Goal: Task Accomplishment & Management: Complete application form

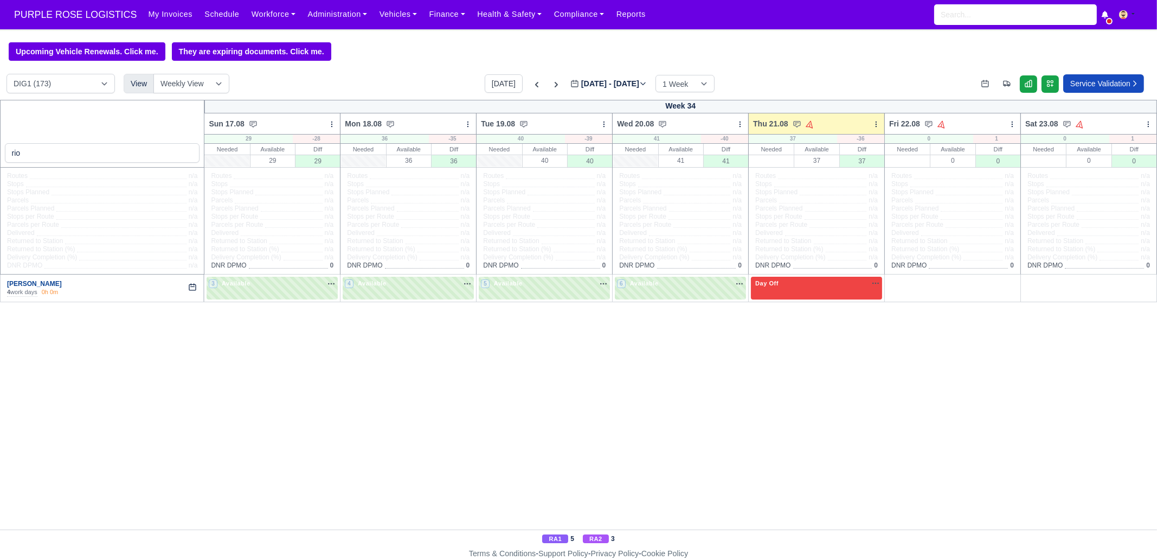
type input "rio"
click at [39, 283] on link "Rio Campbell" at bounding box center [34, 284] width 55 height 8
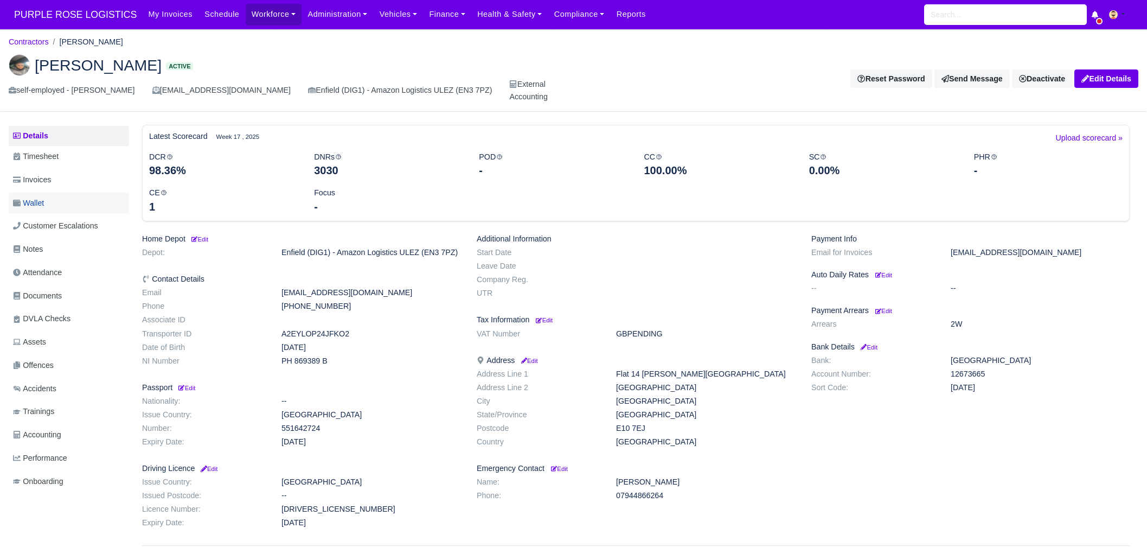
click at [63, 193] on link "Wallet" at bounding box center [69, 203] width 120 height 21
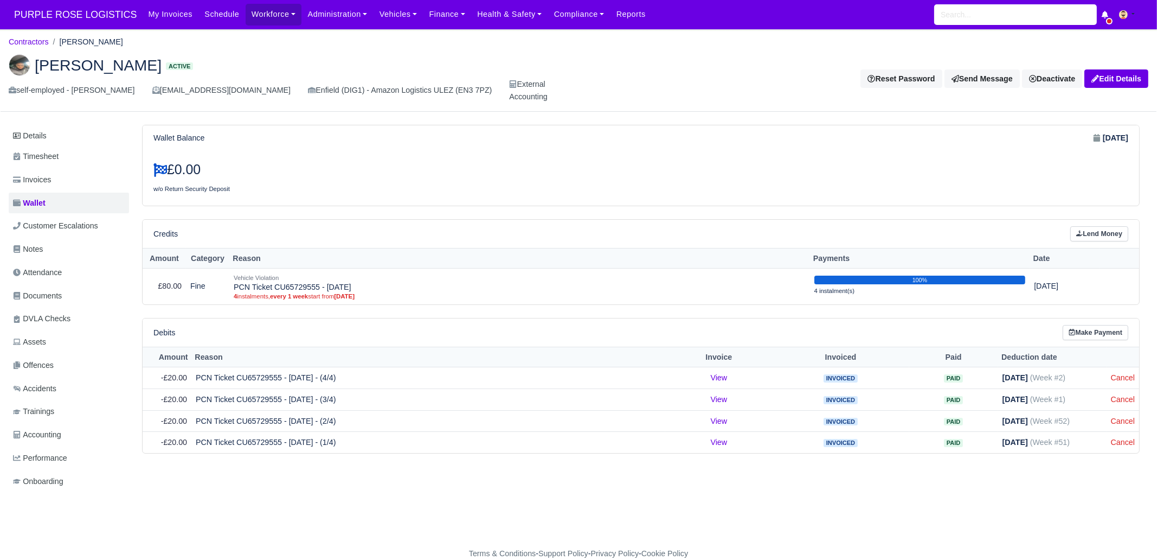
click at [58, 172] on link "Invoices" at bounding box center [69, 179] width 120 height 21
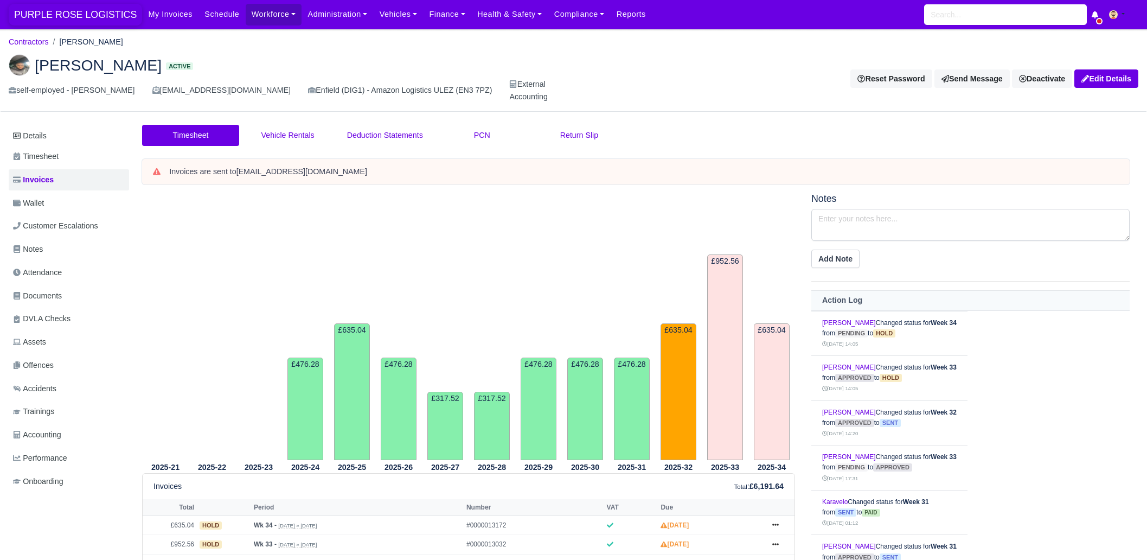
click at [81, 20] on span "PURPLE ROSE LOGISTICS" at bounding box center [75, 15] width 133 height 22
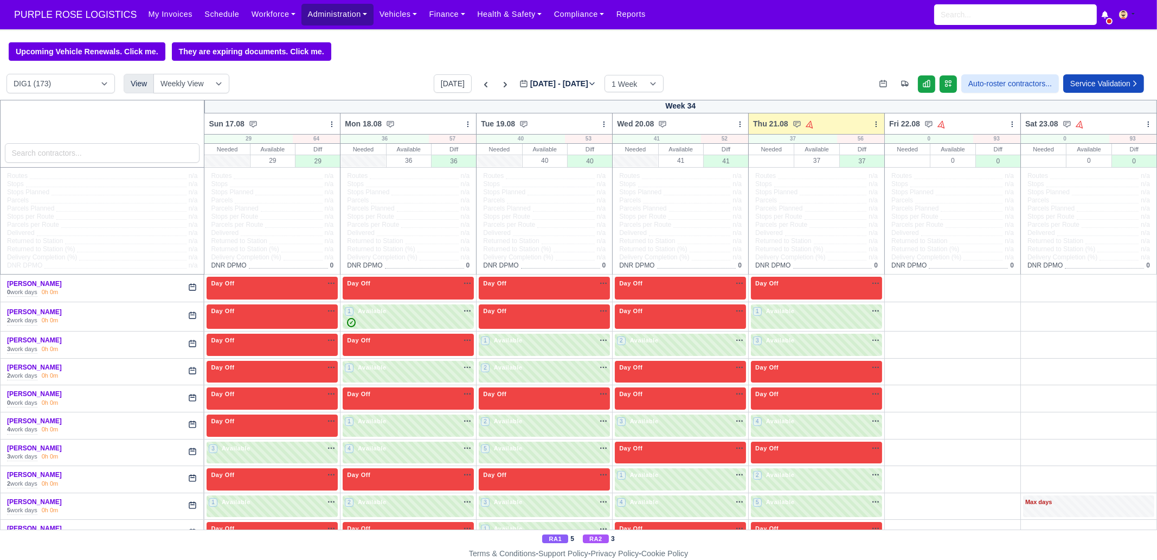
click at [322, 18] on link "Administration" at bounding box center [338, 14] width 72 height 21
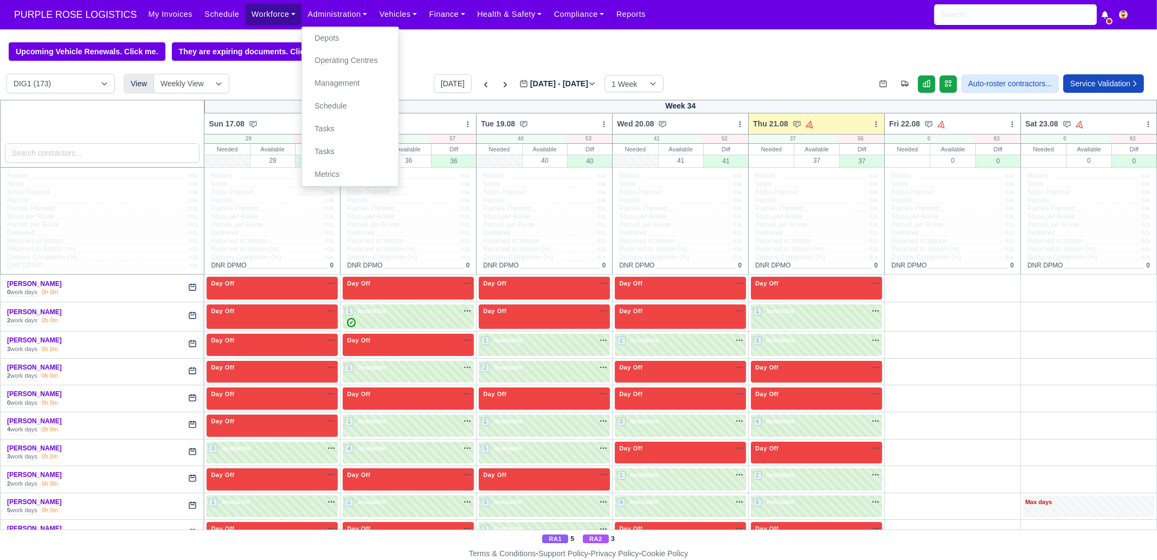
click at [251, 15] on link "Workforce" at bounding box center [274, 14] width 56 height 21
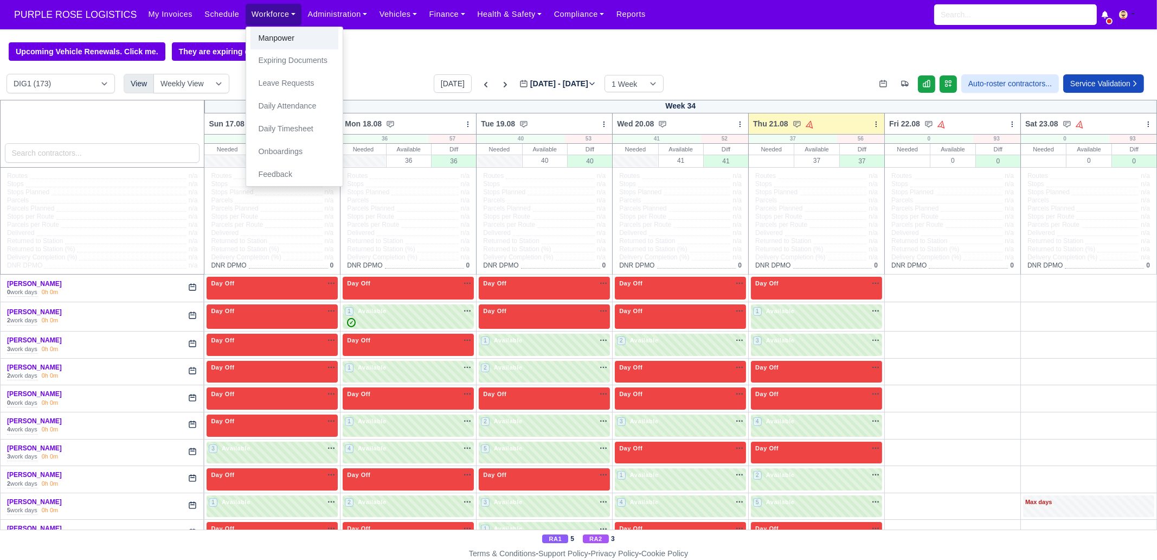
click at [251, 37] on link "Manpower" at bounding box center [295, 38] width 88 height 23
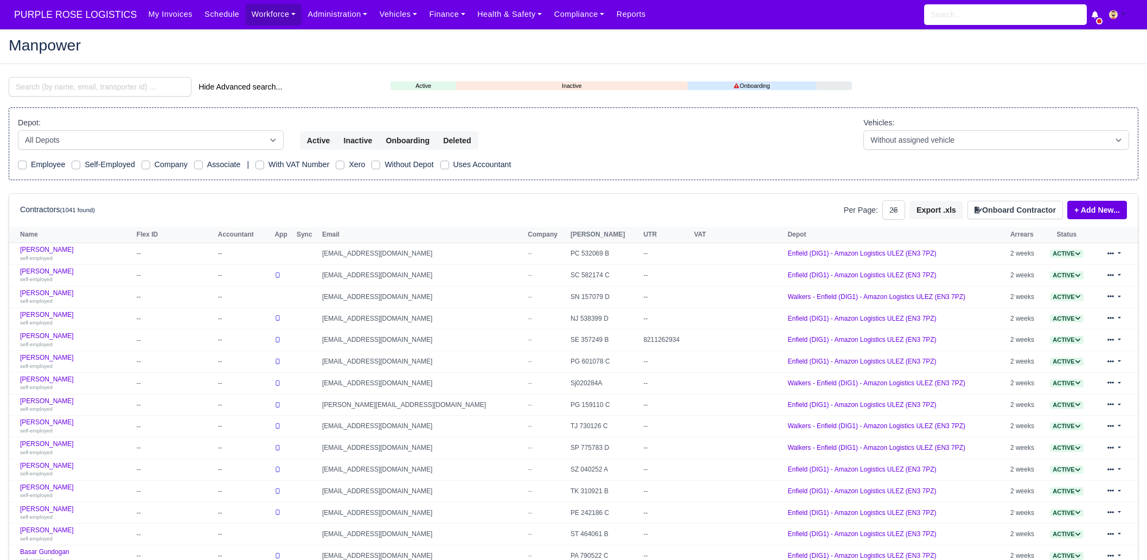
select select "25"
click at [113, 79] on input "search" at bounding box center [100, 87] width 183 height 20
paste input "Yordan"
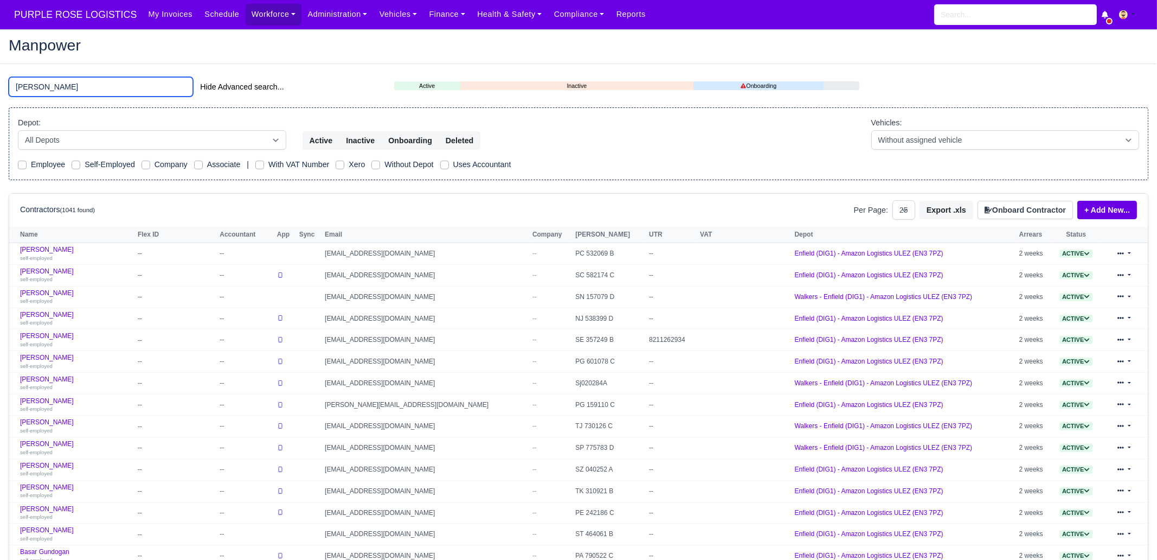
type input "Yordan"
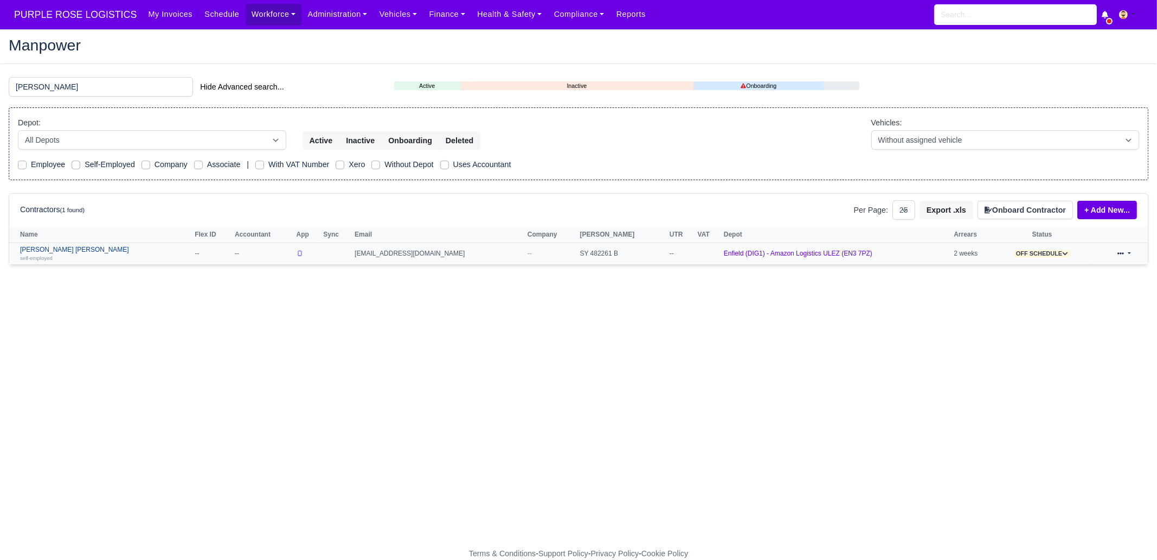
click at [67, 248] on link "Veselin Yordanov Georgiev self-employed" at bounding box center [104, 254] width 169 height 16
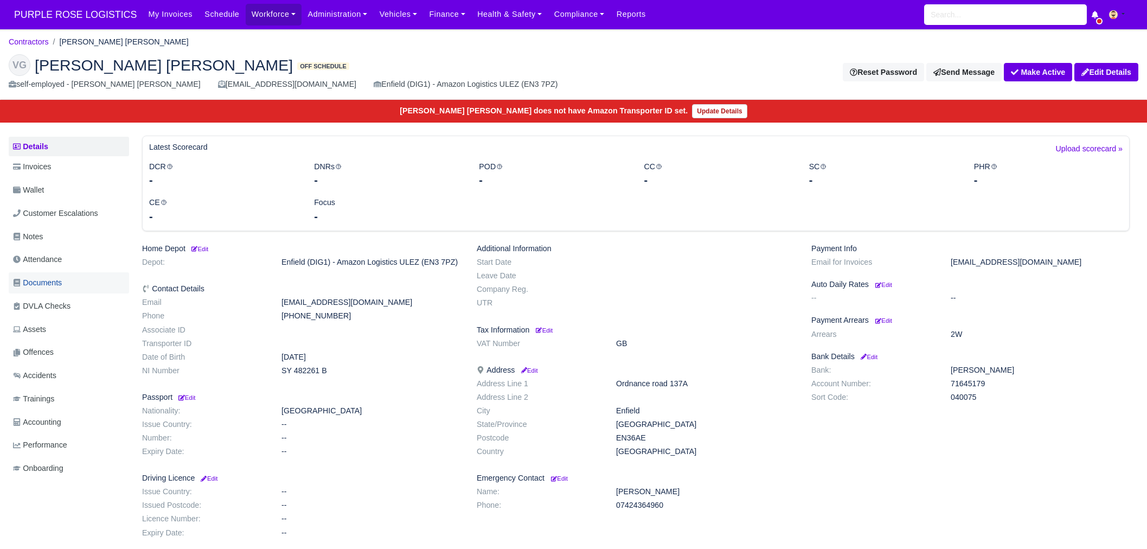
click at [68, 274] on link "Documents" at bounding box center [69, 282] width 120 height 21
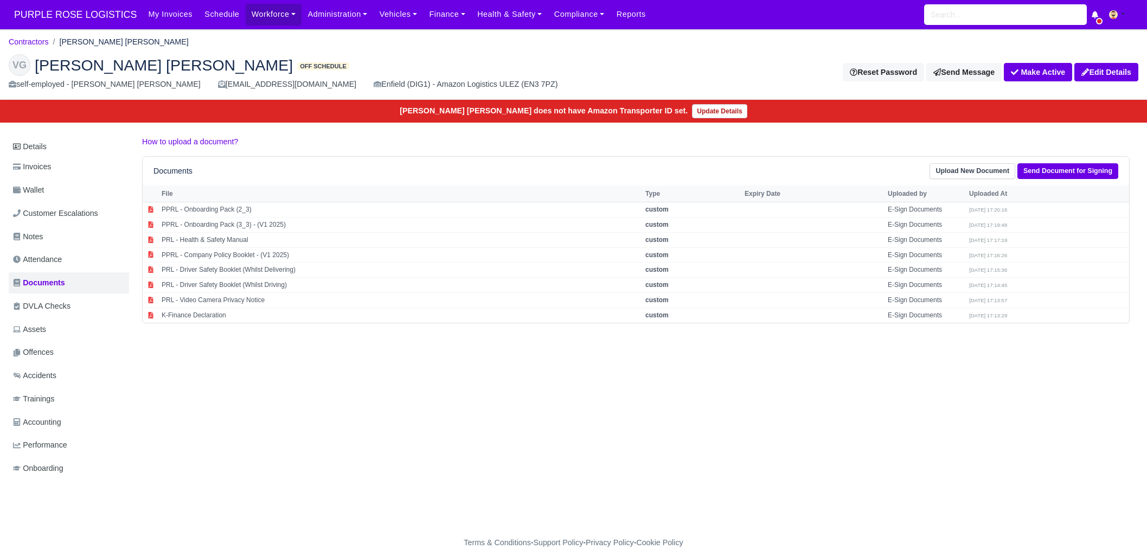
click at [169, 395] on div "Details Invoices Wallet Customer Escalations Notes Attendance Documents DVLA Ch…" at bounding box center [574, 318] width 1130 height 365
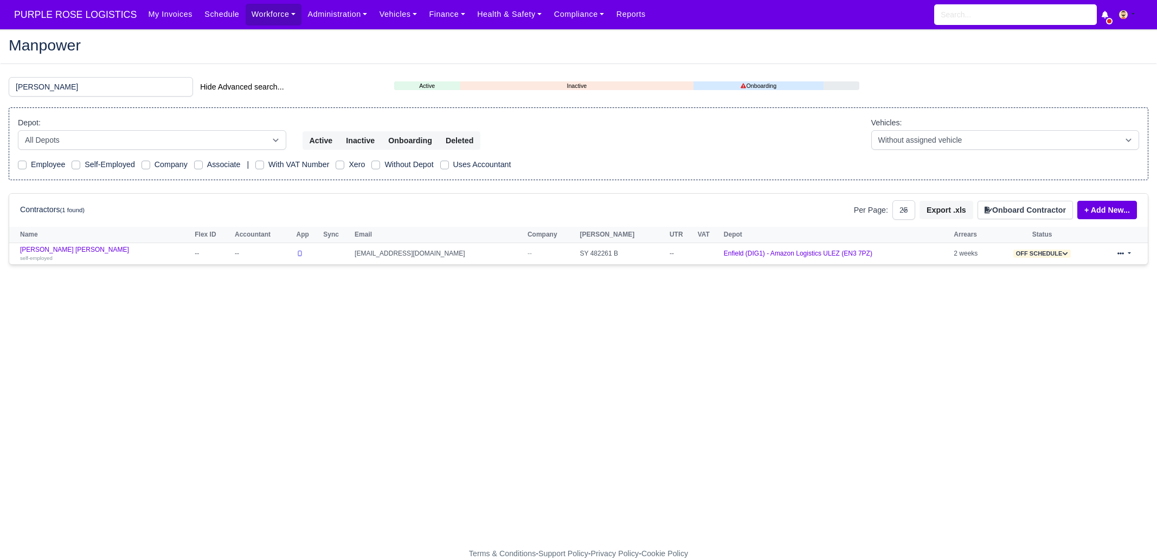
select select "25"
click at [111, 89] on input "[PERSON_NAME]" at bounding box center [101, 87] width 184 height 20
click at [111, 89] on input "Yordan" at bounding box center [101, 87] width 184 height 20
type input "Y"
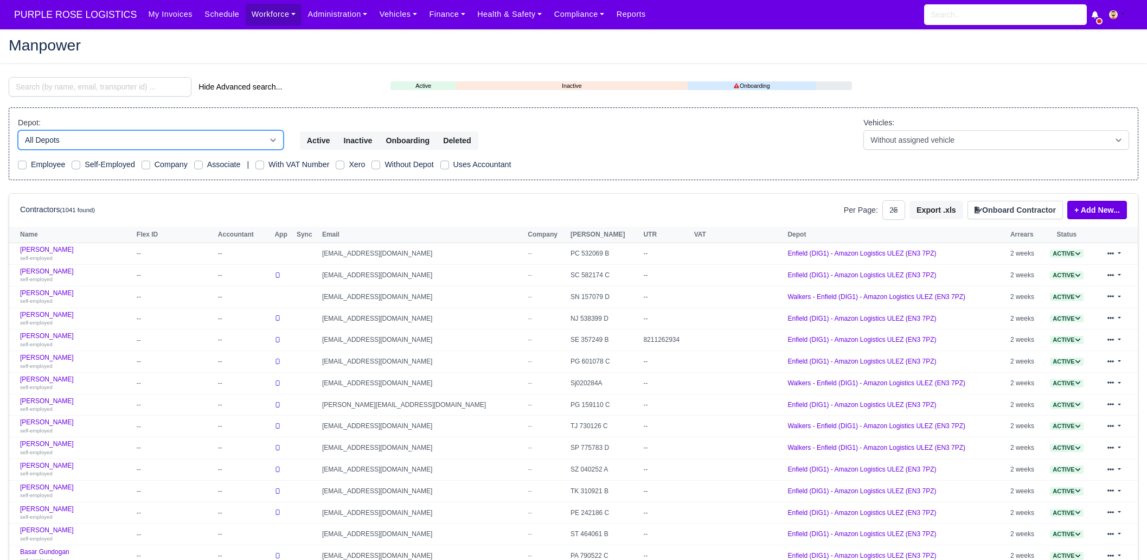
click at [149, 140] on select "All Depots DHP1 Enfield (DIG1) - Amazon Logistics ULEZ (EN3 7PZ) Harlow (DHW1) …" at bounding box center [151, 140] width 266 height 20
click at [1025, 207] on button "Onboard Contractor" at bounding box center [1015, 210] width 95 height 18
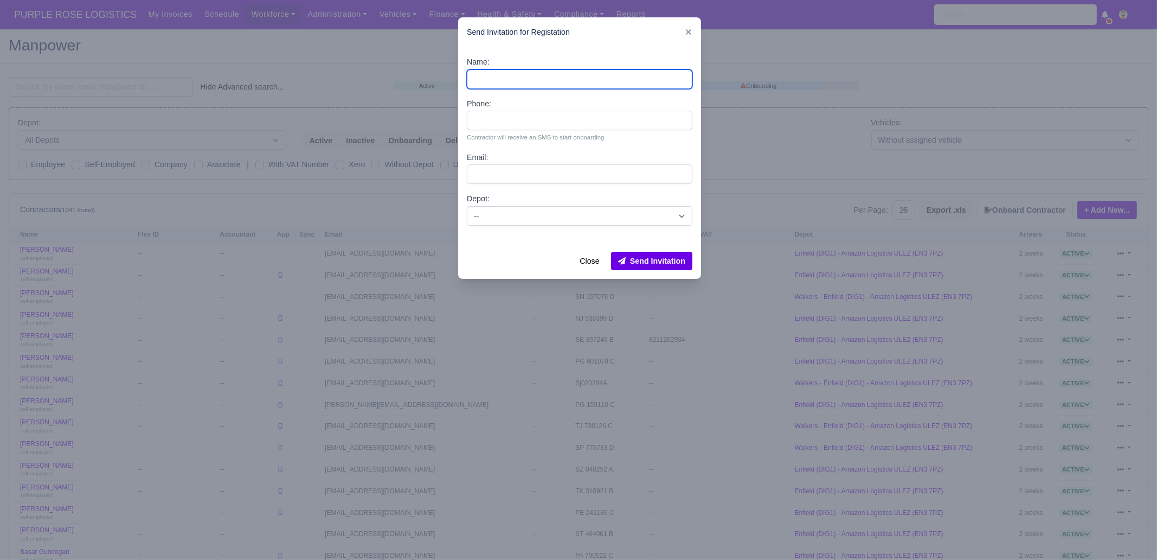
click at [495, 81] on input "Name:" at bounding box center [580, 79] width 226 height 20
paste input "Yordan Angelov Svetlinov"
type input "Yordan Angelov Svetlinov"
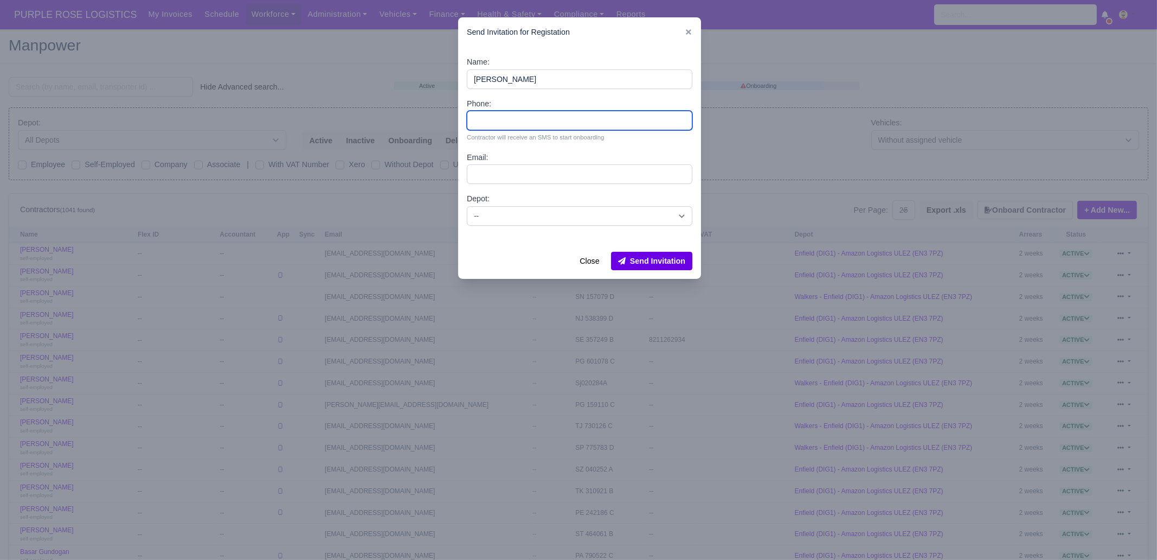
click at [499, 126] on input "Phone:" at bounding box center [580, 121] width 226 height 20
paste input "07918919659"
type input "07918919659"
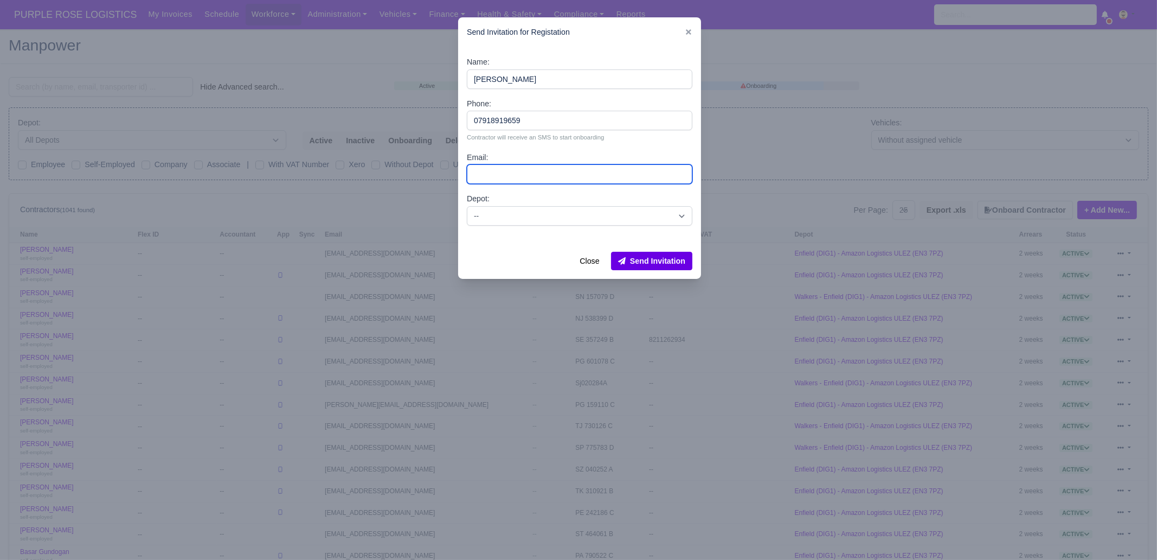
click at [521, 177] on input "Email:" at bounding box center [580, 174] width 226 height 20
paste input "ysvetlinov@gmail.com"
type input "ysvetlinov@gmail.com"
click at [513, 219] on select "-- Enfield (DIG1) - Amazon Logistics ULEZ (EN3 7PZ) Harlow (DHW1) - Amazon Logi…" at bounding box center [580, 216] width 226 height 20
select select "1"
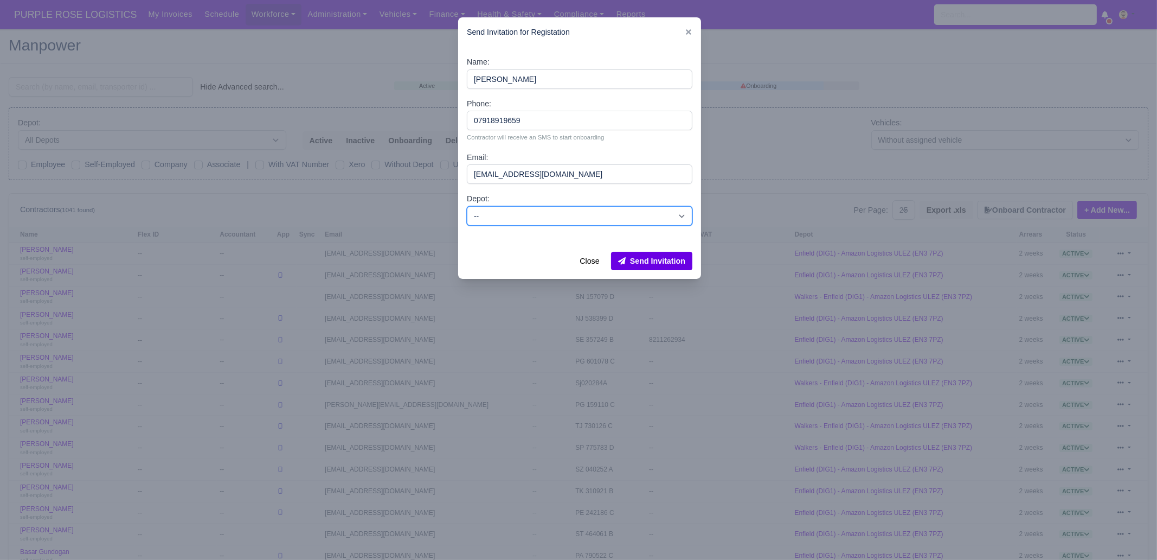
click at [467, 206] on select "-- Enfield (DIG1) - Amazon Logistics ULEZ (EN3 7PZ) Harlow (DHW1) - Amazon Logi…" at bounding box center [580, 216] width 226 height 20
click at [663, 261] on button "Send Invitation" at bounding box center [651, 261] width 81 height 18
click at [688, 28] on link at bounding box center [689, 32] width 8 height 9
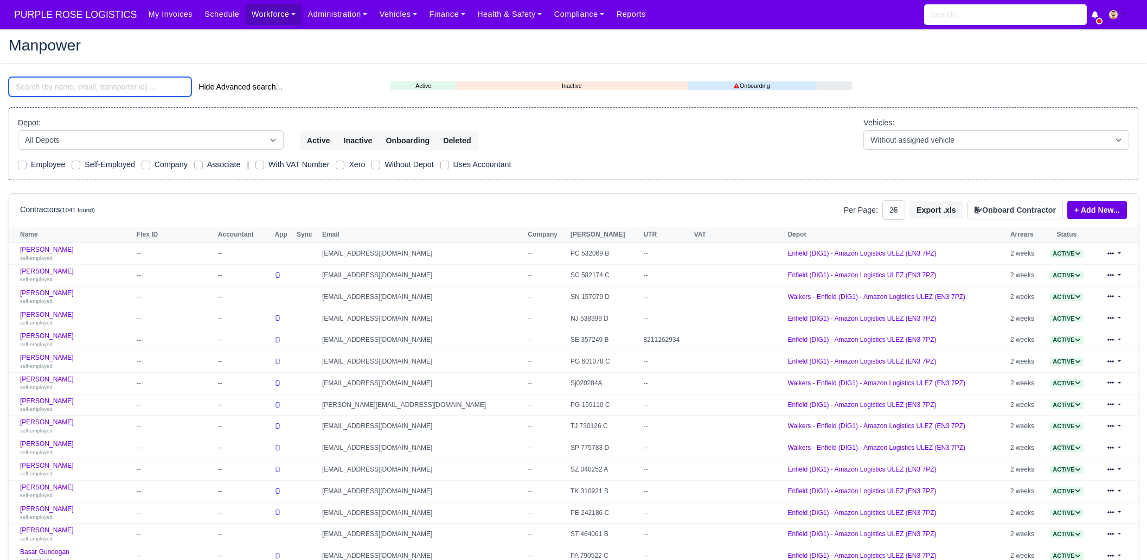
click at [95, 88] on input "search" at bounding box center [100, 87] width 183 height 20
paste input "Chisom Halliday"
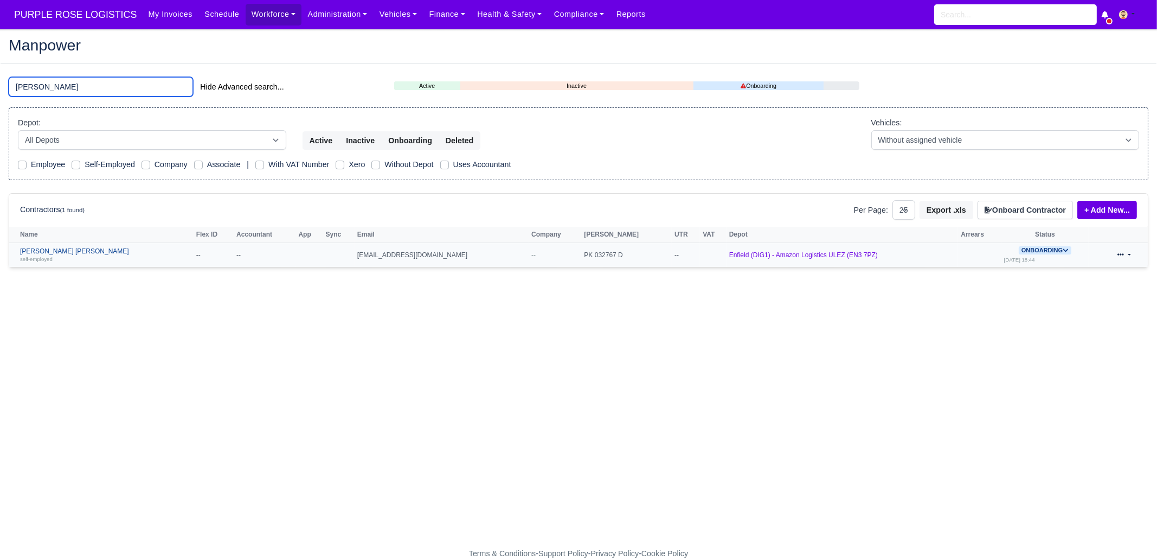
type input "Chisom"
click at [70, 257] on div "self-employed" at bounding box center [105, 259] width 171 height 8
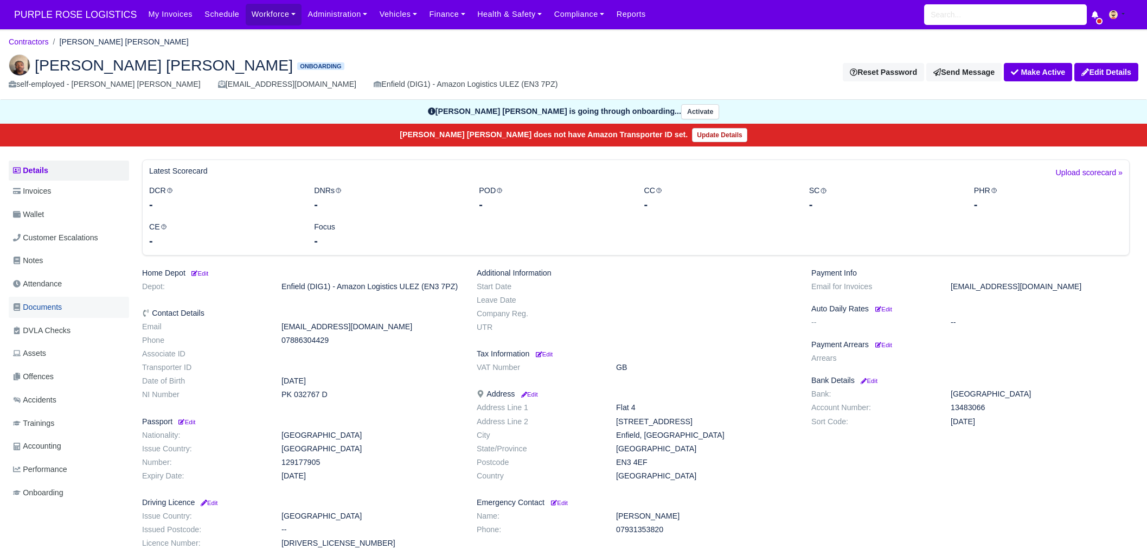
click at [62, 311] on span "Documents" at bounding box center [37, 307] width 49 height 12
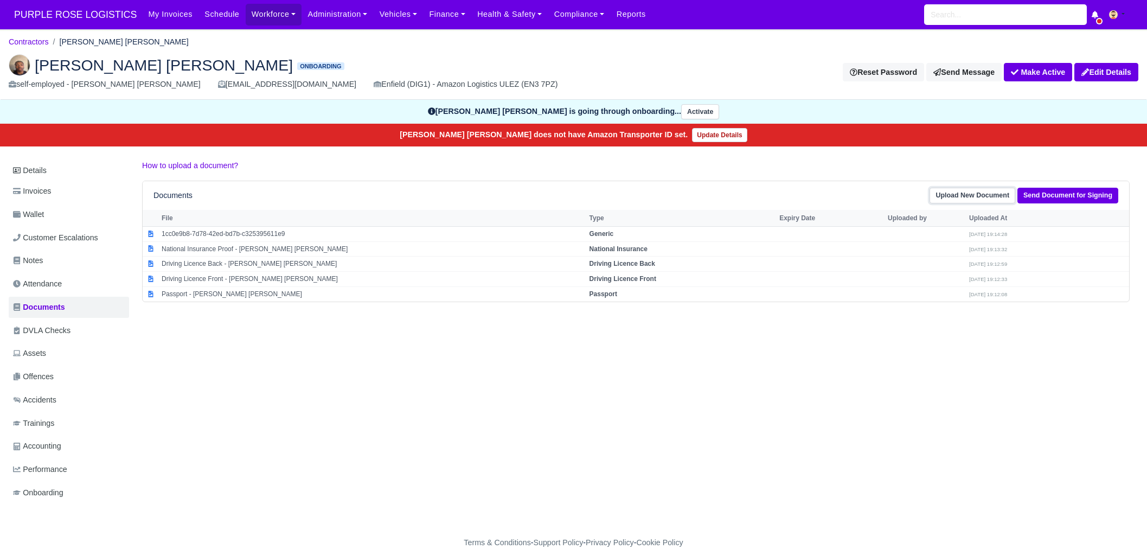
click at [995, 197] on link "Upload New Document" at bounding box center [973, 196] width 86 height 16
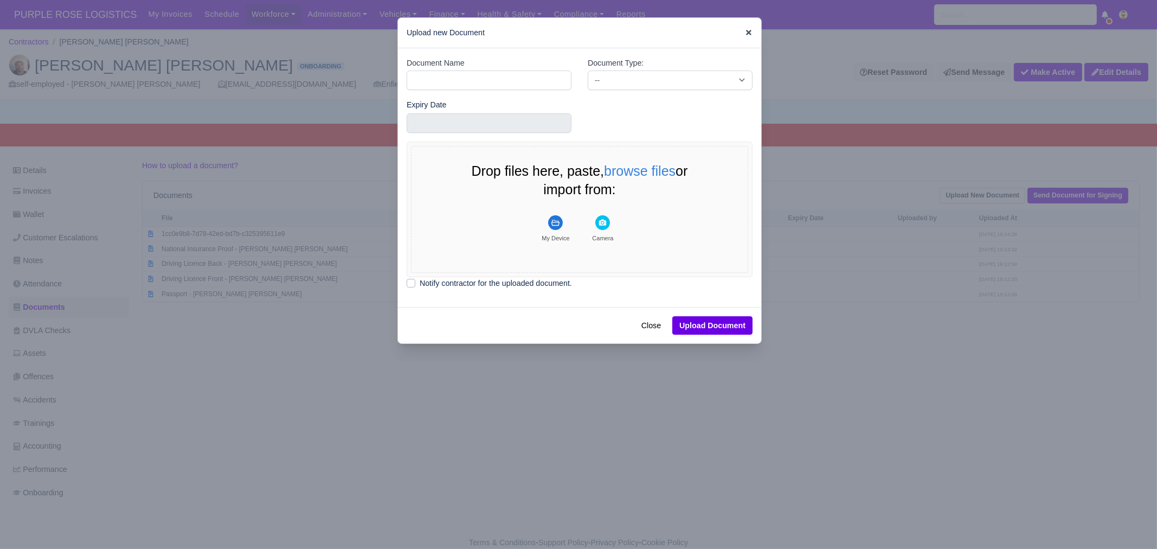
click at [745, 30] on icon at bounding box center [749, 33] width 8 height 8
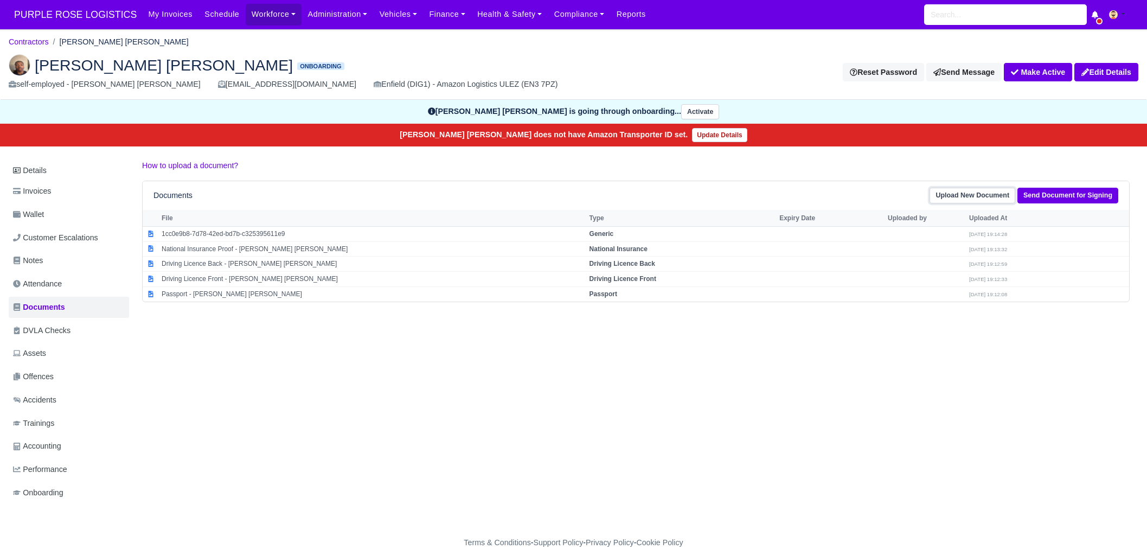
click at [988, 196] on link "Upload New Document" at bounding box center [973, 196] width 86 height 16
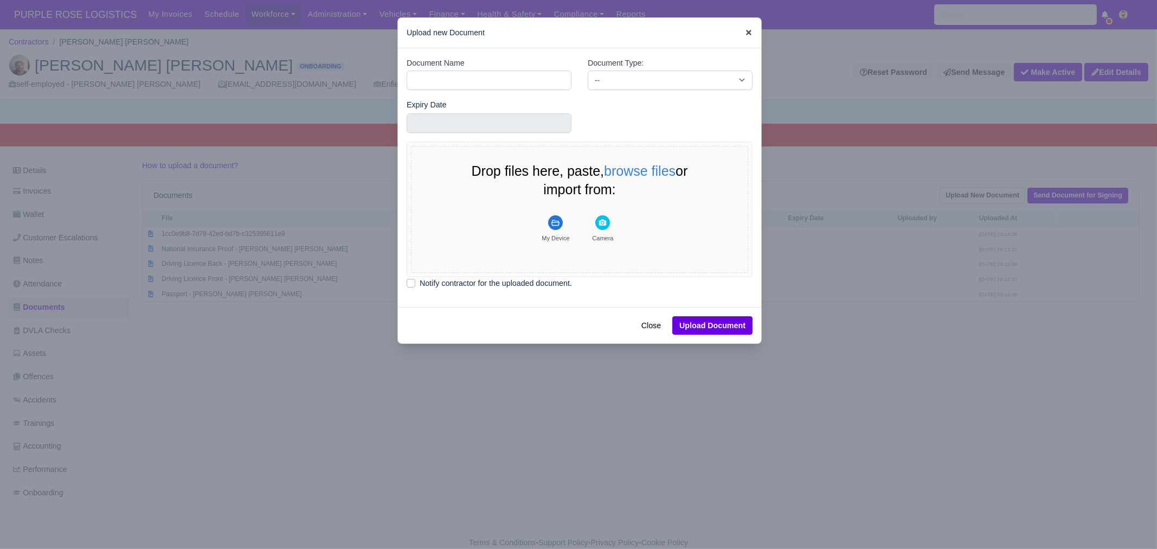
click at [745, 32] on icon at bounding box center [749, 33] width 8 height 8
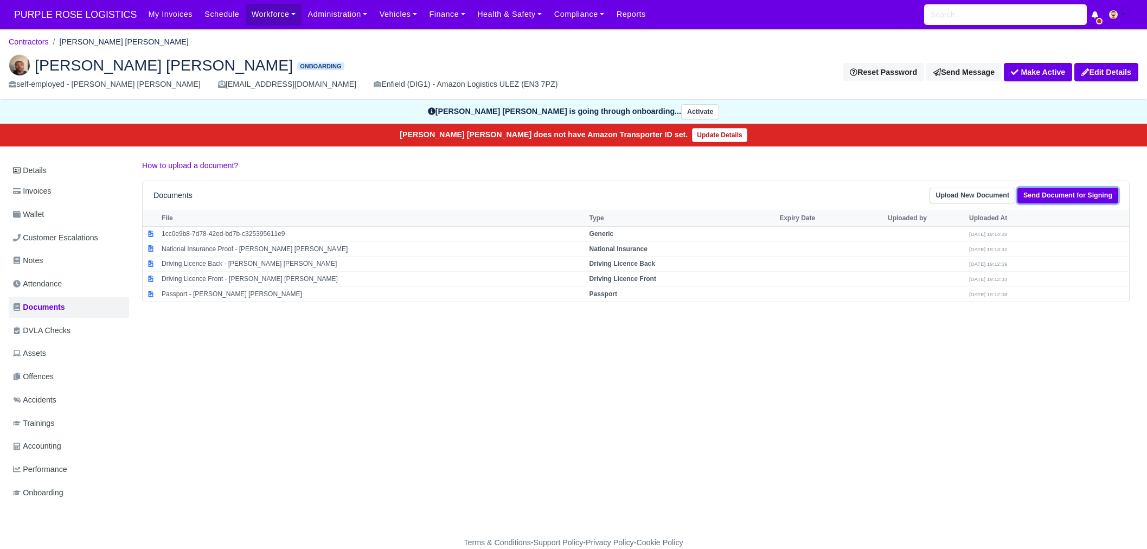
click at [1064, 197] on link "Send Document for Signing" at bounding box center [1068, 196] width 101 height 16
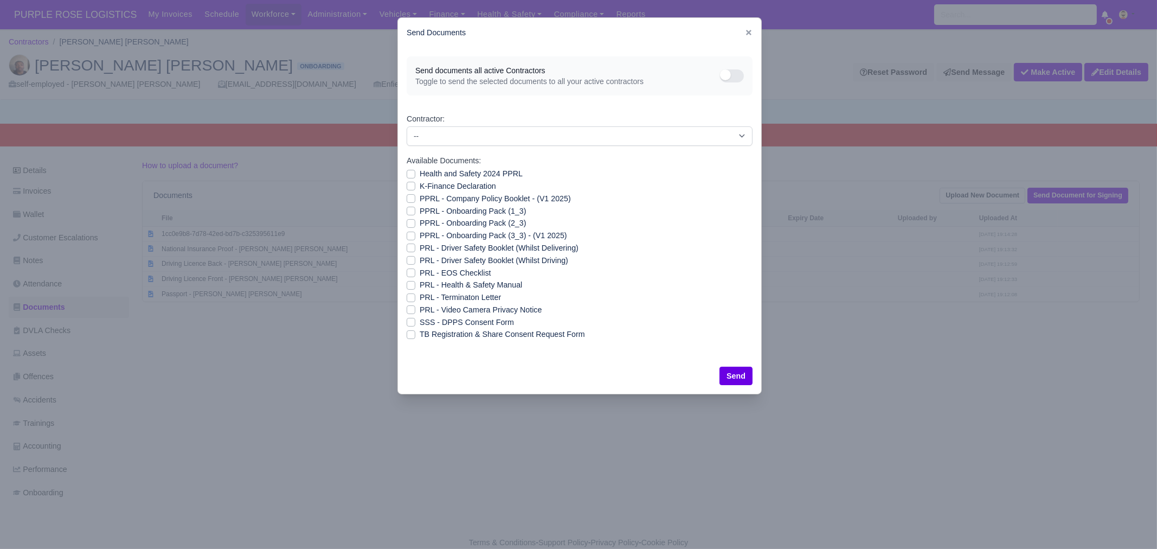
click at [469, 173] on label "Health and Safety 2024 PPRL" at bounding box center [471, 174] width 103 height 12
click at [415, 173] on input "Health and Safety 2024 PPRL" at bounding box center [411, 172] width 9 height 9
checkbox input "true"
click at [460, 186] on label "K-Finance Declaration" at bounding box center [458, 186] width 76 height 12
click at [415, 186] on input "K-Finance Declaration" at bounding box center [411, 184] width 9 height 9
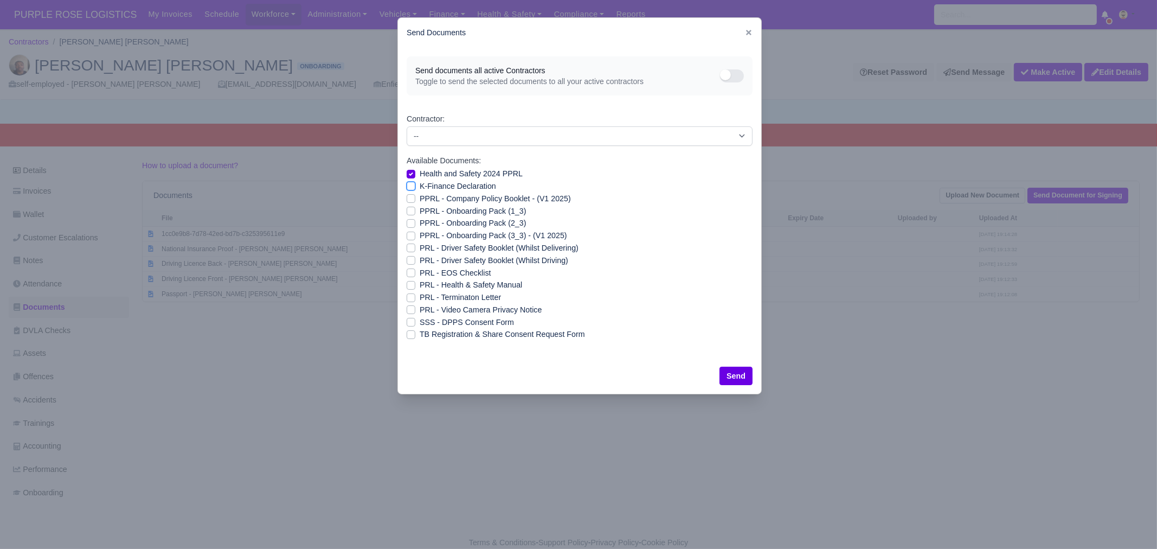
checkbox input "true"
click at [460, 200] on label "PPRL - Company Policy Booklet - (V1 2025)" at bounding box center [495, 199] width 151 height 12
click at [415, 200] on input "PPRL - Company Policy Booklet - (V1 2025)" at bounding box center [411, 197] width 9 height 9
checkbox input "true"
click at [458, 213] on label "PPRL - Onboarding Pack (1_3)" at bounding box center [473, 211] width 106 height 12
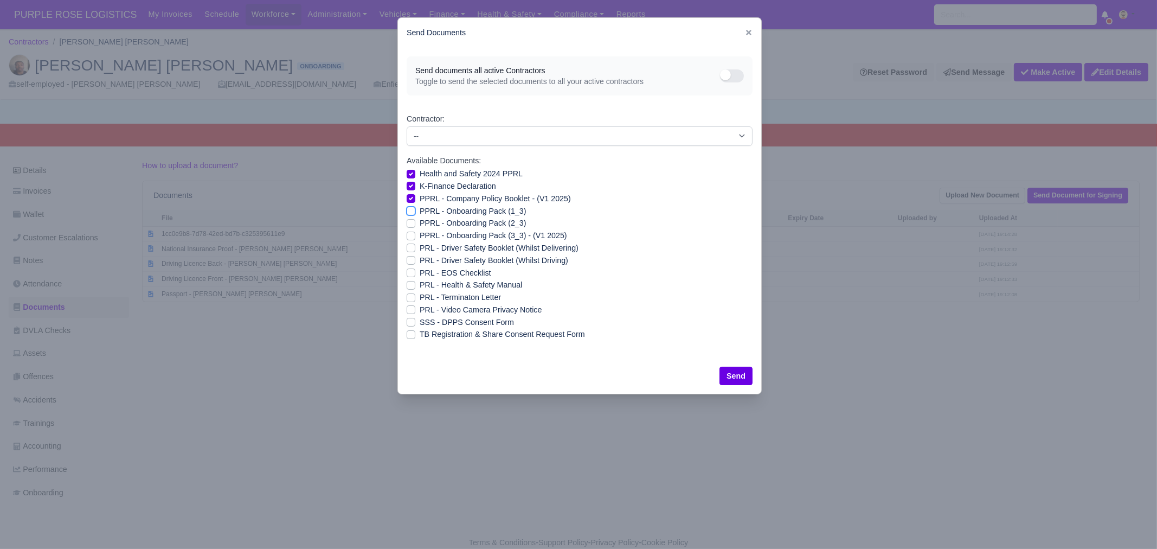
click at [415, 213] on input "PPRL - Onboarding Pack (1_3)" at bounding box center [411, 209] width 9 height 9
checkbox input "true"
click at [458, 225] on label "PPRL - Onboarding Pack (2_3)" at bounding box center [473, 223] width 106 height 12
click at [415, 225] on input "PPRL - Onboarding Pack (2_3)" at bounding box center [411, 221] width 9 height 9
checkbox input "true"
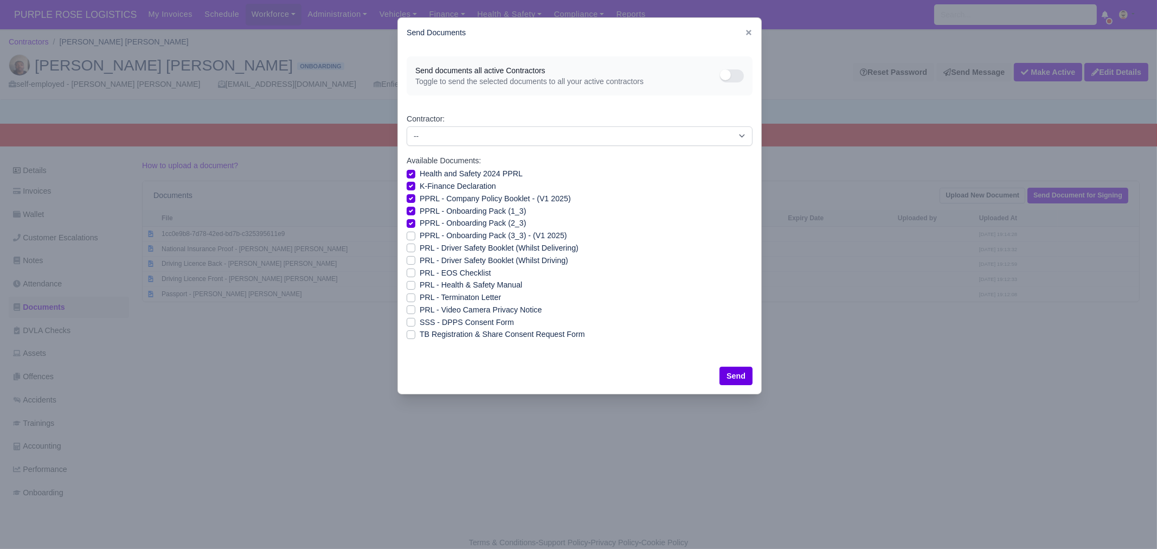
drag, startPoint x: 456, startPoint y: 236, endPoint x: 452, endPoint y: 250, distance: 14.5
click at [455, 236] on label "PPRL - Onboarding Pack (3_3) - (V1 2025)" at bounding box center [494, 235] width 148 height 12
click at [415, 236] on input "PPRL - Onboarding Pack (3_3) - (V1 2025)" at bounding box center [411, 233] width 9 height 9
checkbox input "true"
click at [454, 247] on label "PRL - Driver Safety Booklet (Whilst Delivering)" at bounding box center [499, 248] width 159 height 12
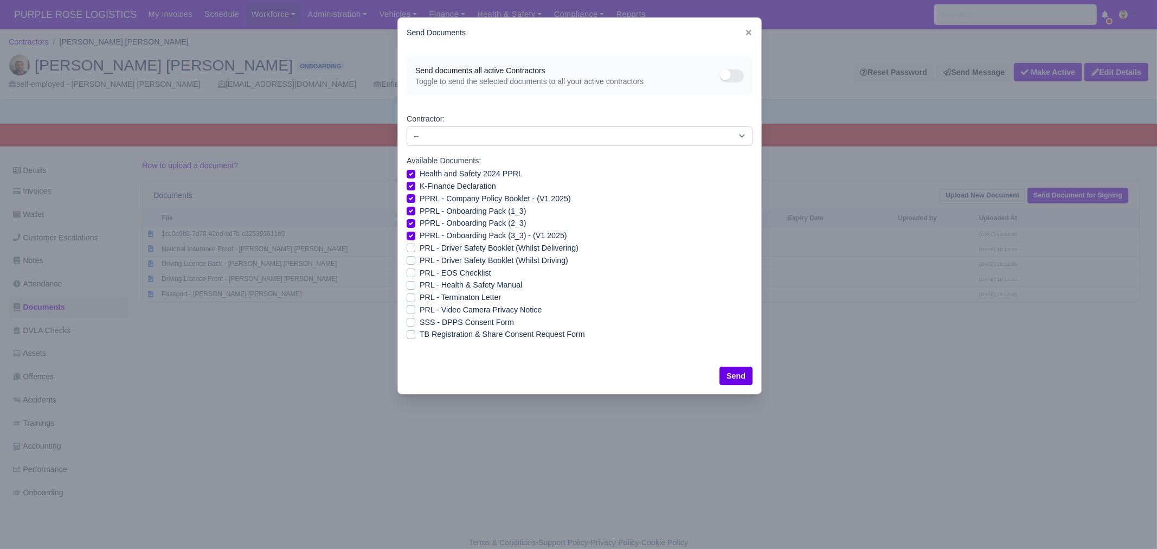
click at [415, 247] on input "PRL - Driver Safety Booklet (Whilst Delivering)" at bounding box center [411, 246] width 9 height 9
checkbox input "true"
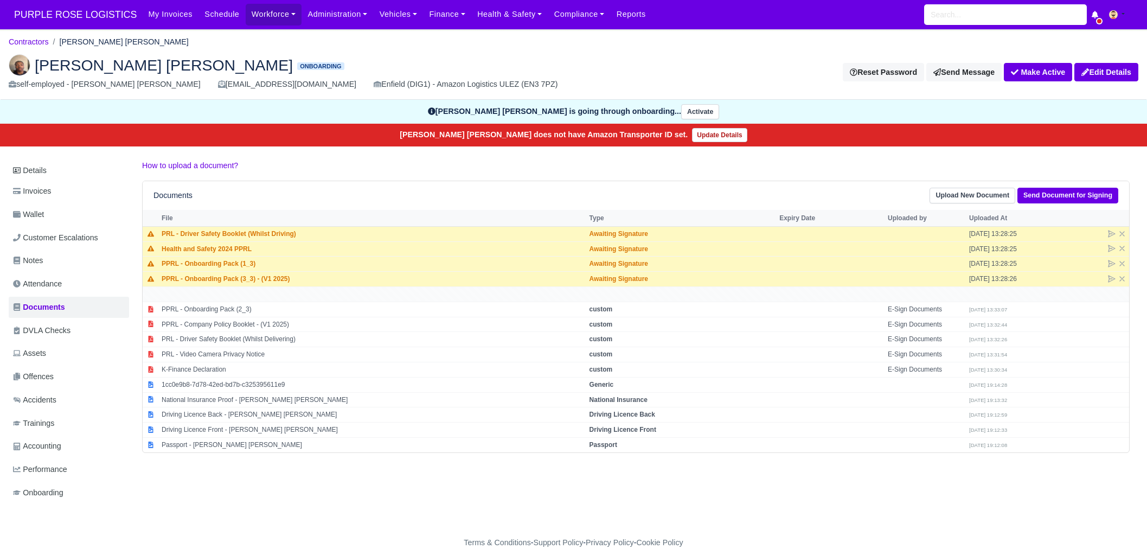
click at [73, 68] on span "[PERSON_NAME] [PERSON_NAME]" at bounding box center [164, 64] width 258 height 15
drag, startPoint x: 35, startPoint y: 66, endPoint x: 84, endPoint y: 68, distance: 48.9
click at [84, 68] on span "[PERSON_NAME] [PERSON_NAME]" at bounding box center [164, 64] width 258 height 15
copy span "[PERSON_NAME]"
click at [258, 21] on link "Workforce" at bounding box center [274, 14] width 56 height 21
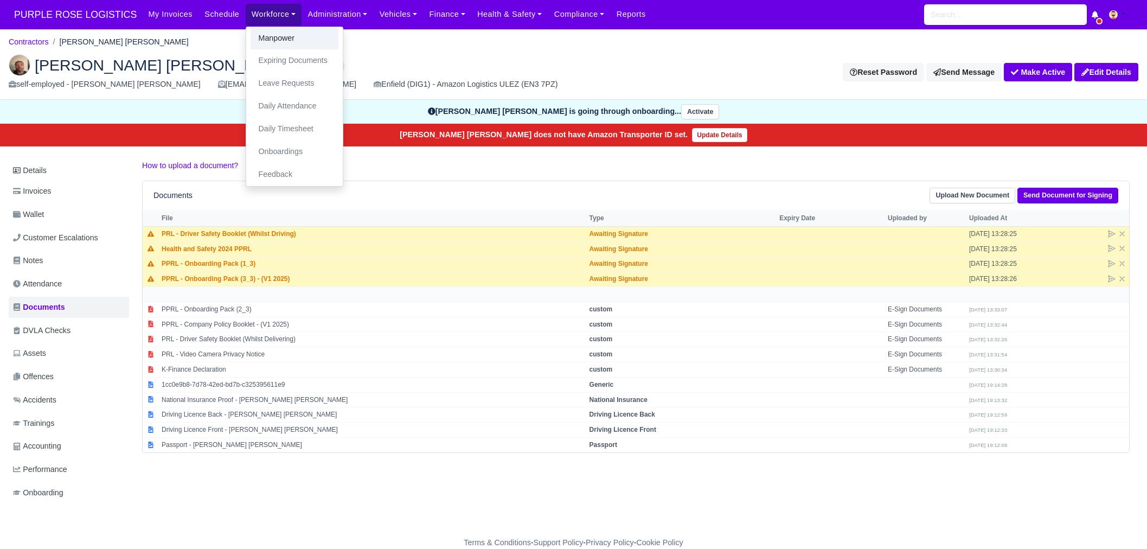
click at [257, 44] on link "Manpower" at bounding box center [295, 38] width 88 height 23
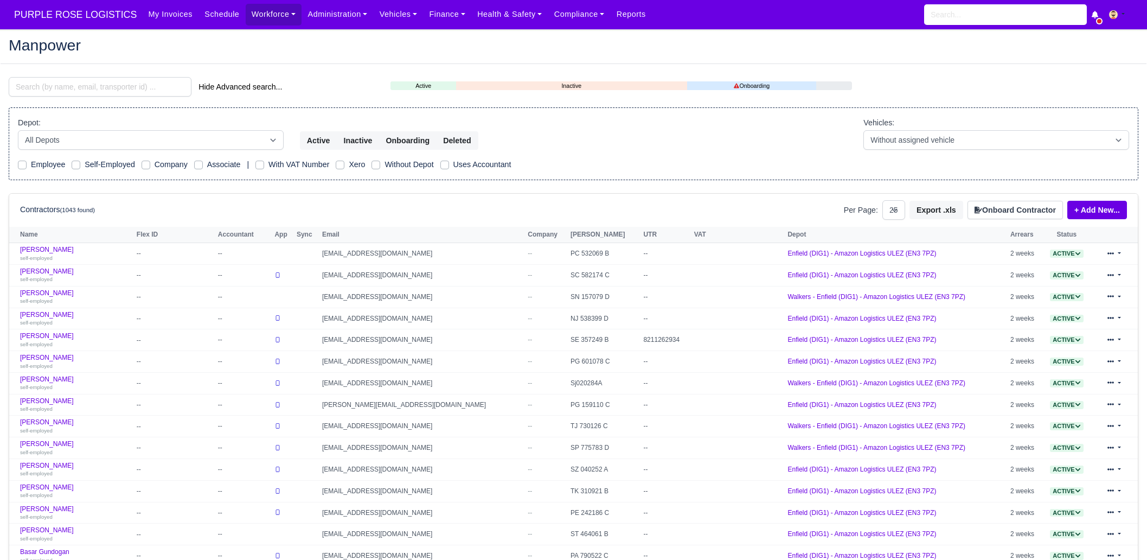
select select "25"
click at [122, 87] on input "search" at bounding box center [100, 87] width 183 height 20
paste input "Phil"
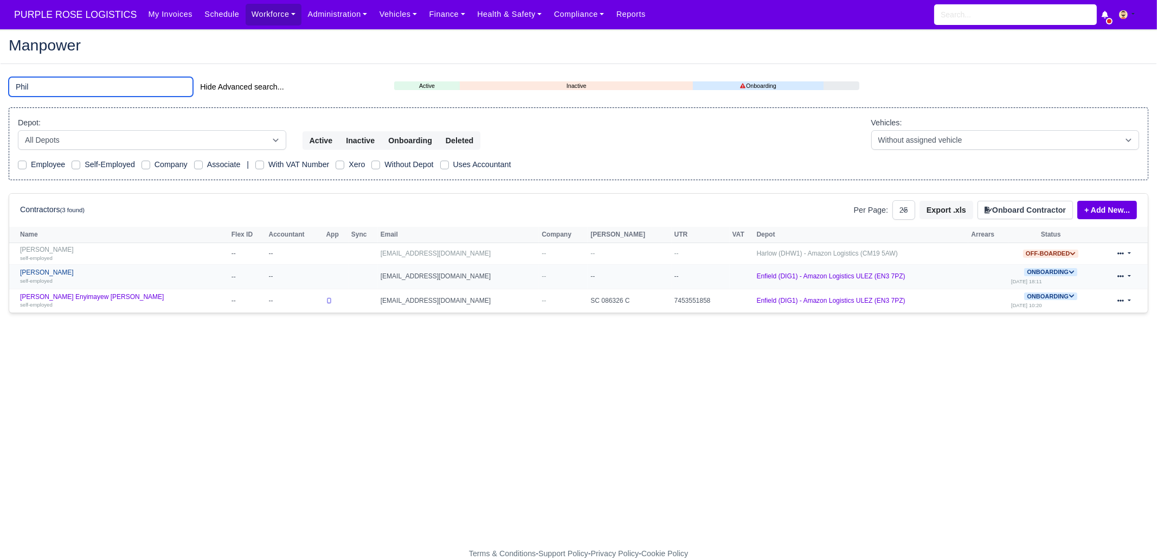
type input "Phil"
click at [122, 283] on div "self-employed" at bounding box center [123, 281] width 206 height 8
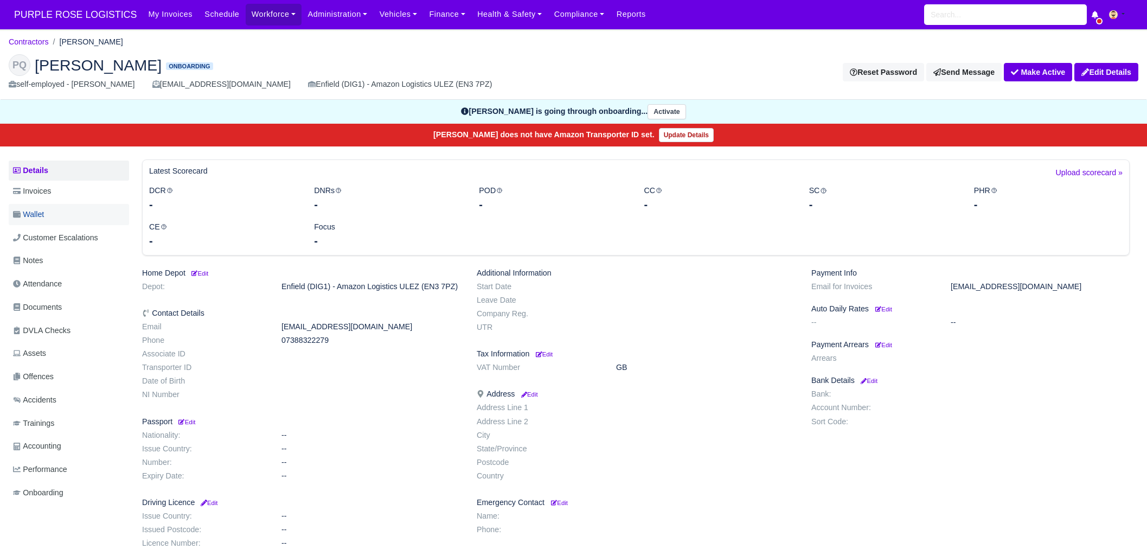
click at [63, 209] on link "Wallet" at bounding box center [69, 214] width 120 height 21
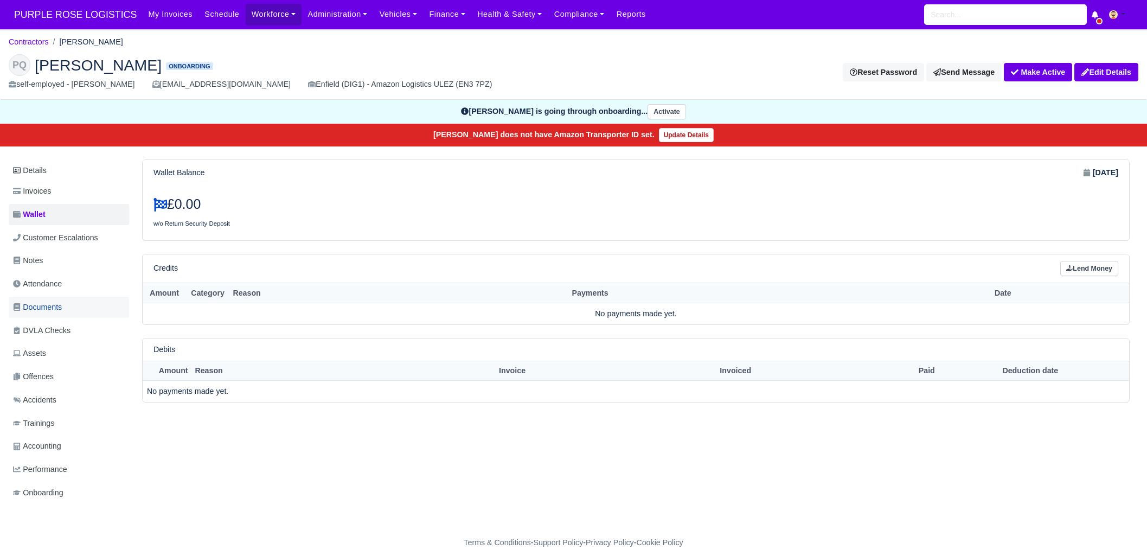
click at [61, 299] on link "Documents" at bounding box center [69, 307] width 120 height 21
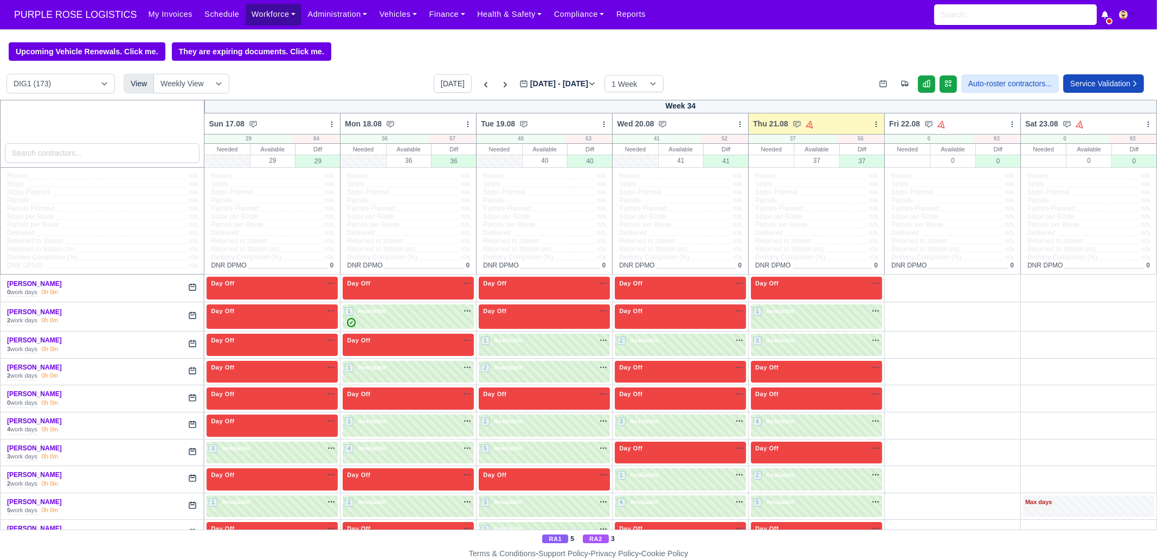
click at [246, 16] on link "Workforce" at bounding box center [274, 14] width 56 height 21
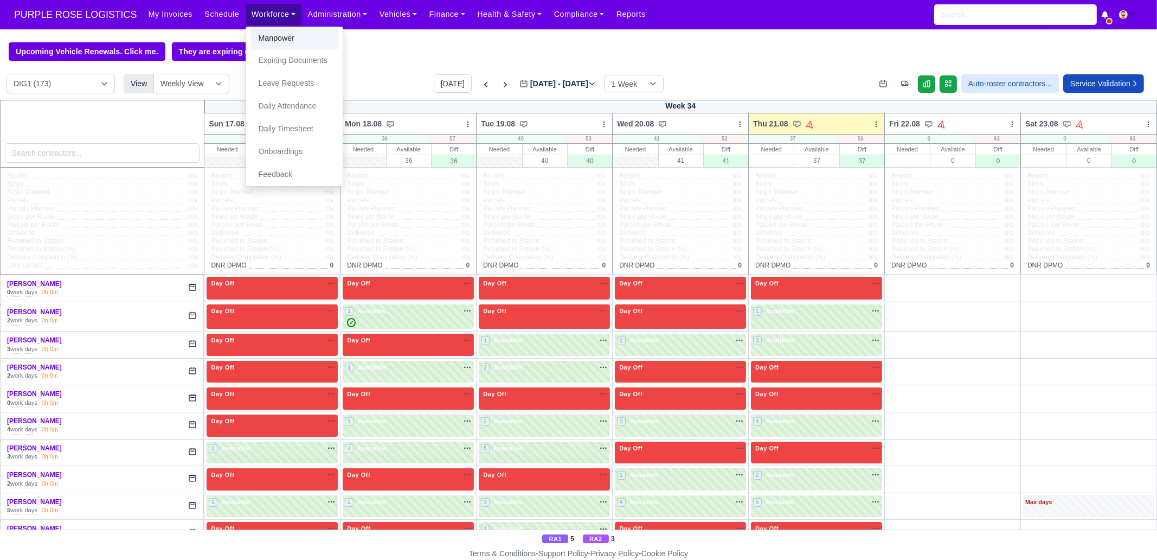
click at [251, 41] on link "Manpower" at bounding box center [295, 38] width 88 height 23
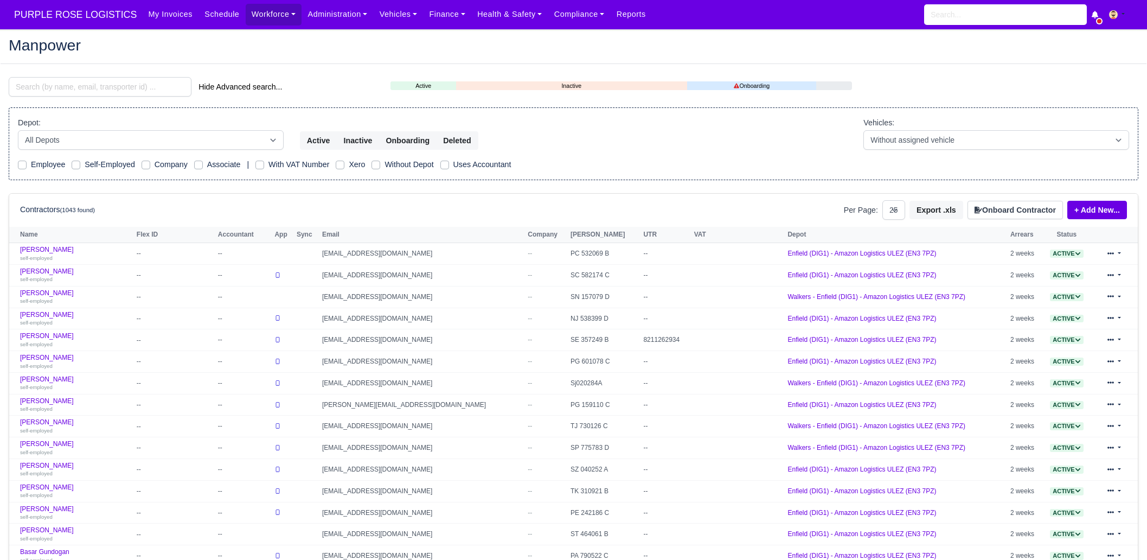
select select "25"
click at [997, 205] on button "Onboard Contractor" at bounding box center [1015, 210] width 95 height 18
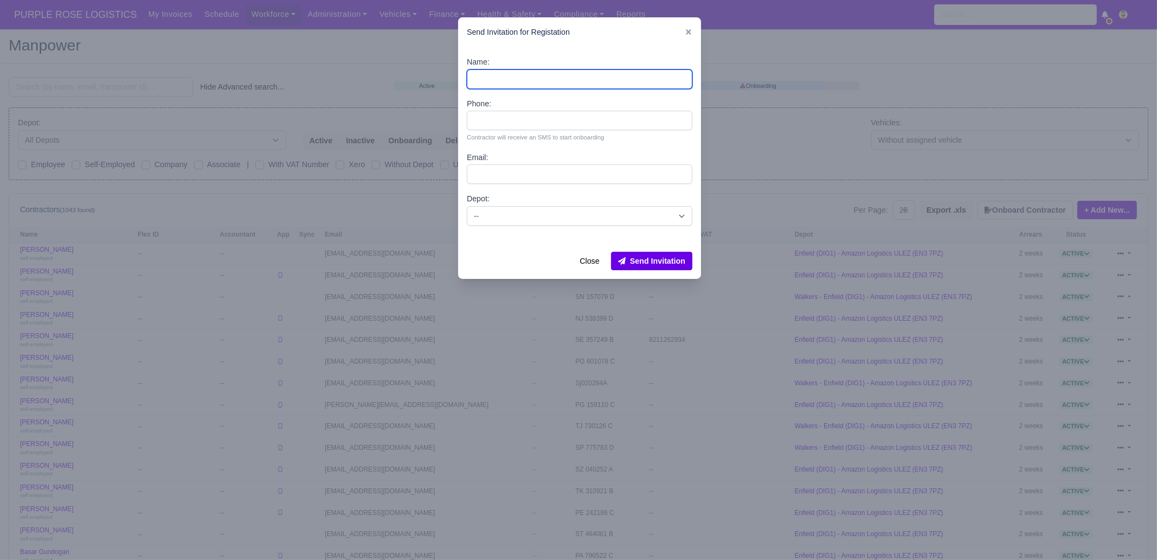
click at [548, 76] on input "Name:" at bounding box center [580, 79] width 226 height 20
paste input "[PERSON_NAME] [PERSON_NAME]"
type input "[PERSON_NAME] [PERSON_NAME]"
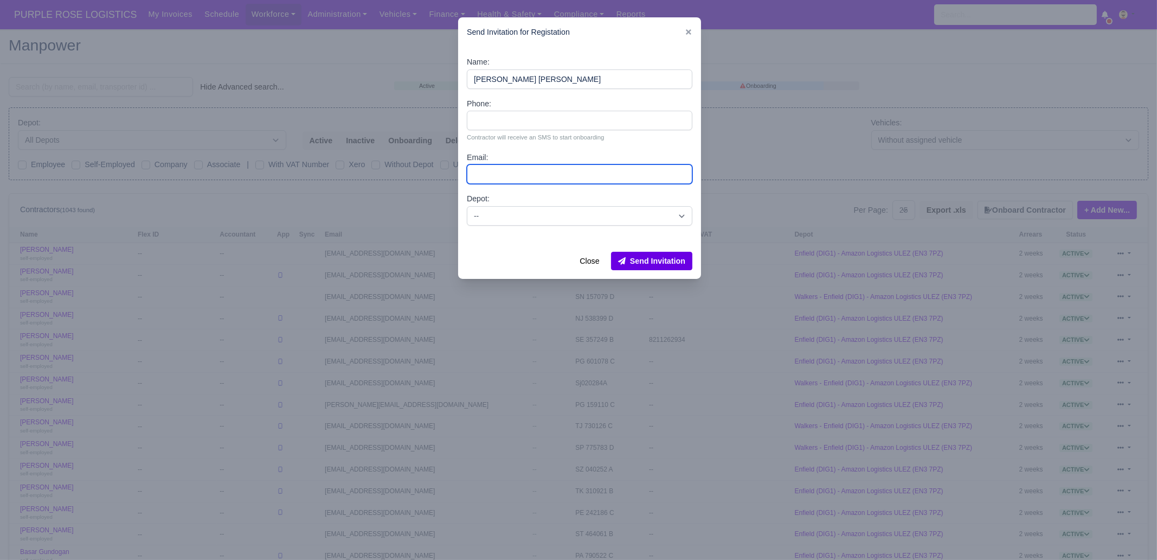
click at [548, 175] on input "Email:" at bounding box center [580, 174] width 226 height 20
paste input "[EMAIL_ADDRESS][DOMAIN_NAME]"
type input "[EMAIL_ADDRESS][DOMAIN_NAME]"
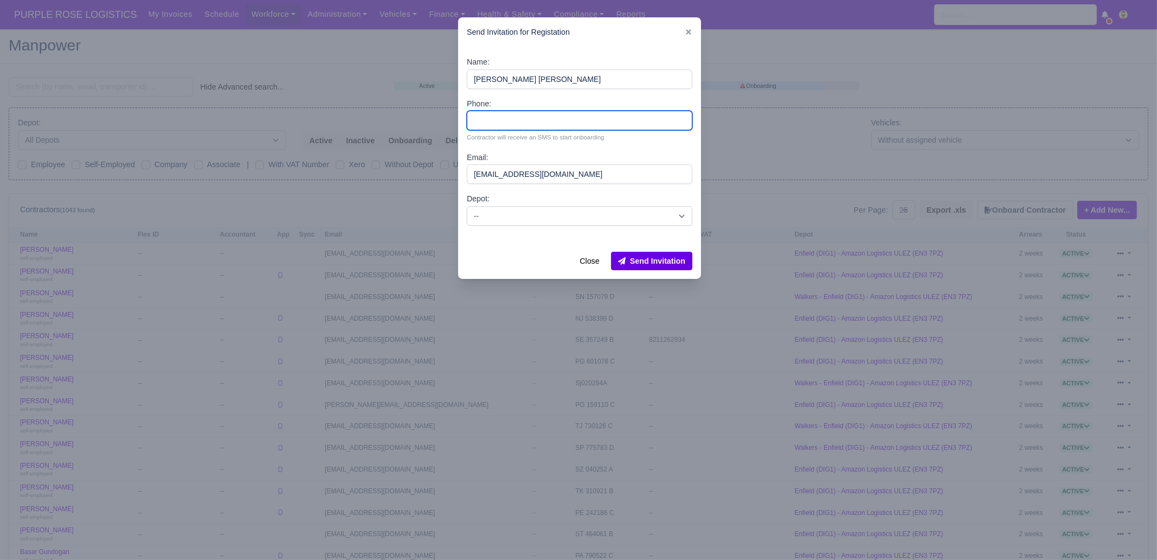
drag, startPoint x: 522, startPoint y: 117, endPoint x: 526, endPoint y: 123, distance: 6.8
click at [522, 117] on input "Phone:" at bounding box center [580, 121] width 226 height 20
paste input "07469688766"
type input "07469688766"
drag, startPoint x: 508, startPoint y: 218, endPoint x: 508, endPoint y: 224, distance: 6.0
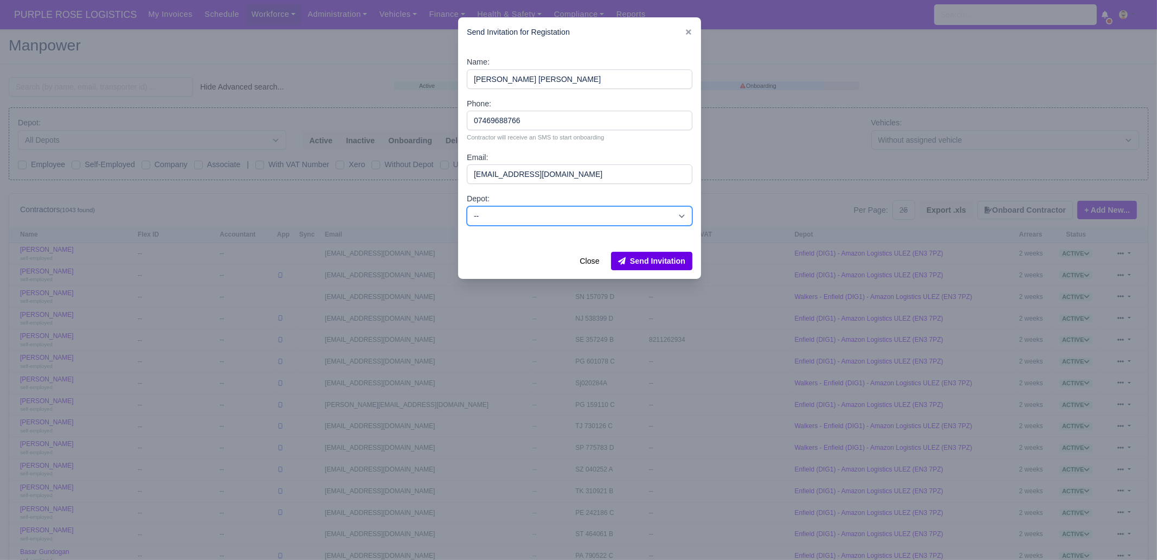
click at [508, 218] on select "-- Enfield (DIG1) - Amazon Logistics ULEZ (EN3 7PZ) Harlow (DHW1) - Amazon Logi…" at bounding box center [580, 216] width 226 height 20
select select "1"
click at [467, 206] on select "-- Enfield (DIG1) - Amazon Logistics ULEZ (EN3 7PZ) Harlow (DHW1) - Amazon Logi…" at bounding box center [580, 216] width 226 height 20
click at [675, 264] on button "Send Invitation" at bounding box center [651, 261] width 81 height 18
click at [682, 33] on div "Send Invitation for Registation" at bounding box center [579, 32] width 243 height 30
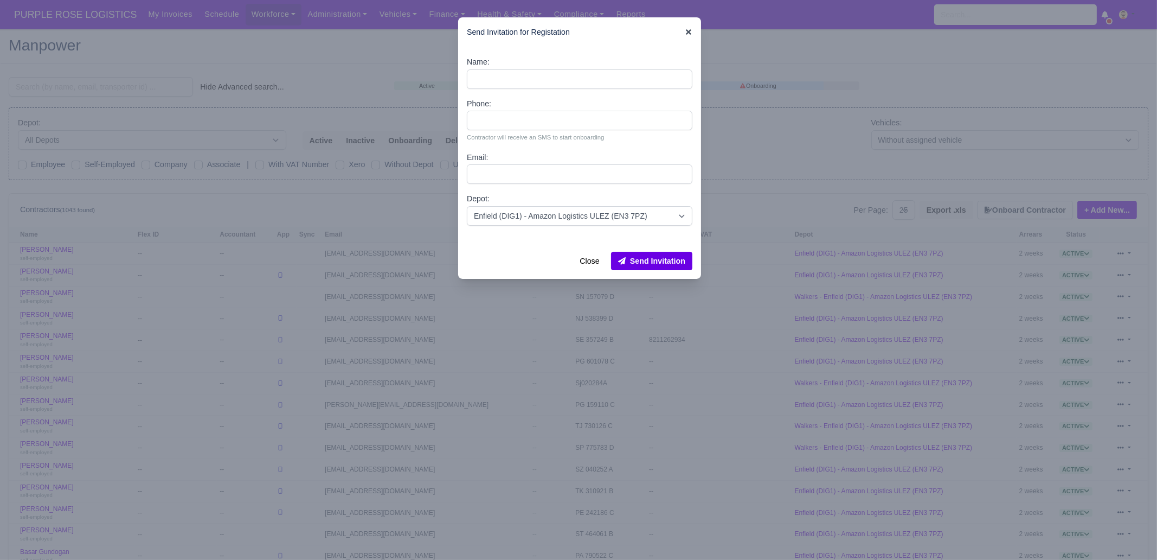
click at [688, 31] on icon at bounding box center [688, 31] width 5 height 5
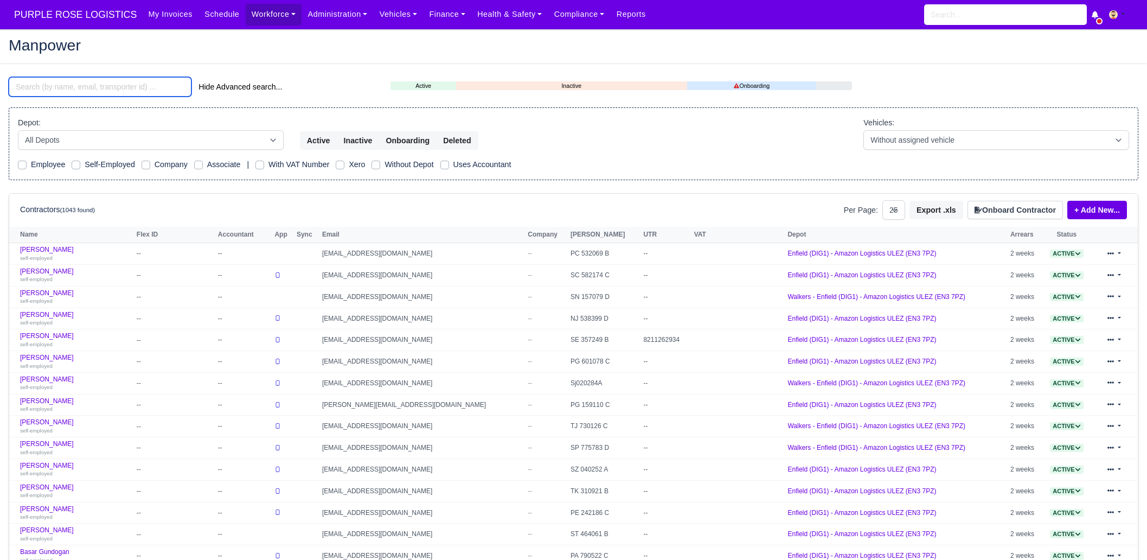
click at [123, 88] on input "search" at bounding box center [100, 87] width 183 height 20
paste input "Shaquille"
type input "Shaquille"
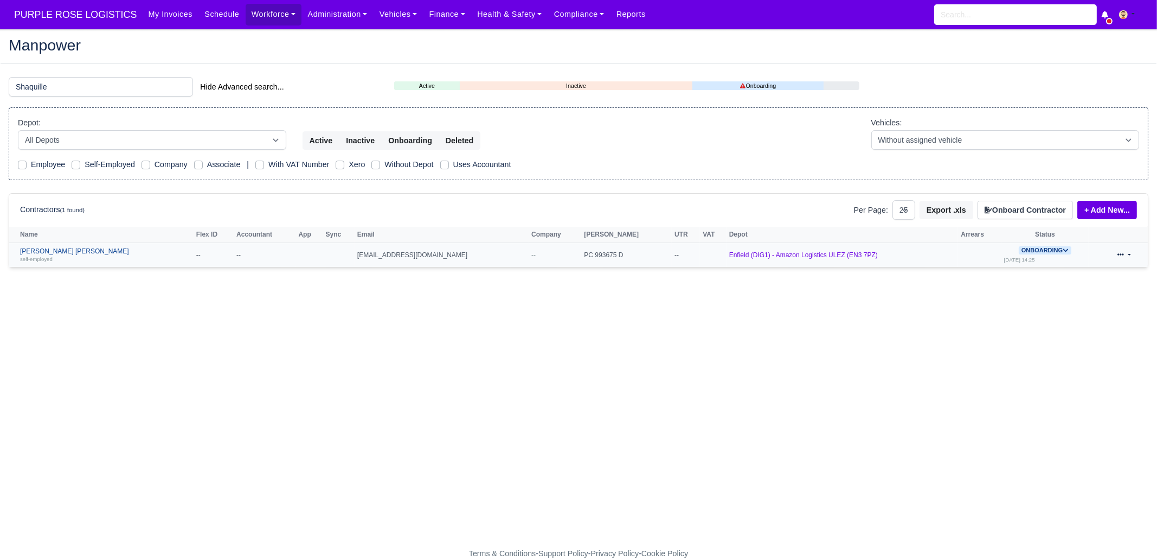
click at [98, 259] on div "self-employed" at bounding box center [105, 259] width 171 height 8
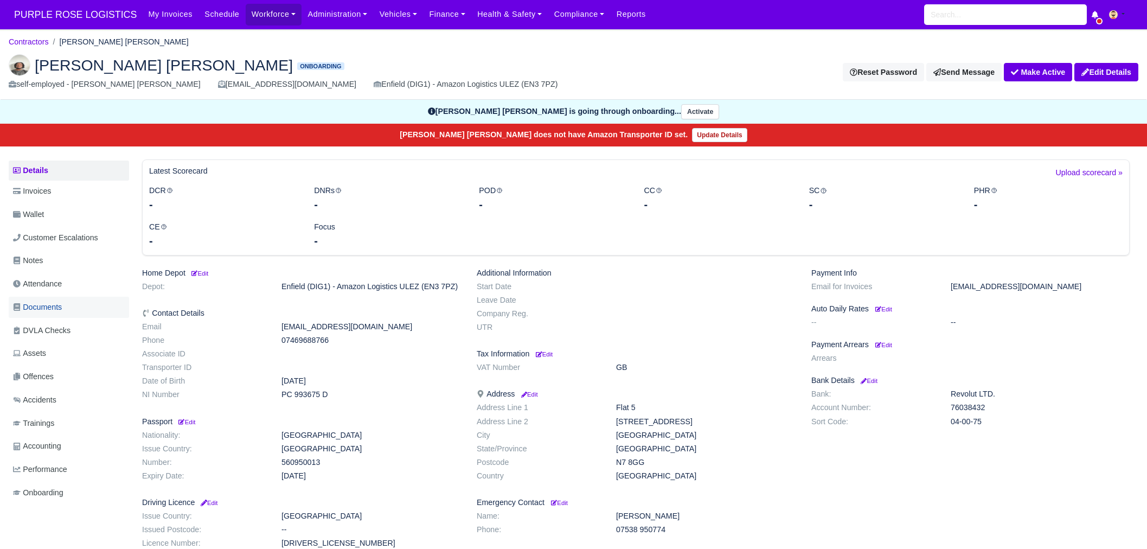
click at [62, 306] on span "Documents" at bounding box center [37, 307] width 49 height 12
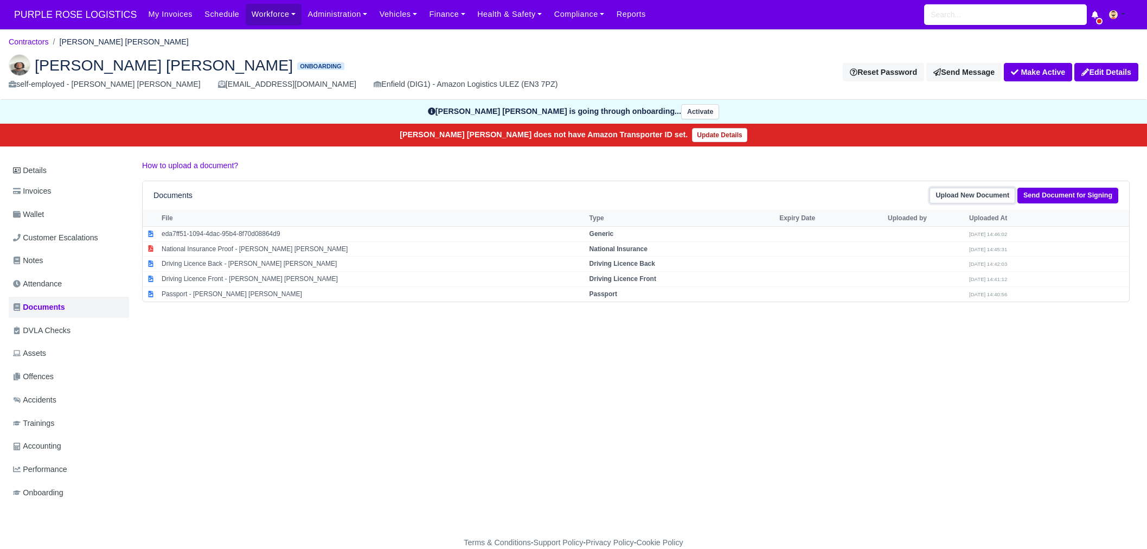
click at [972, 195] on link "Upload New Document" at bounding box center [973, 196] width 86 height 16
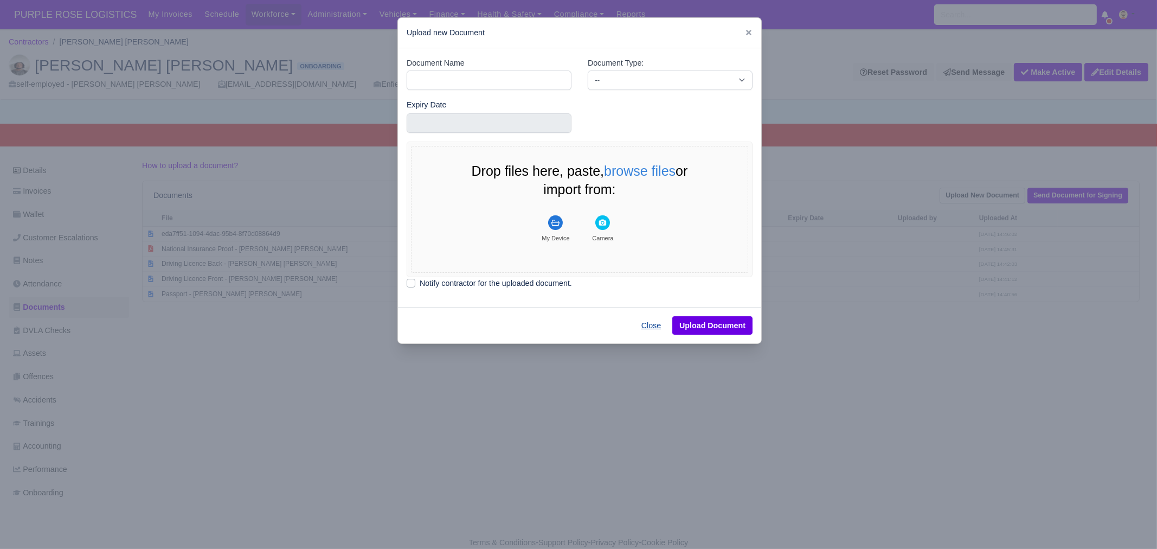
click at [655, 324] on button "Close" at bounding box center [652, 325] width 34 height 18
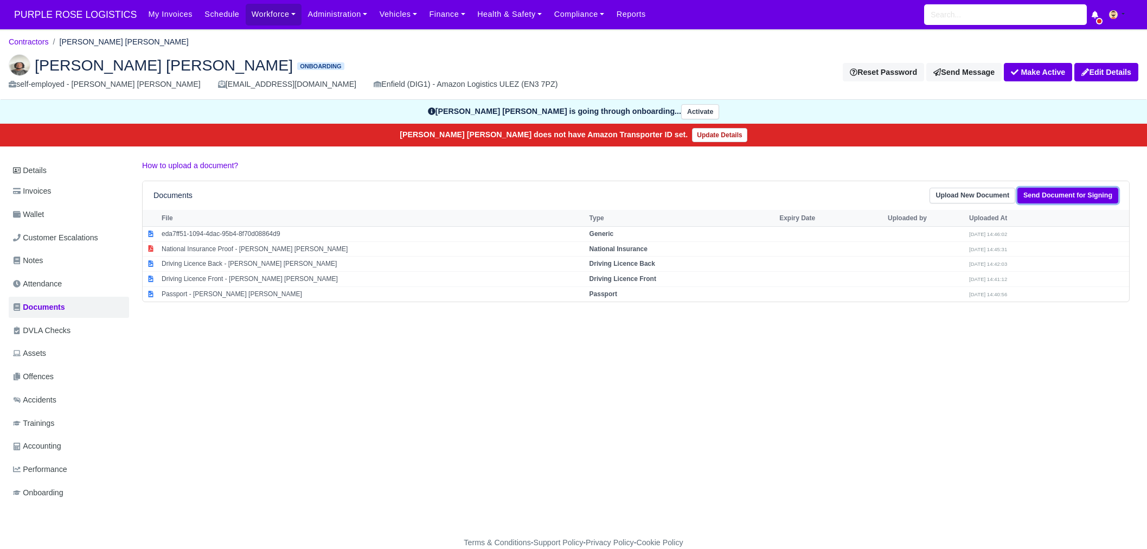
click at [1065, 193] on link "Send Document for Signing" at bounding box center [1068, 196] width 101 height 16
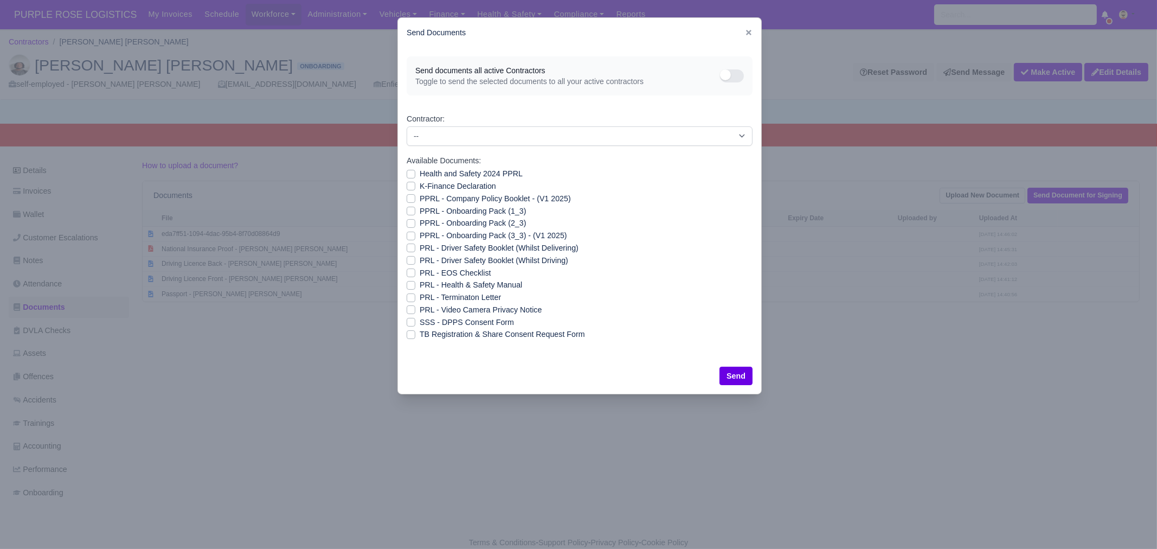
click at [467, 165] on label "Available Documents:" at bounding box center [444, 161] width 74 height 12
click at [463, 171] on label "Health and Safety 2024 PPRL" at bounding box center [471, 174] width 103 height 12
click at [458, 181] on label "K-Finance Declaration" at bounding box center [458, 186] width 76 height 12
click at [415, 181] on input "K-Finance Declaration" at bounding box center [411, 184] width 9 height 9
checkbox input "true"
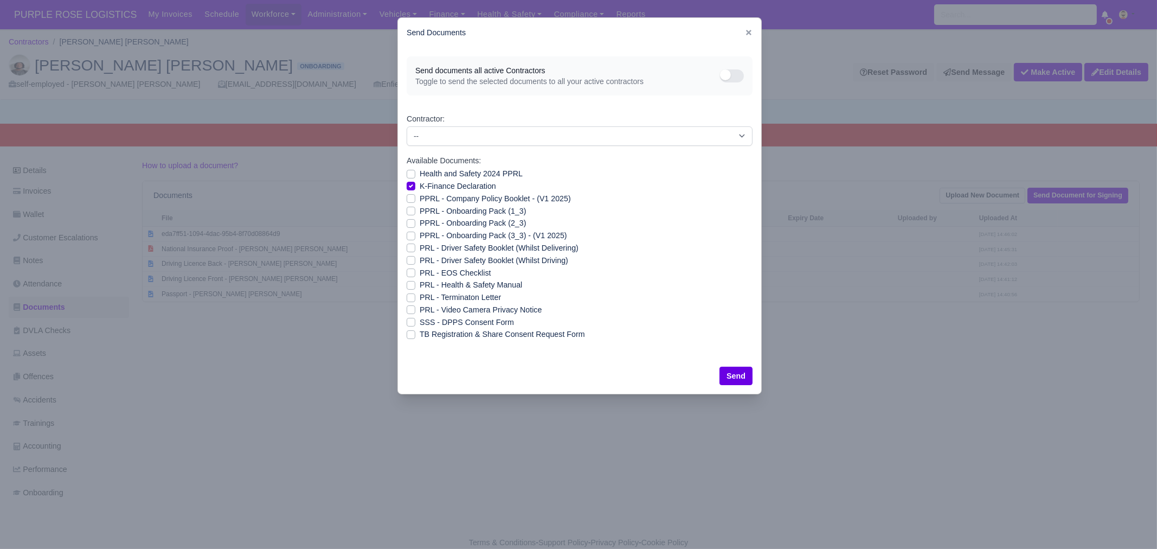
click at [442, 176] on label "Health and Safety 2024 PPRL" at bounding box center [471, 174] width 103 height 12
click at [415, 176] on input "Health and Safety 2024 PPRL" at bounding box center [411, 172] width 9 height 9
checkbox input "true"
click at [431, 197] on label "PPRL - Company Policy Booklet - (V1 2025)" at bounding box center [495, 199] width 151 height 12
click at [415, 197] on input "PPRL - Company Policy Booklet - (V1 2025)" at bounding box center [411, 197] width 9 height 9
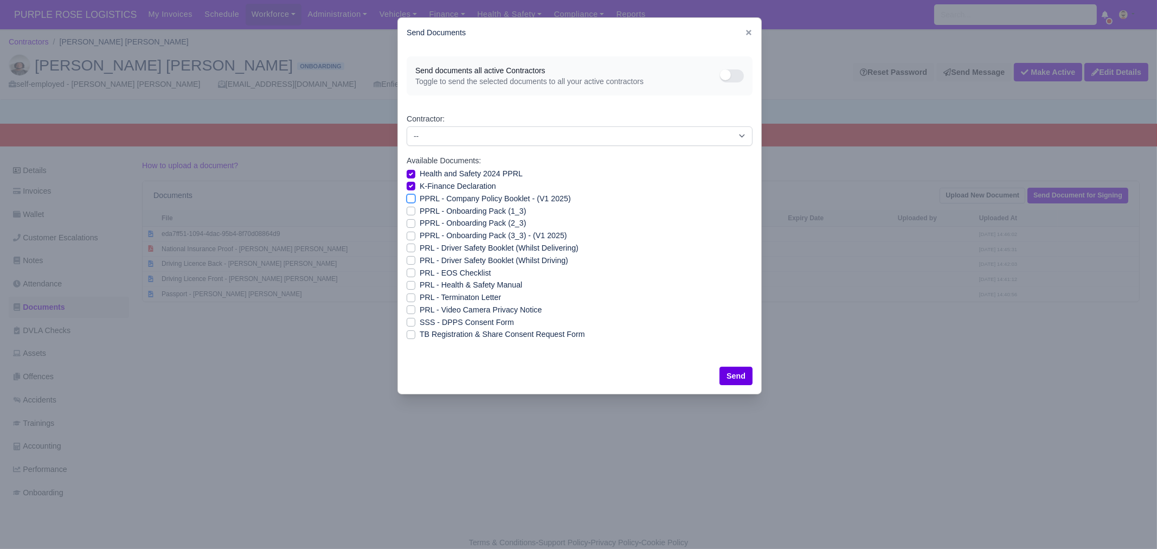
checkbox input "true"
click at [424, 210] on label "PPRL - Onboarding Pack (1_3)" at bounding box center [473, 211] width 106 height 12
click at [415, 210] on input "PPRL - Onboarding Pack (1_3)" at bounding box center [411, 209] width 9 height 9
checkbox input "true"
click at [427, 225] on label "PPRL - Onboarding Pack (2_3)" at bounding box center [473, 223] width 106 height 12
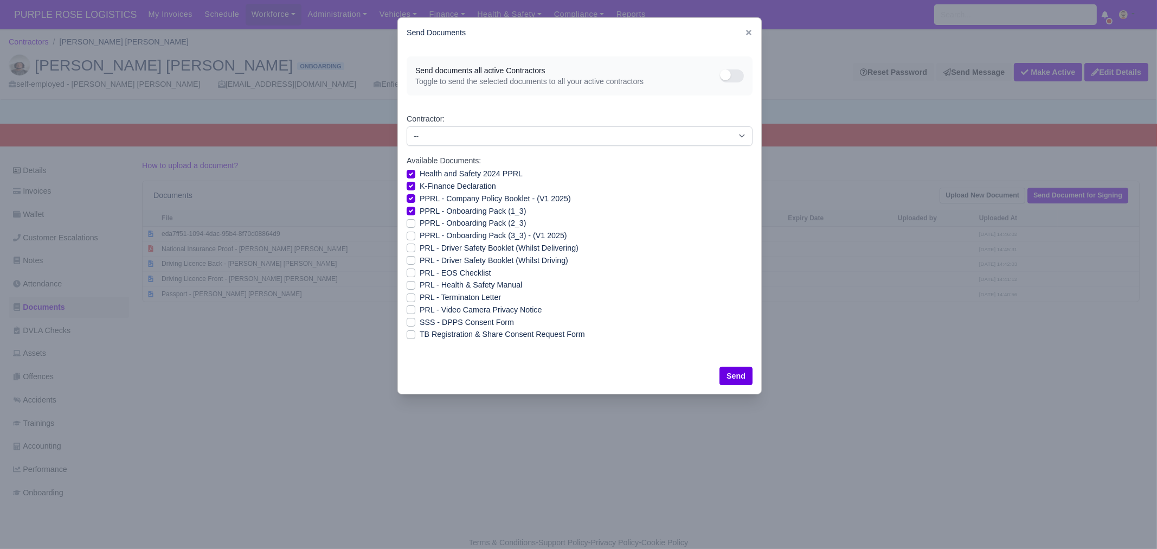
click at [415, 225] on input "PPRL - Onboarding Pack (2_3)" at bounding box center [411, 221] width 9 height 9
checkbox input "true"
click at [426, 235] on label "PPRL - Onboarding Pack (3_3) - (V1 2025)" at bounding box center [494, 235] width 148 height 12
click at [415, 235] on input "PPRL - Onboarding Pack (3_3) - (V1 2025)" at bounding box center [411, 233] width 9 height 9
checkbox input "true"
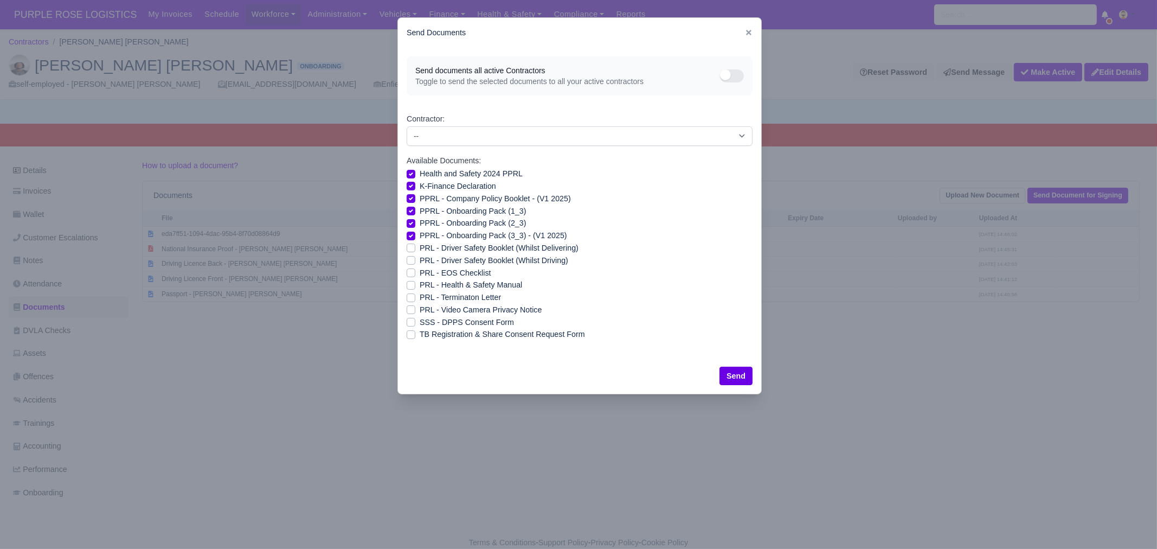
click at [428, 250] on label "PRL - Driver Safety Booklet (Whilst Delivering)" at bounding box center [499, 248] width 159 height 12
click at [415, 250] on input "PRL - Driver Safety Booklet (Whilst Delivering)" at bounding box center [411, 246] width 9 height 9
checkbox input "true"
click at [431, 258] on label "PRL - Driver Safety Booklet (Whilst Driving)" at bounding box center [494, 260] width 149 height 12
click at [415, 258] on input "PRL - Driver Safety Booklet (Whilst Driving)" at bounding box center [411, 258] width 9 height 9
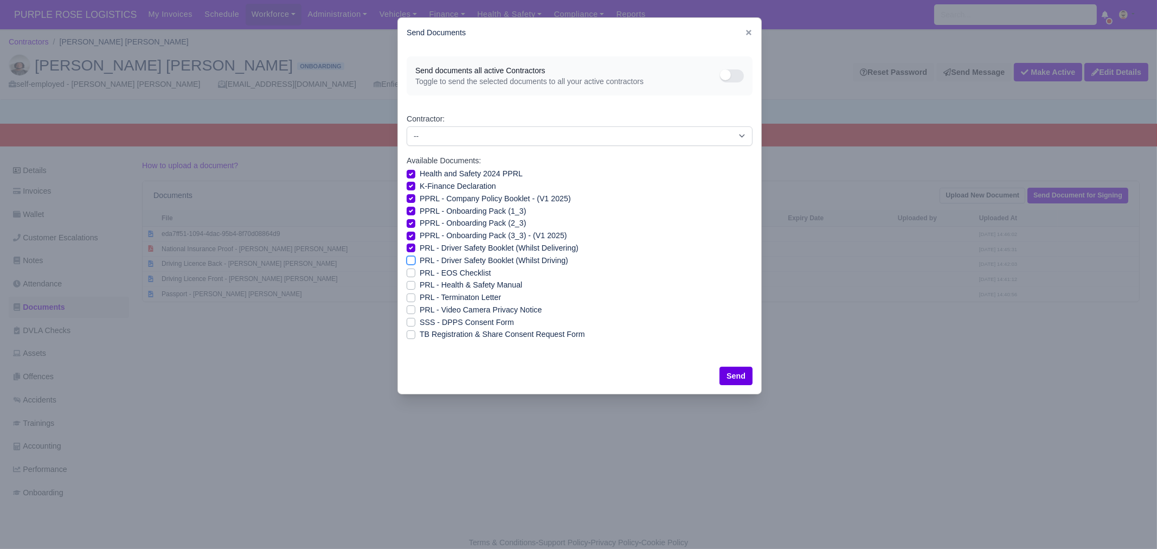
checkbox input "true"
click at [440, 286] on label "PRL - Health & Safety Manual" at bounding box center [471, 285] width 103 height 12
click at [415, 286] on input "PRL - Health & Safety Manual" at bounding box center [411, 283] width 9 height 9
checkbox input "true"
click at [450, 305] on label "PRL - Video Camera Privacy Notice" at bounding box center [481, 310] width 122 height 12
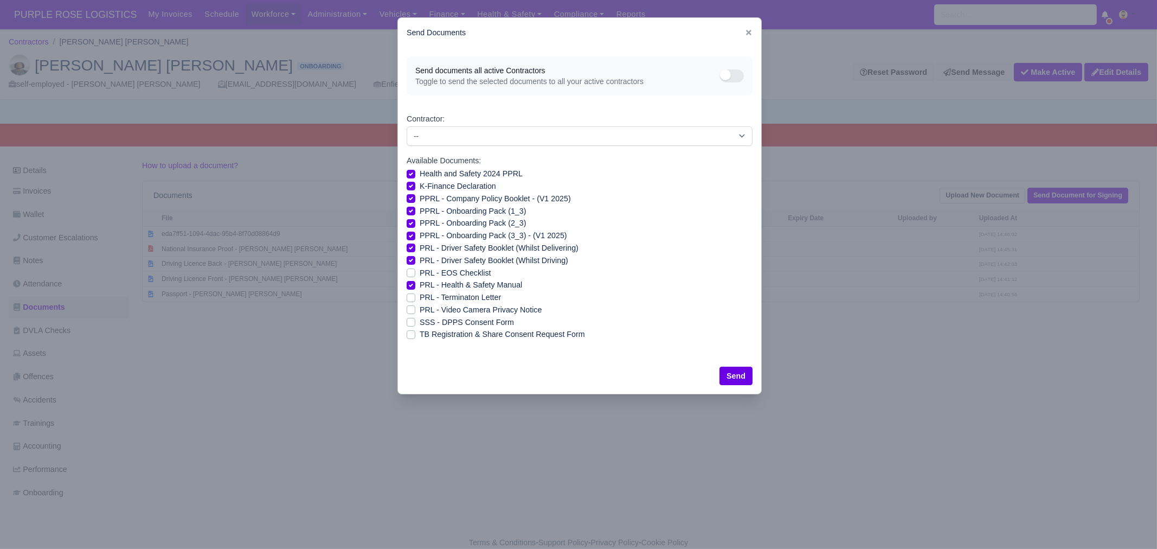
click at [415, 305] on input "PRL - Video Camera Privacy Notice" at bounding box center [411, 308] width 9 height 9
checkbox input "true"
click at [727, 374] on button "Send" at bounding box center [736, 376] width 33 height 18
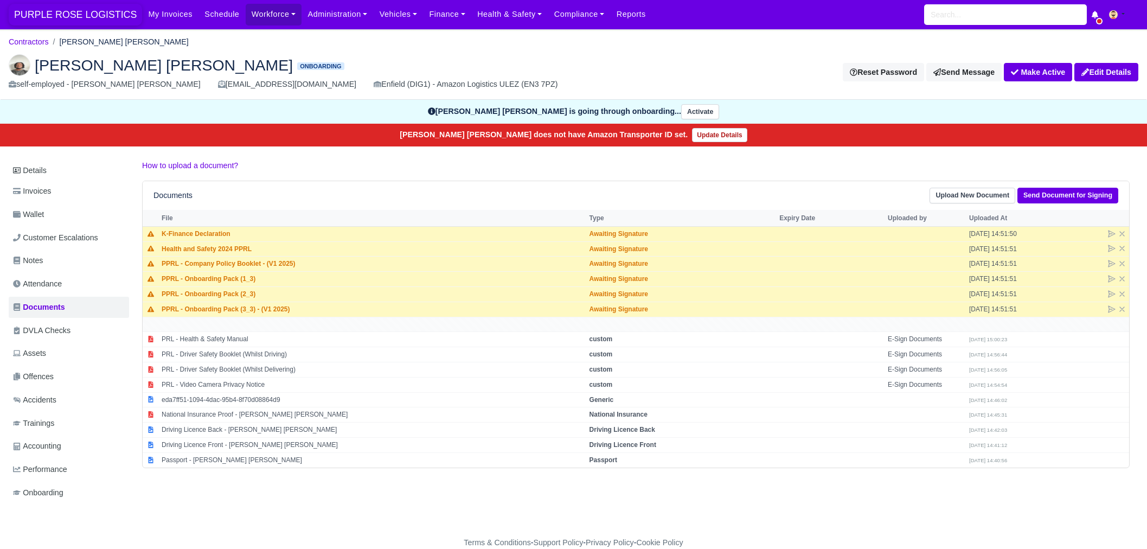
click at [57, 15] on span "PURPLE ROSE LOGISTICS" at bounding box center [75, 15] width 133 height 22
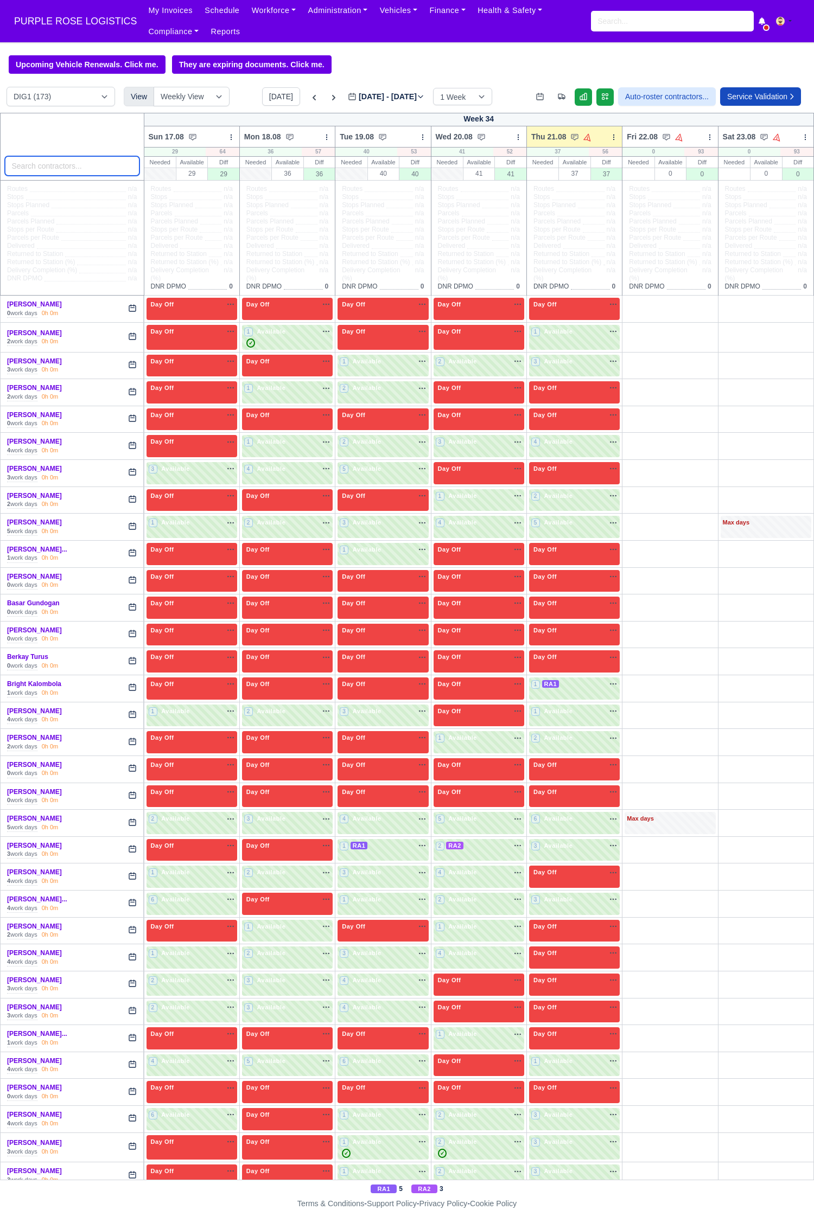
click at [87, 175] on input "search" at bounding box center [72, 166] width 135 height 20
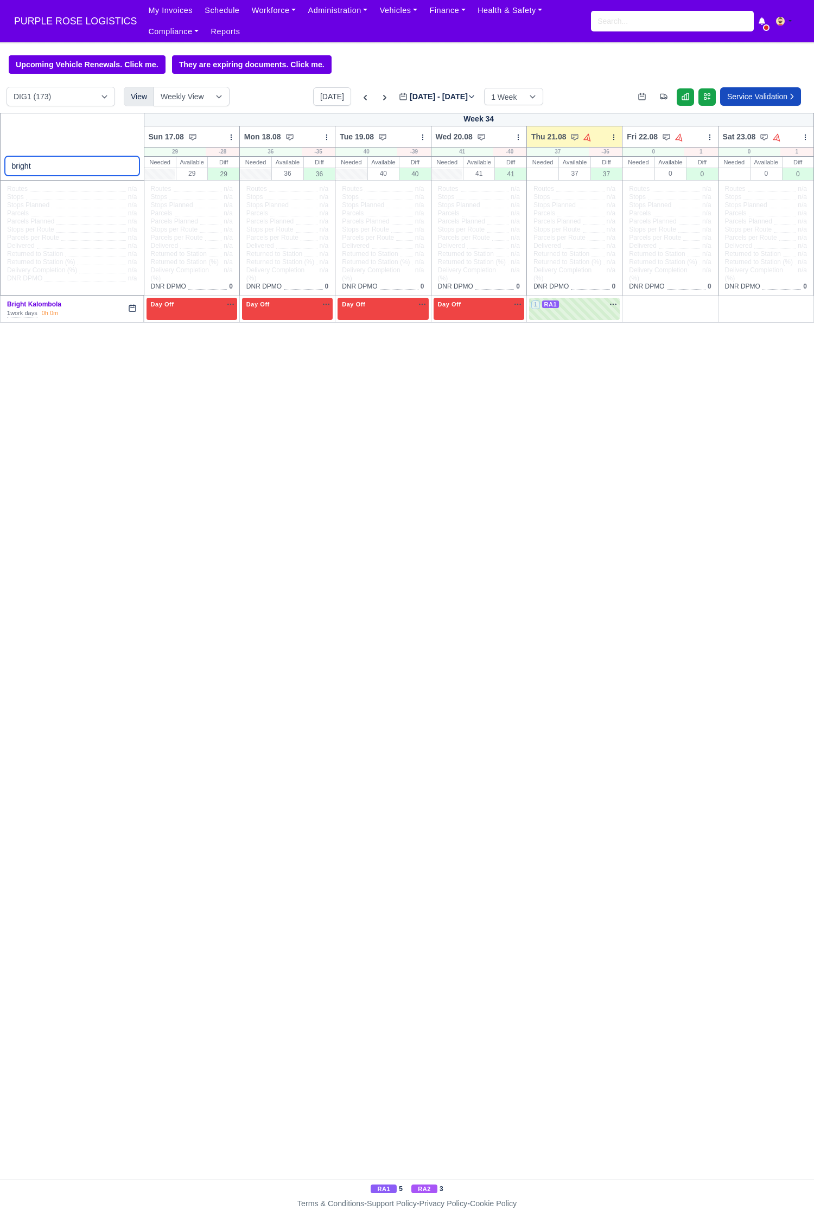
type input "bright"
click at [360, 99] on icon at bounding box center [365, 97] width 11 height 11
type input "[DATE]"
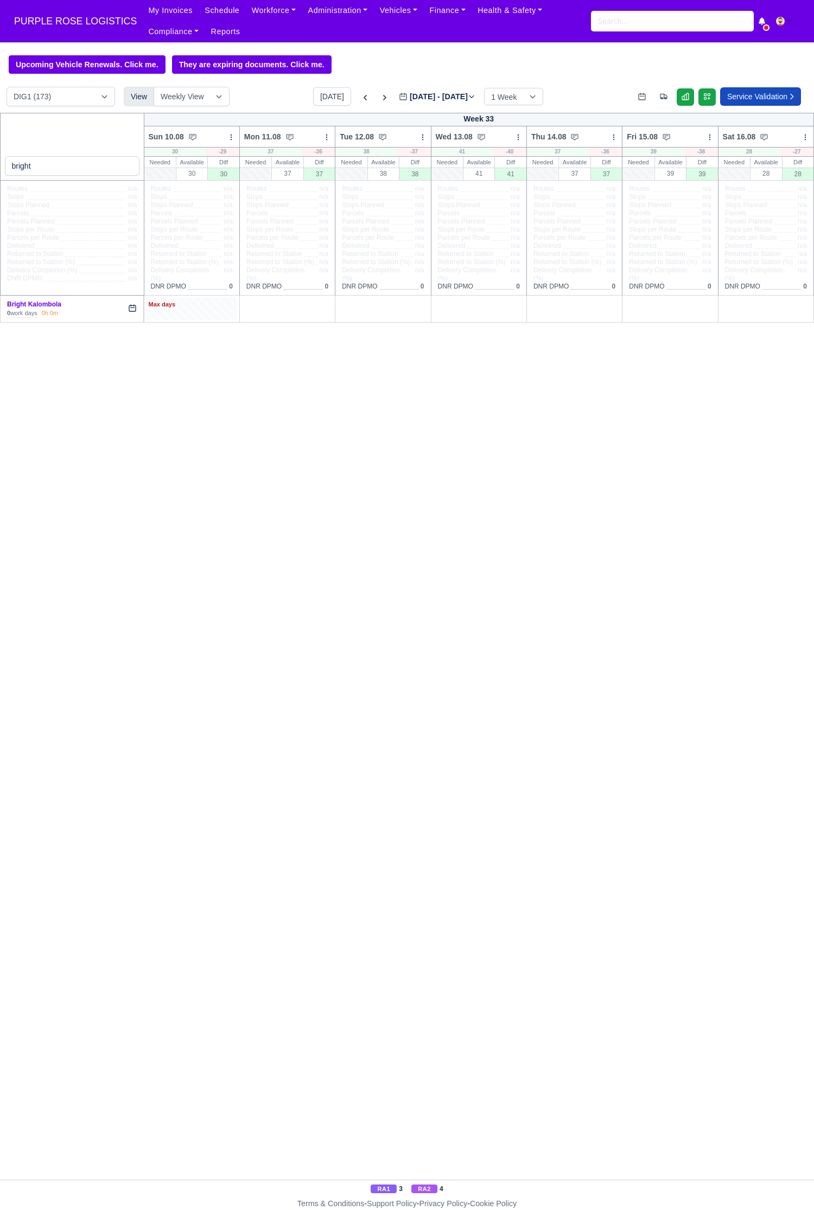
click at [204, 305] on div "Max days" at bounding box center [192, 305] width 86 height 10
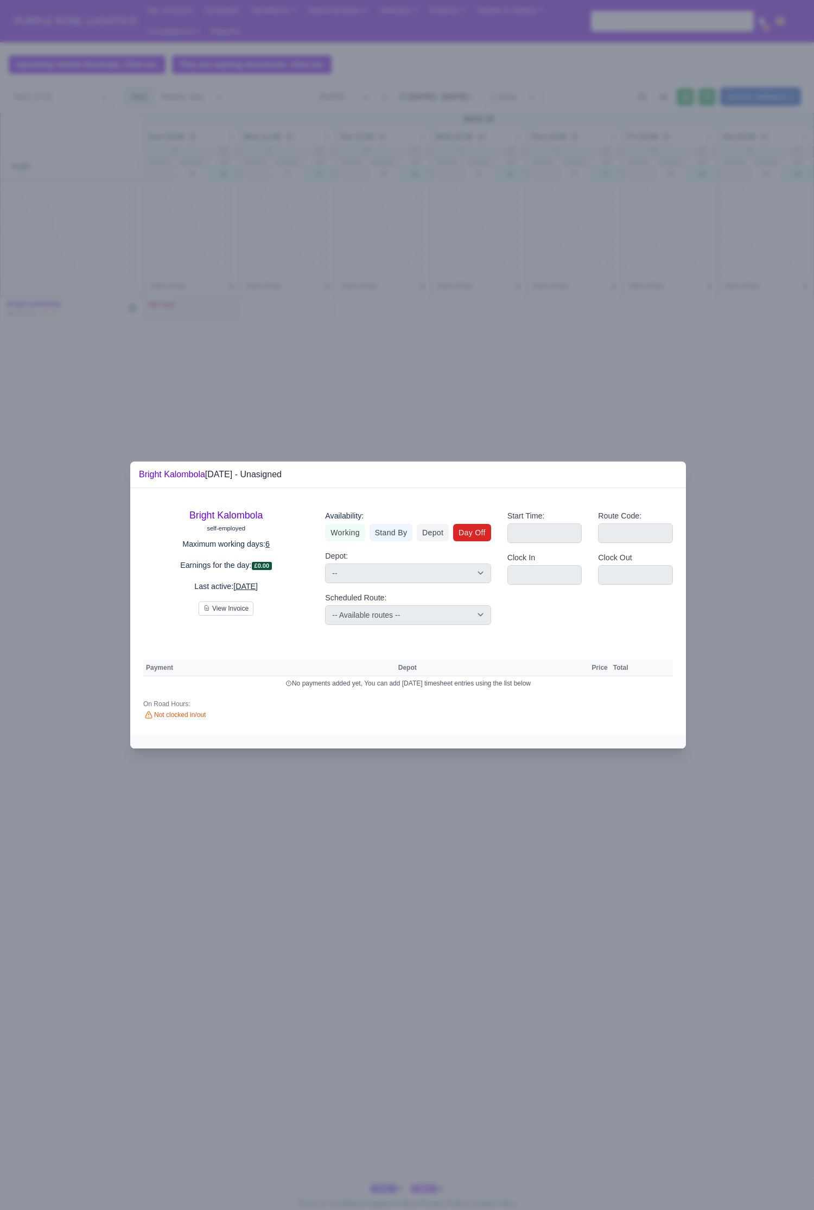
click at [466, 529] on link "Day Off" at bounding box center [472, 532] width 38 height 17
select select
select select "na"
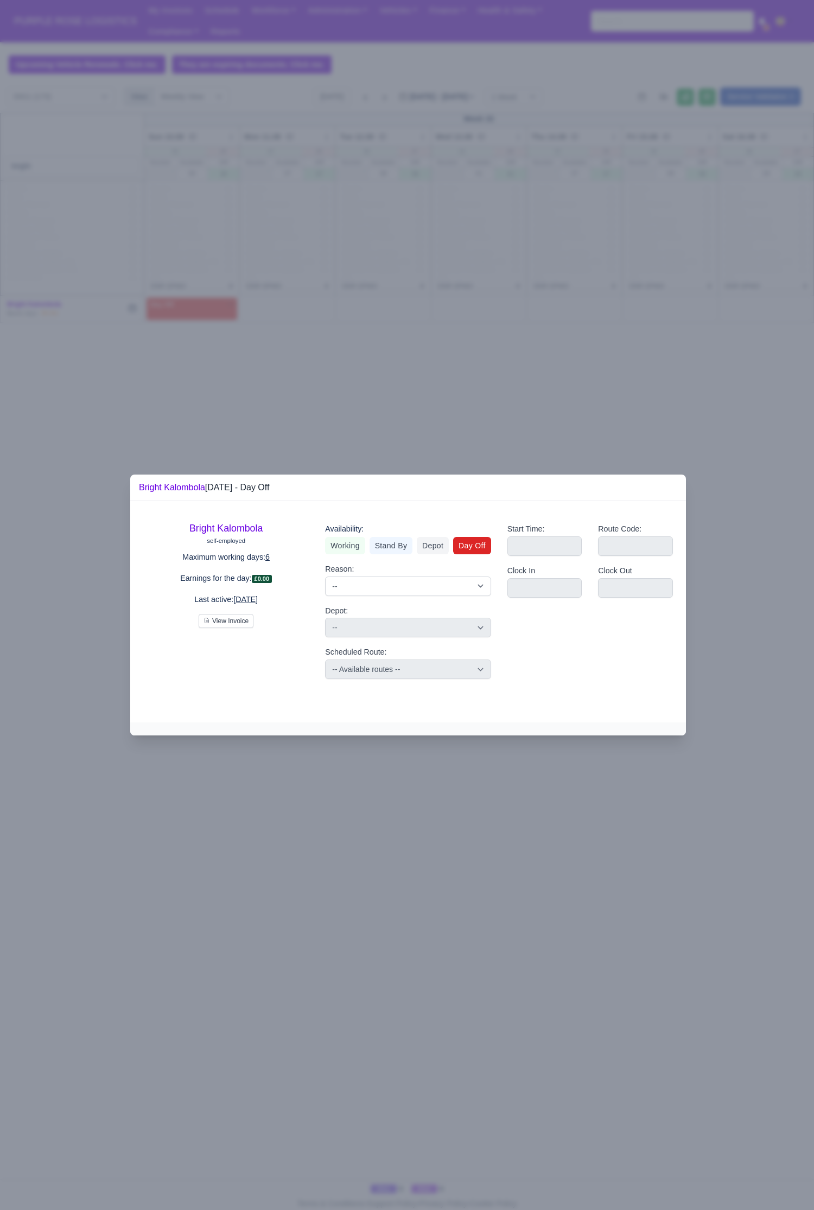
click at [522, 378] on div at bounding box center [407, 605] width 814 height 1210
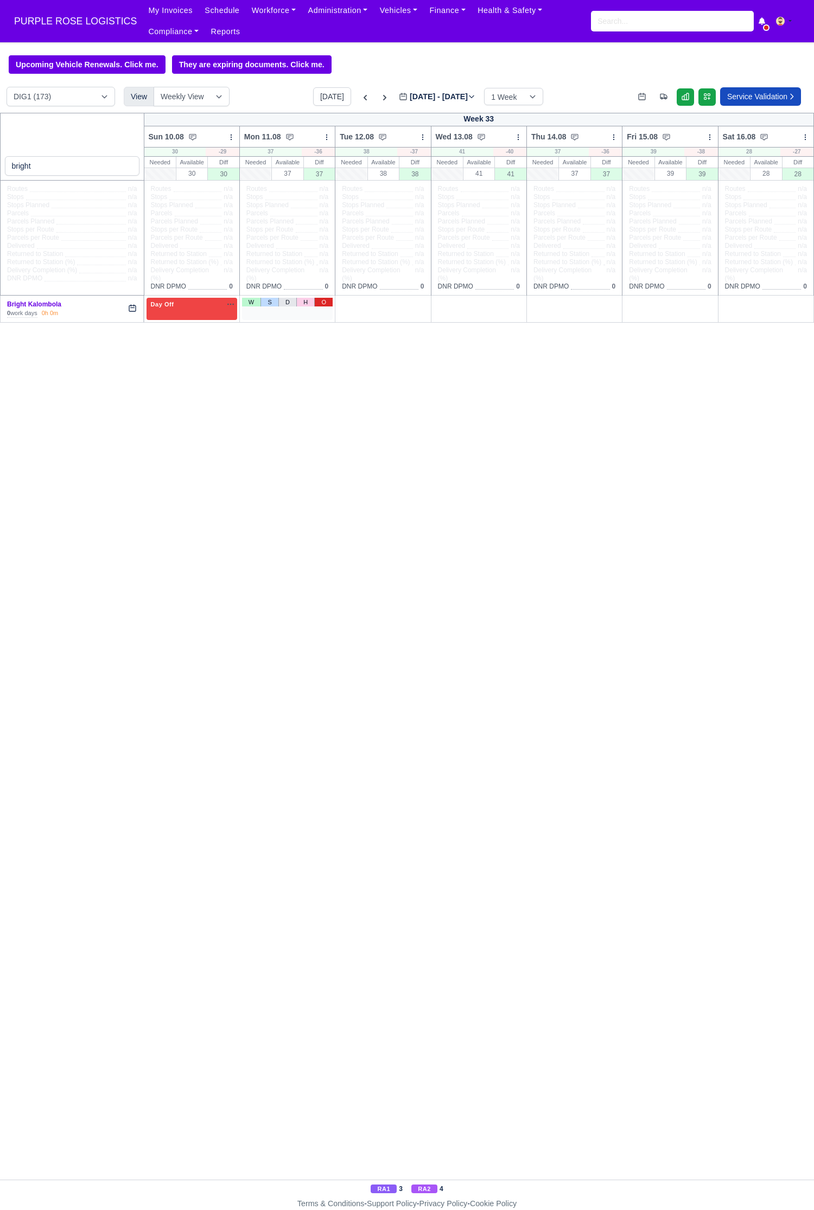
click at [323, 302] on link "O" at bounding box center [323, 302] width 18 height 9
click at [418, 304] on link "O" at bounding box center [419, 302] width 18 height 9
click at [522, 303] on link "O" at bounding box center [515, 302] width 18 height 9
click at [607, 301] on link "O" at bounding box center [610, 302] width 18 height 9
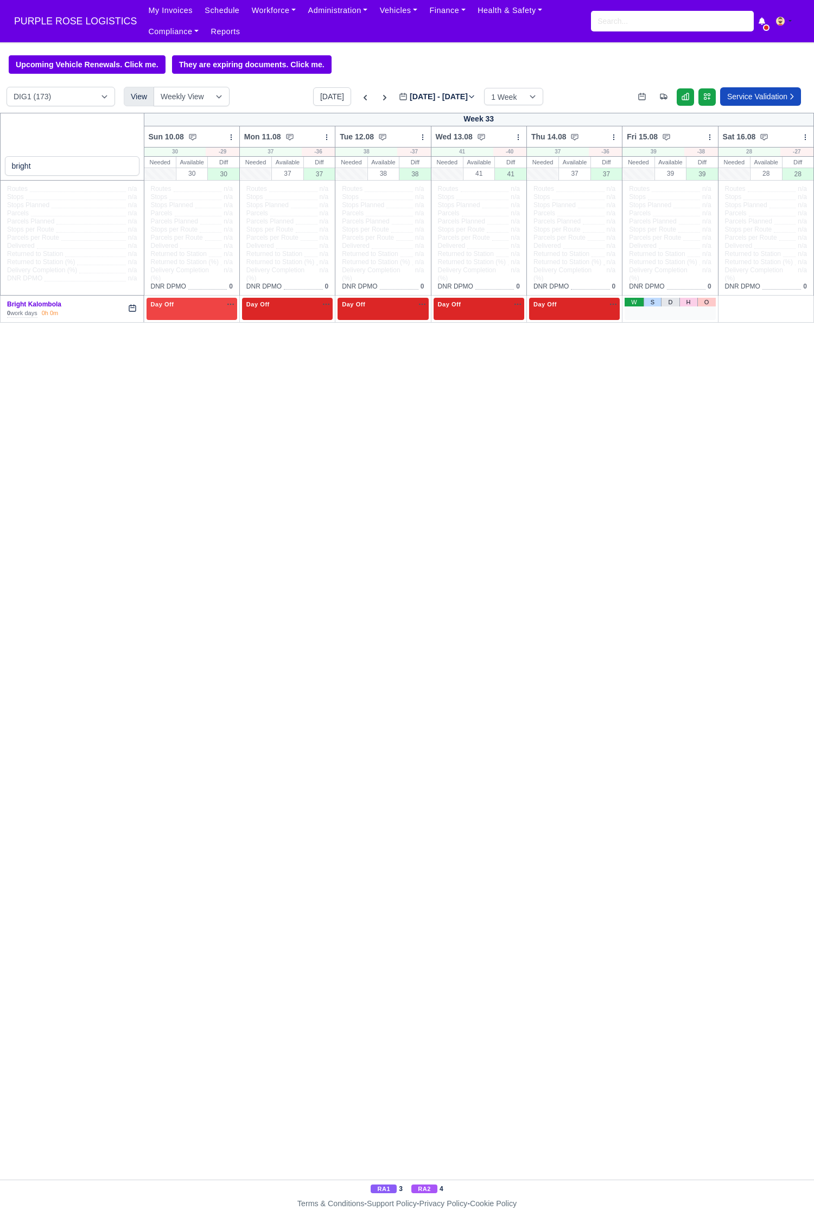
click at [630, 305] on link "W" at bounding box center [633, 302] width 19 height 9
click at [797, 302] on link "O" at bounding box center [801, 302] width 18 height 9
click at [657, 311] on div "1 Available na" at bounding box center [669, 305] width 86 height 11
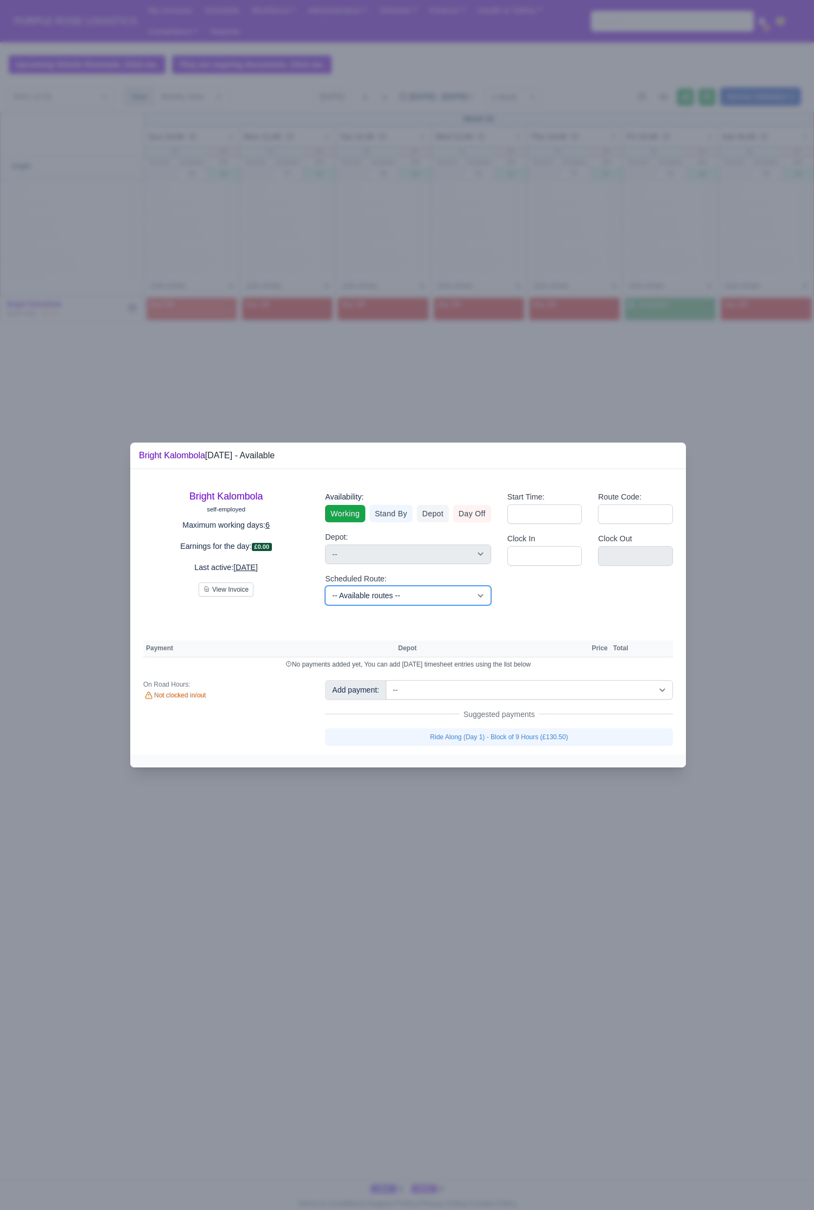
click at [366, 559] on select "-- Available routes -- Standard Parcel - Block of 6 Hours - (SD6) AmFlex RTS Ve…" at bounding box center [407, 596] width 165 height 20
drag, startPoint x: 287, startPoint y: 613, endPoint x: 329, endPoint y: 625, distance: 43.6
click at [287, 559] on div "Bright Kalombola self-employed Maximum working days: 6 Earnings for the day: £0…" at bounding box center [226, 548] width 182 height 132
click at [446, 559] on select "-- Additional Hour Support (£14.50) Additional Stop Support (£1.00) BYOD - (Bri…" at bounding box center [529, 690] width 287 height 20
select select "86"
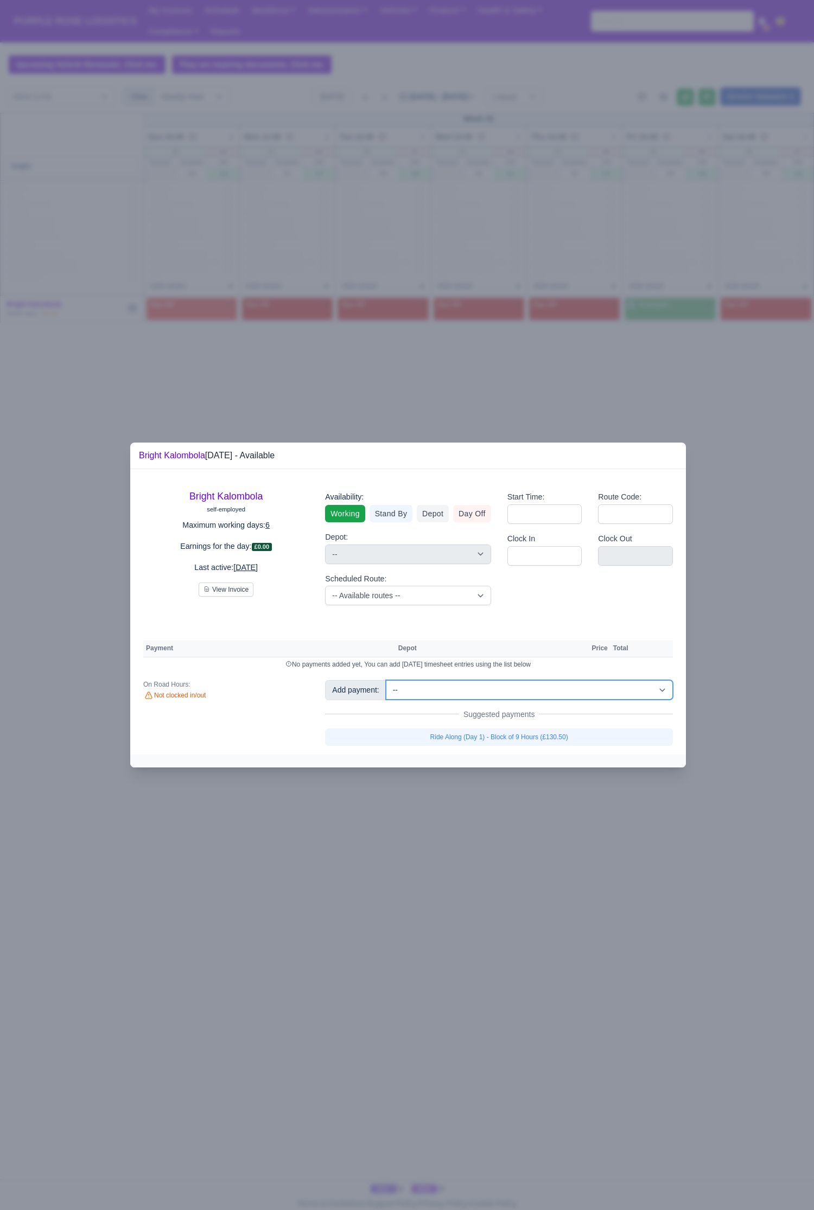
click at [386, 559] on select "-- Additional Hour Support (£14.50) Additional Stop Support (£1.00) BYOD - (Bri…" at bounding box center [529, 690] width 287 height 20
select select "1"
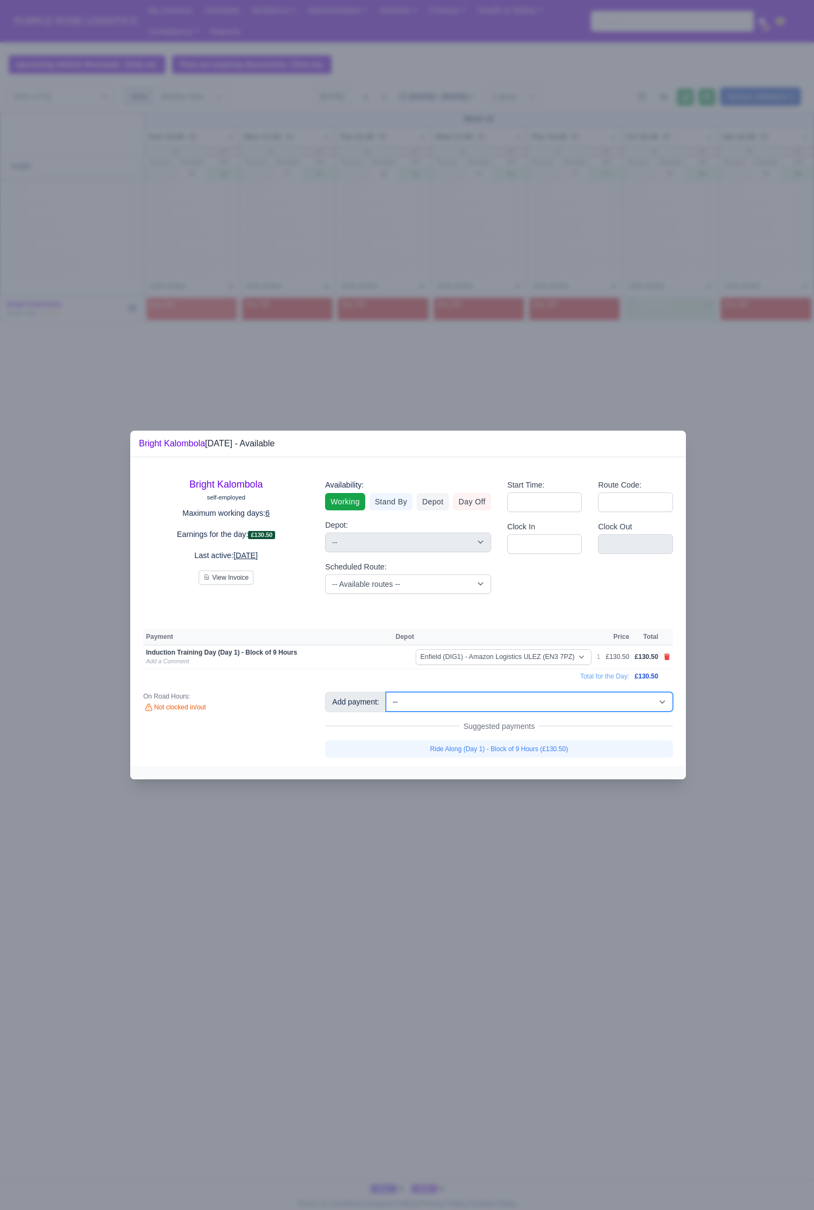
click at [519, 559] on select "-- Additional Hour Support (£14.50) Additional Stop Support (£1.00) BYOD - (Bri…" at bounding box center [529, 702] width 287 height 20
select select "103"
click at [386, 559] on select "-- Additional Hour Support (£14.50) Additional Stop Support (£1.00) BYOD - (Bri…" at bounding box center [529, 702] width 287 height 20
select select "1"
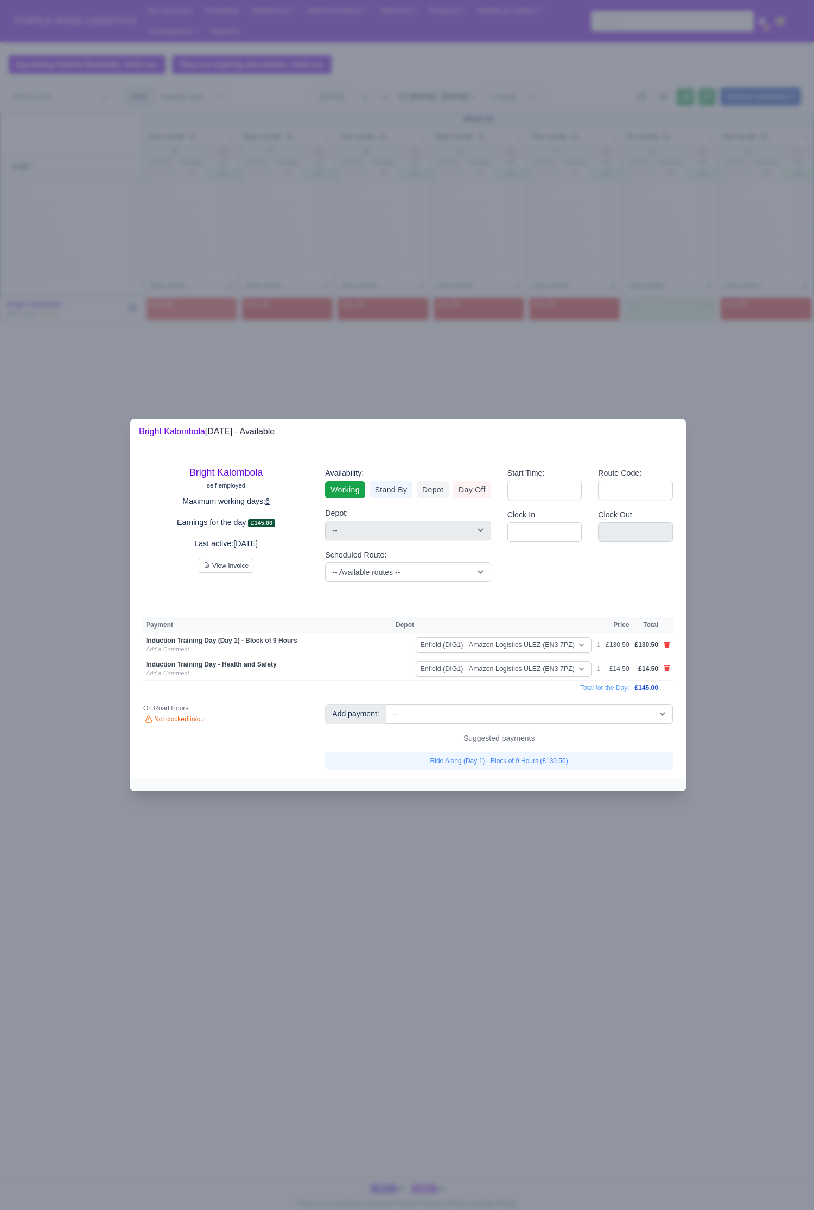
click at [463, 559] on div at bounding box center [407, 605] width 814 height 1210
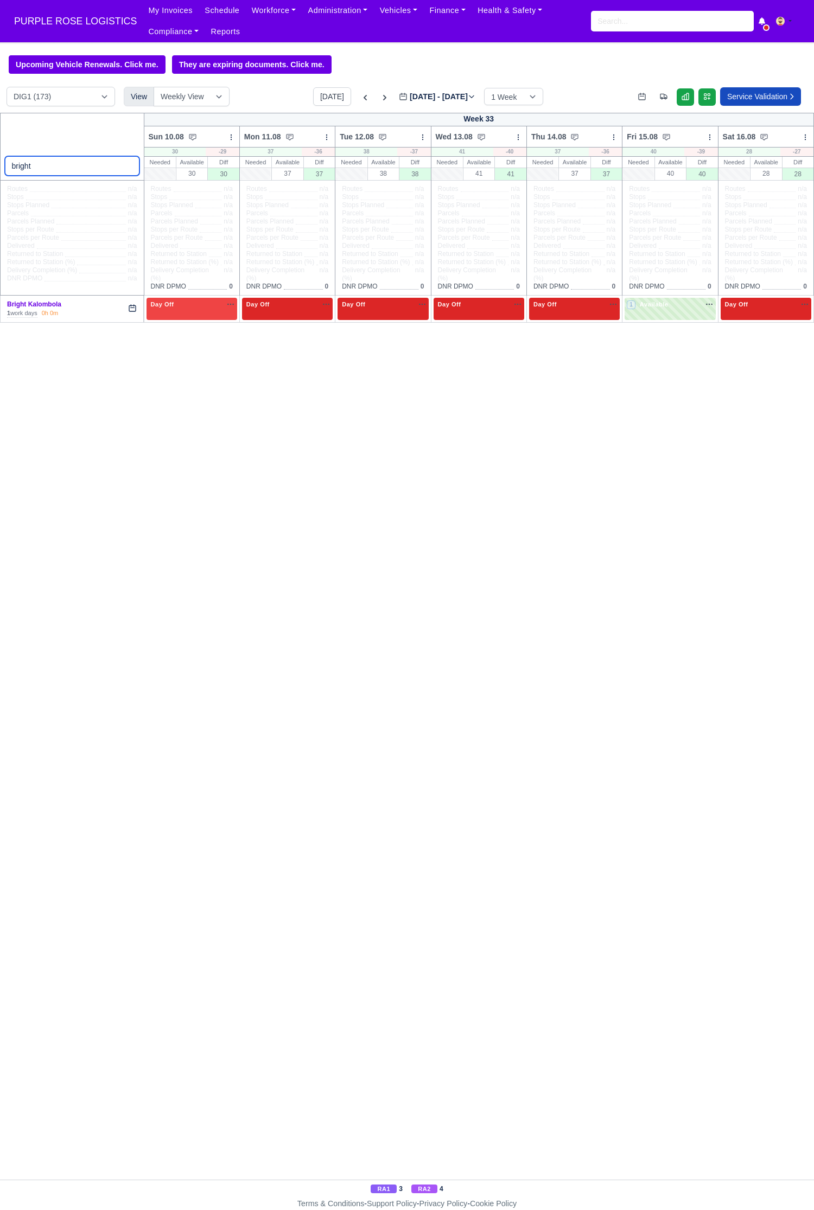
click at [60, 167] on input "bright" at bounding box center [72, 166] width 135 height 20
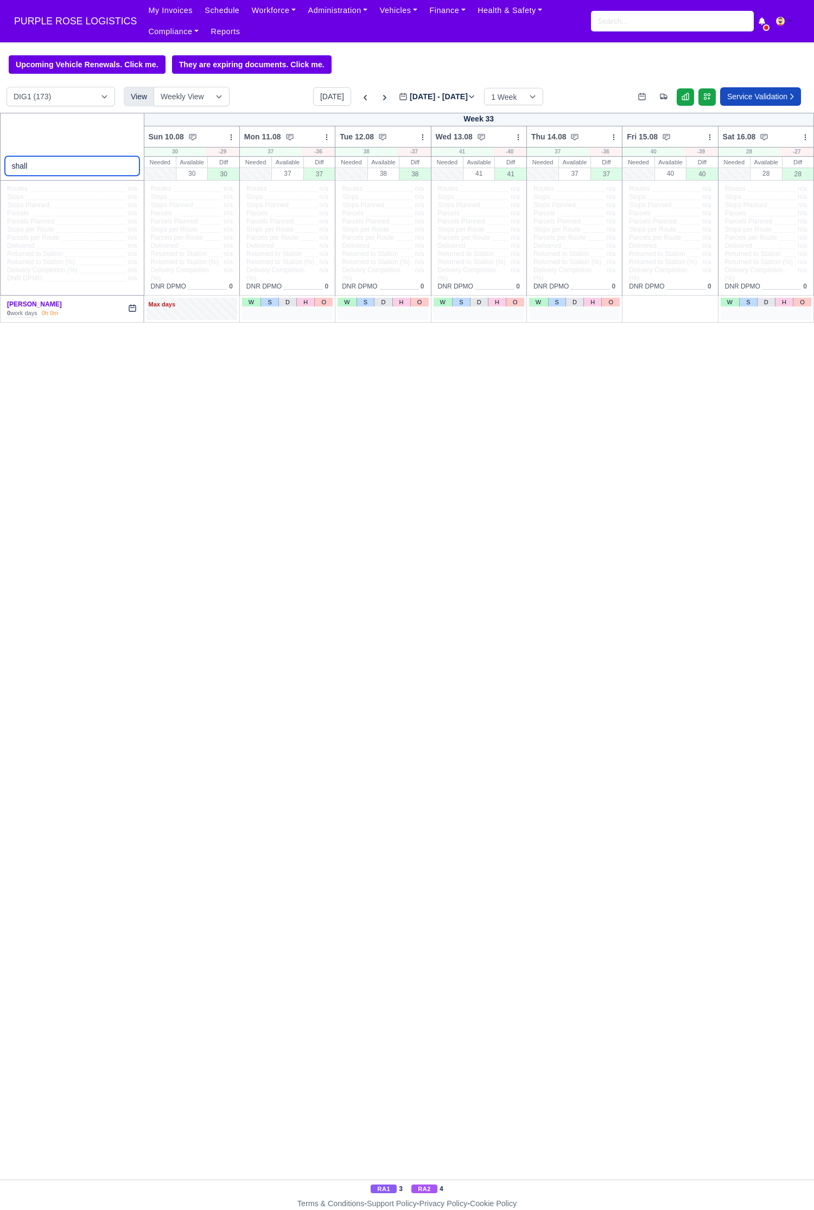
type input "shall"
drag, startPoint x: 375, startPoint y: 101, endPoint x: 353, endPoint y: 99, distance: 21.8
click at [379, 101] on icon at bounding box center [384, 97] width 11 height 11
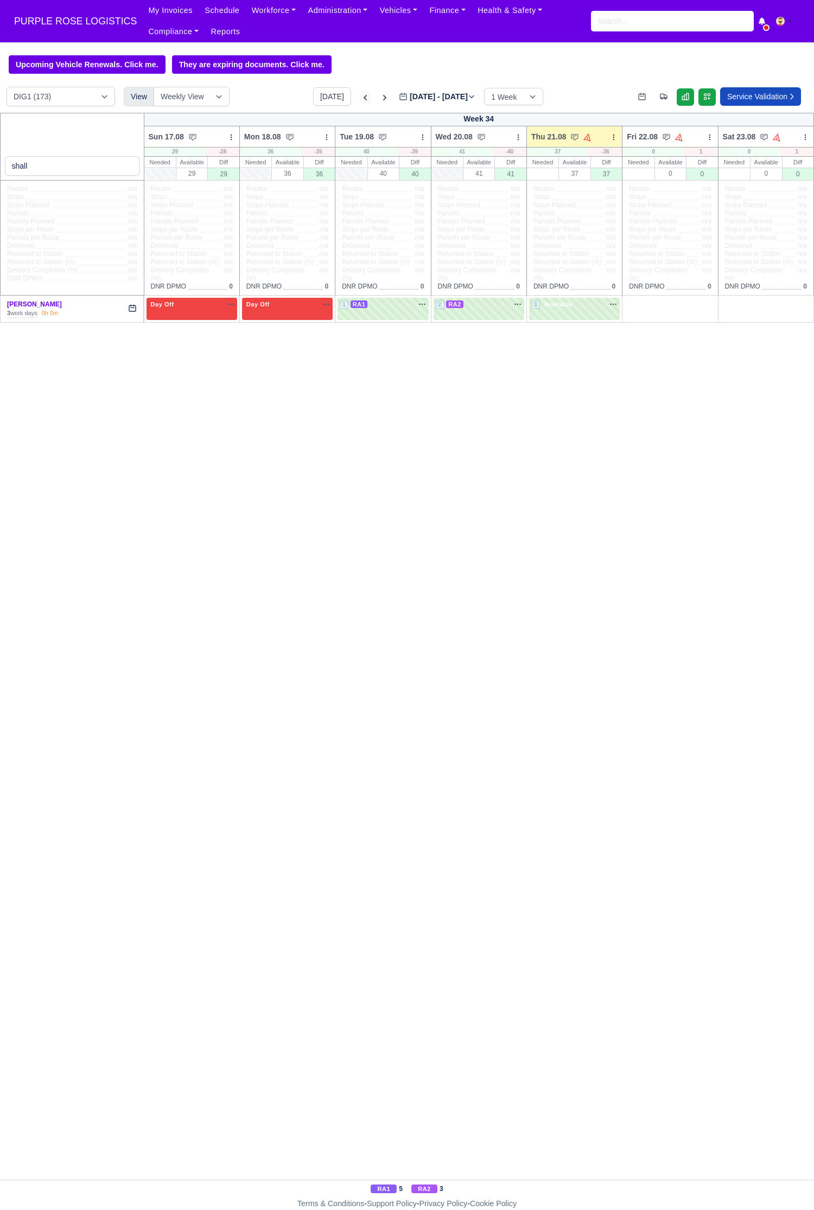
click at [363, 99] on icon at bounding box center [364, 97] width 3 height 5
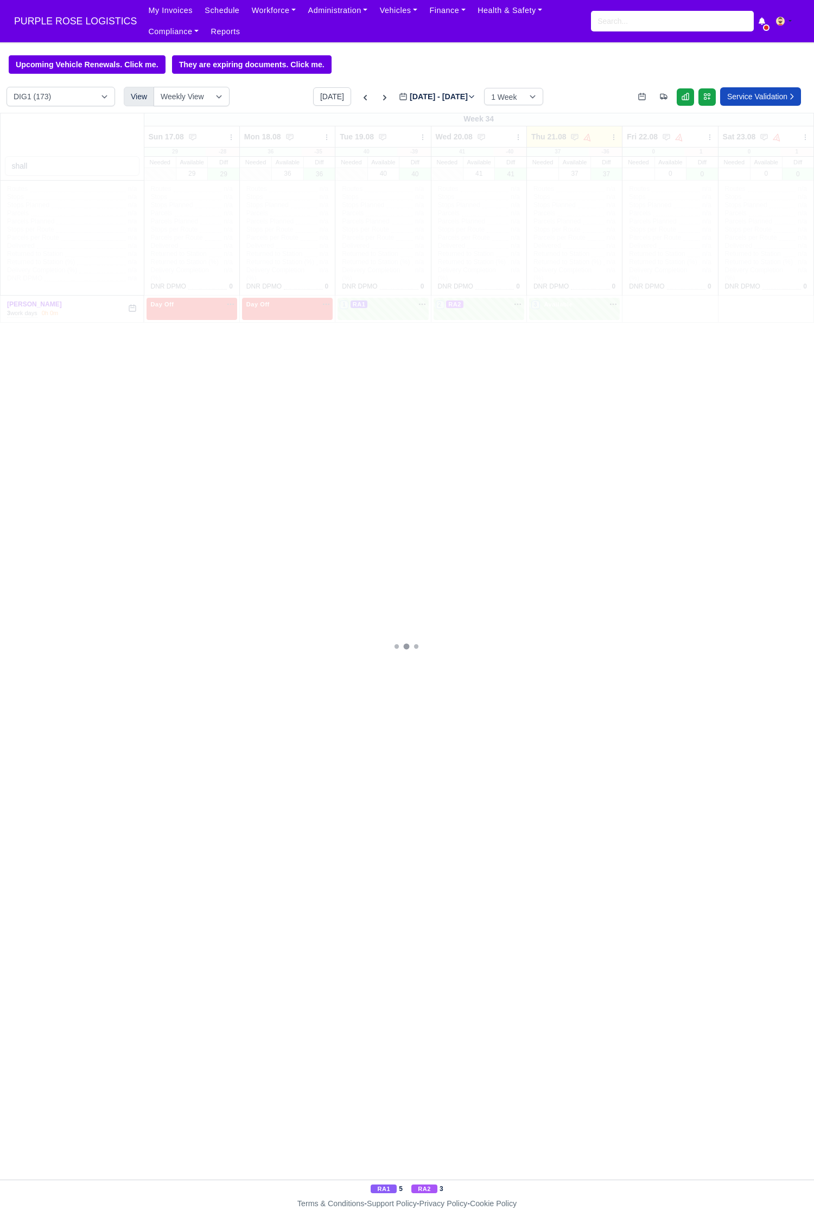
type input "[DATE]"
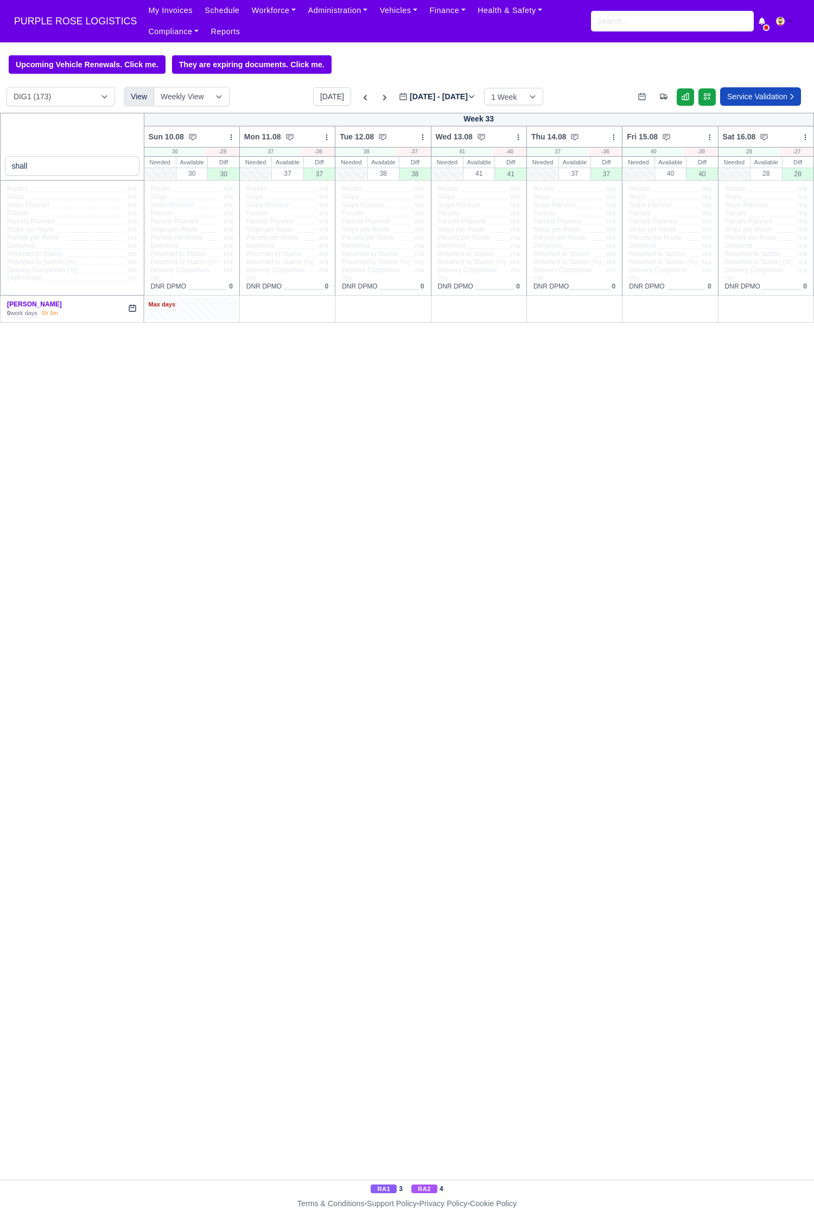
click at [170, 310] on div "Max days" at bounding box center [192, 305] width 86 height 10
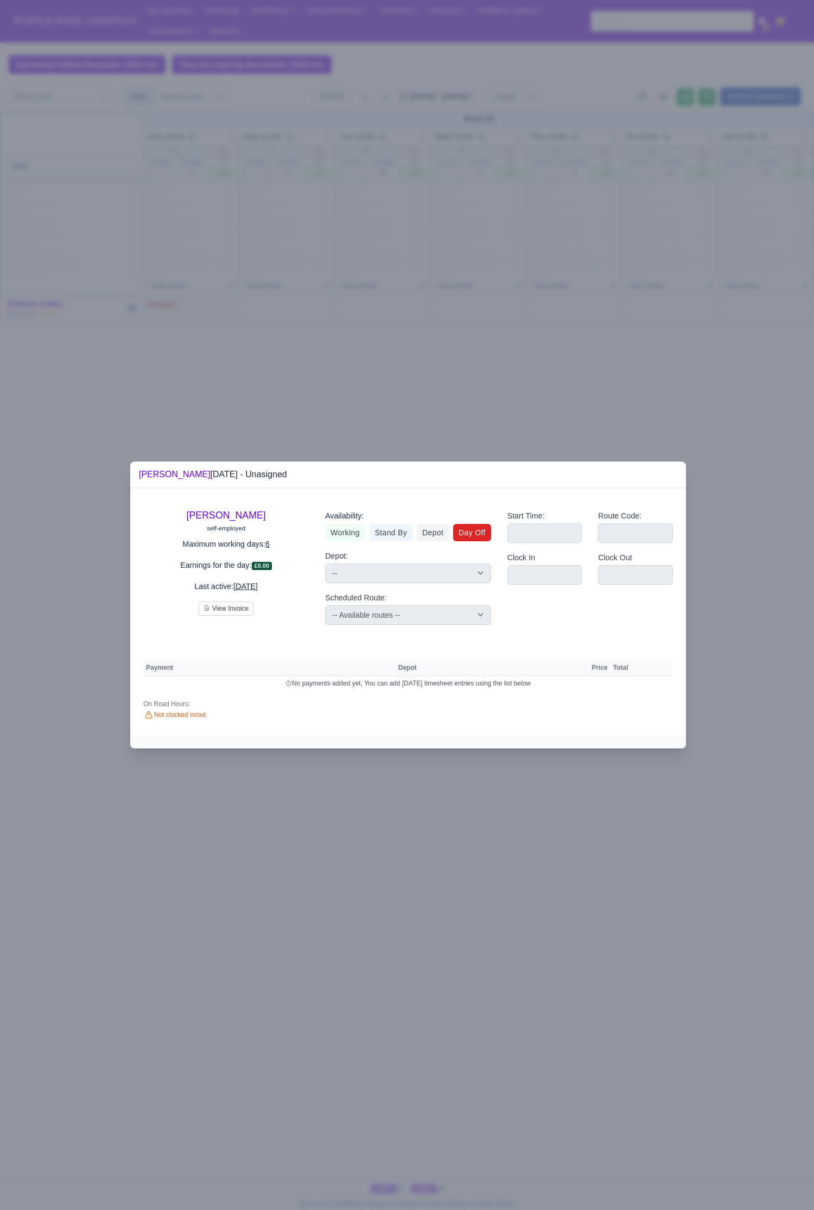
click at [485, 528] on link "Day Off" at bounding box center [472, 532] width 38 height 17
select select
select select "na"
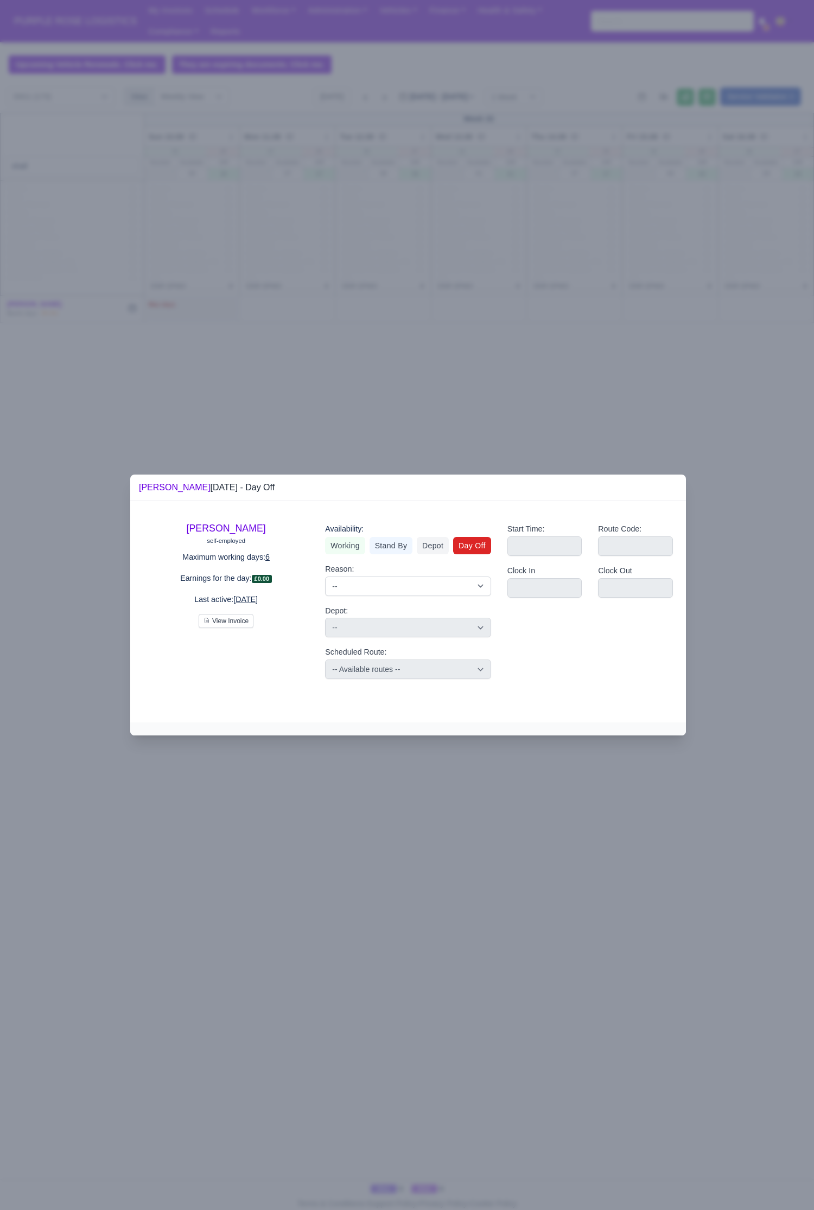
click at [422, 361] on div at bounding box center [407, 605] width 814 height 1210
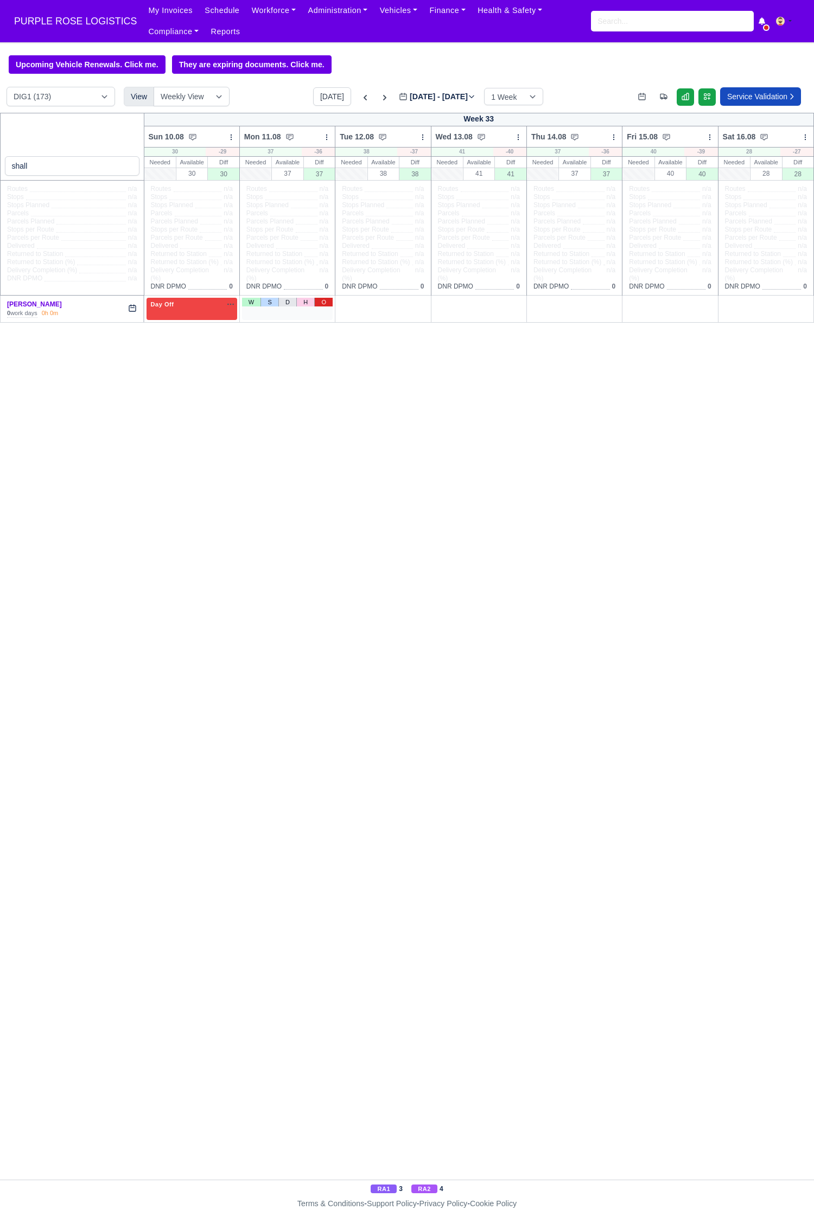
click at [324, 302] on link "O" at bounding box center [323, 302] width 18 height 9
click at [413, 305] on link "O" at bounding box center [419, 302] width 18 height 9
click at [513, 298] on td "W S D H O" at bounding box center [478, 308] width 95 height 27
click at [509, 302] on link "O" at bounding box center [515, 302] width 18 height 9
click at [605, 302] on link "O" at bounding box center [610, 302] width 18 height 9
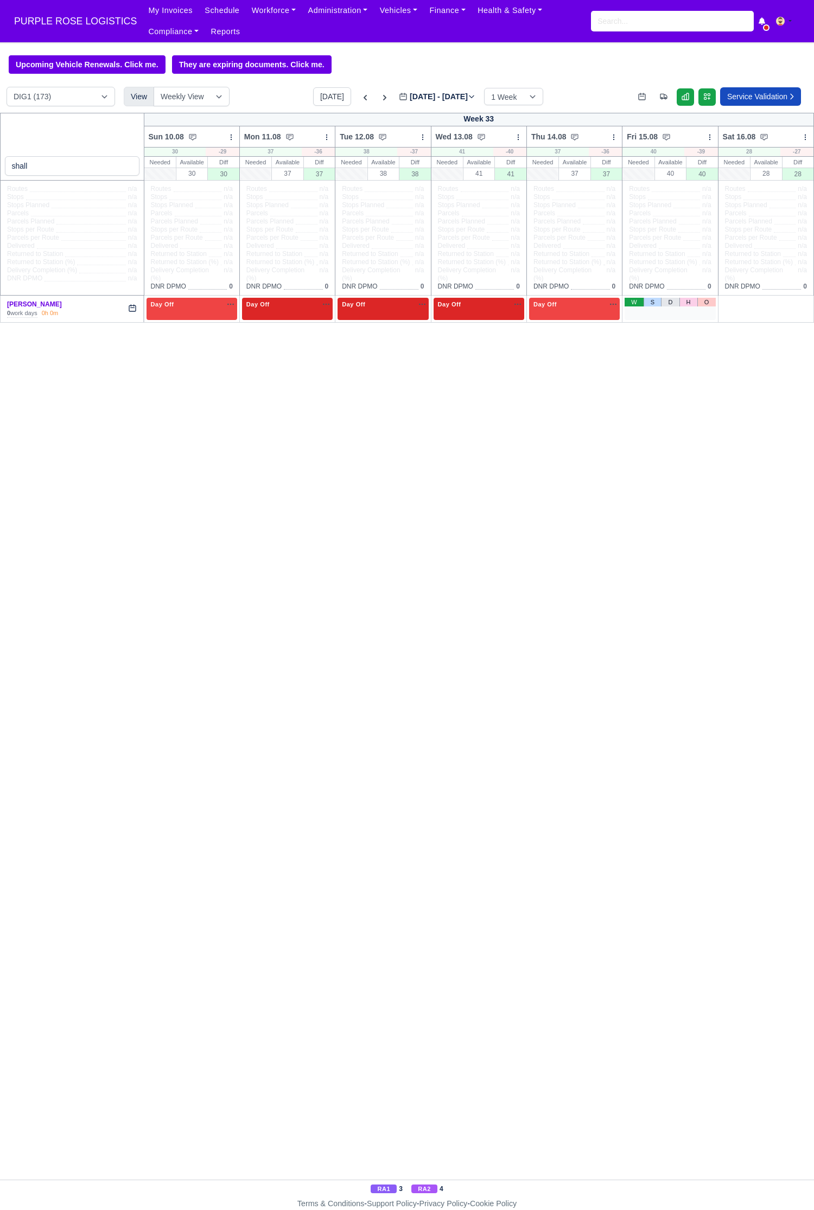
click at [638, 304] on link "W" at bounding box center [633, 302] width 19 height 9
click at [802, 306] on link "O" at bounding box center [801, 302] width 18 height 9
click at [648, 308] on span "Available" at bounding box center [653, 304] width 33 height 8
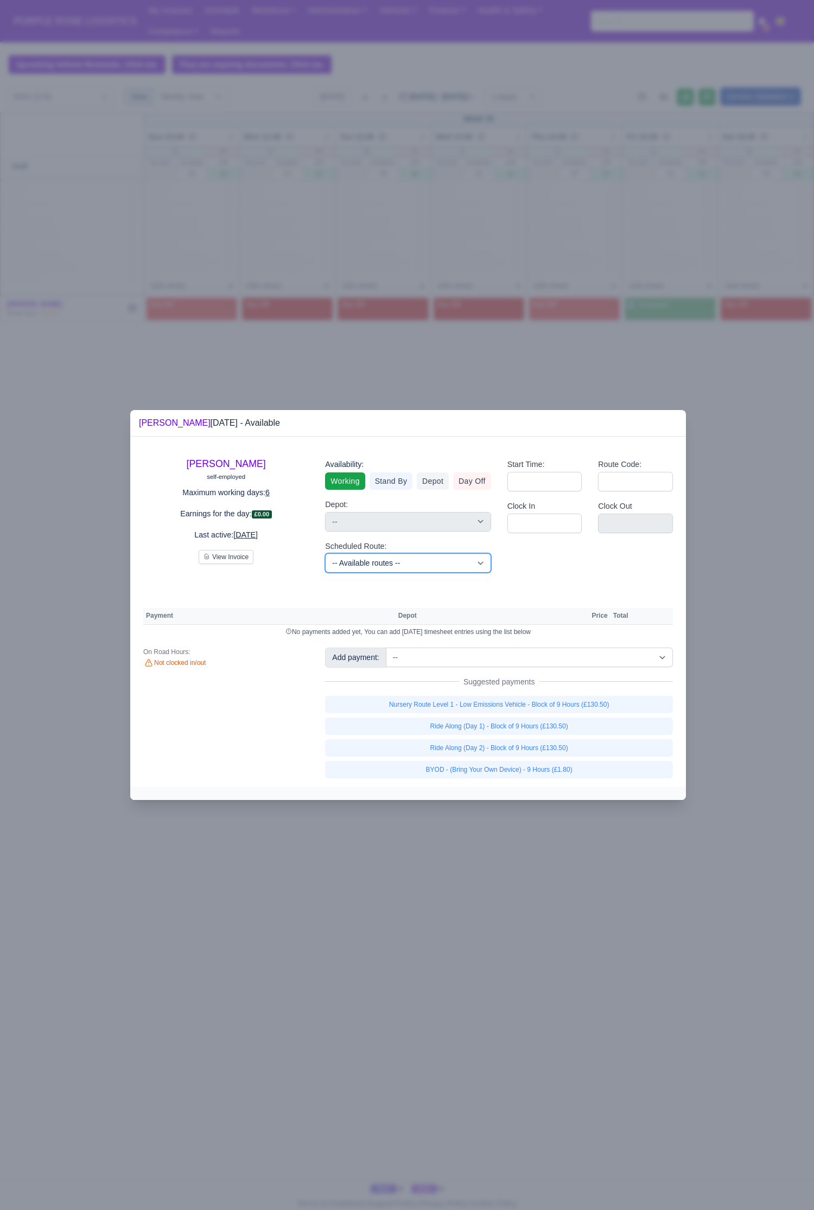
drag, startPoint x: 369, startPoint y: 563, endPoint x: 394, endPoint y: 559, distance: 24.7
click at [369, 559] on select "-- Available routes -- Standard Parcel - Block of 6 Hours - (SD6) AmFlex RTS Ve…" at bounding box center [407, 563] width 165 height 20
drag, startPoint x: 288, startPoint y: 726, endPoint x: 326, endPoint y: 687, distance: 54.1
click at [288, 559] on div "On Road Hours: Not clocked in/out" at bounding box center [226, 713] width 182 height 130
drag, startPoint x: 452, startPoint y: 657, endPoint x: 463, endPoint y: 662, distance: 11.9
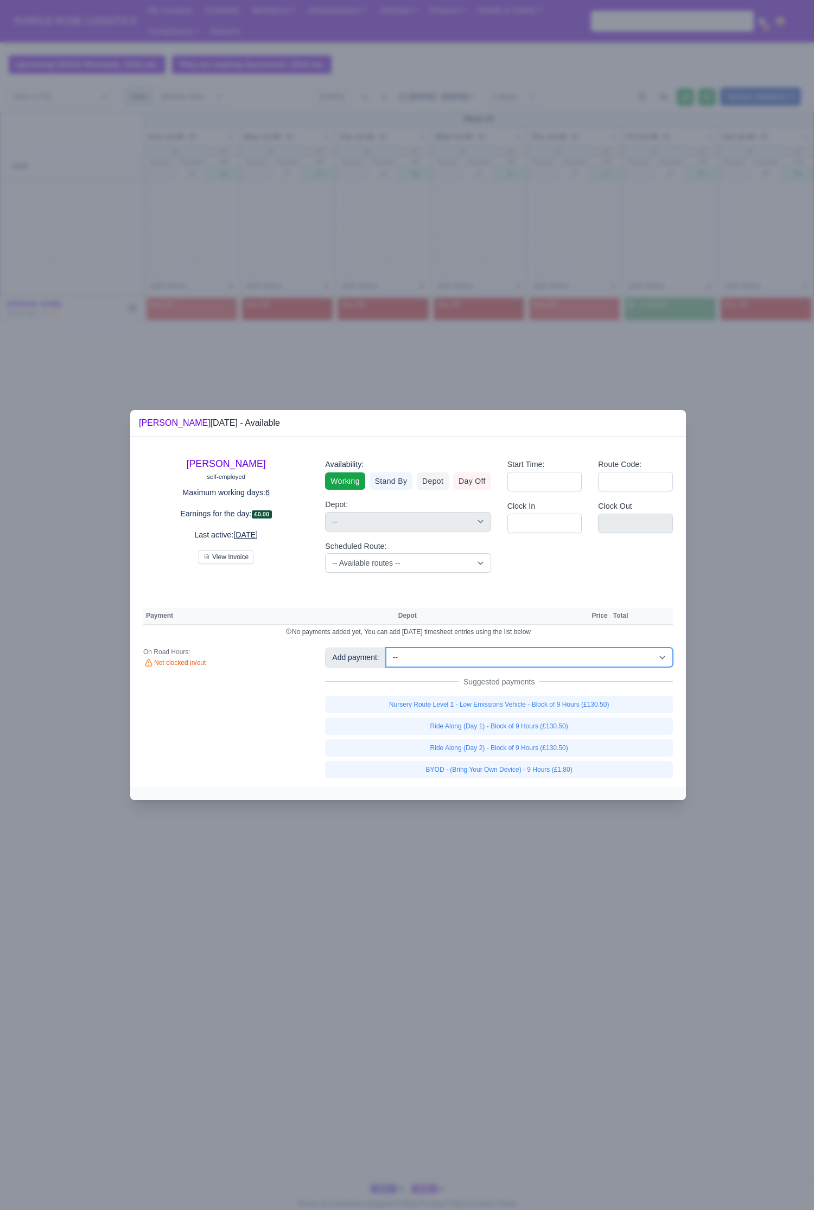
click at [452, 559] on select "-- Additional Hour Support (£14.50) Additional Stop Support (£1.00) BYOD - (Bri…" at bounding box center [529, 658] width 287 height 20
select select "86"
click at [386, 559] on select "-- Additional Hour Support (£14.50) Additional Stop Support (£1.00) BYOD - (Bri…" at bounding box center [529, 658] width 287 height 20
select select "1"
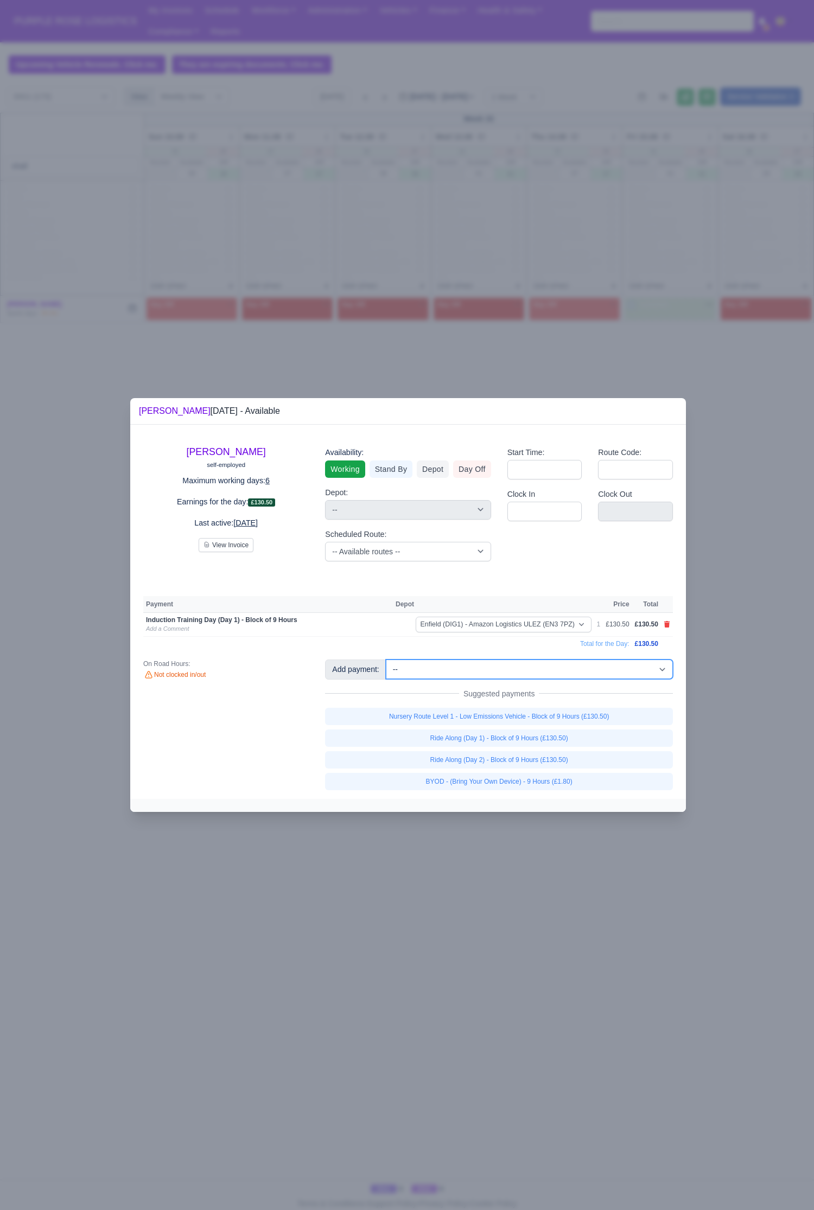
click at [511, 559] on select "-- Additional Hour Support (£14.50) Additional Stop Support (£1.00) BYOD - (Bri…" at bounding box center [529, 670] width 287 height 20
select select "103"
click at [386, 559] on select "-- Additional Hour Support (£14.50) Additional Stop Support (£1.00) BYOD - (Bri…" at bounding box center [529, 670] width 287 height 20
select select "1"
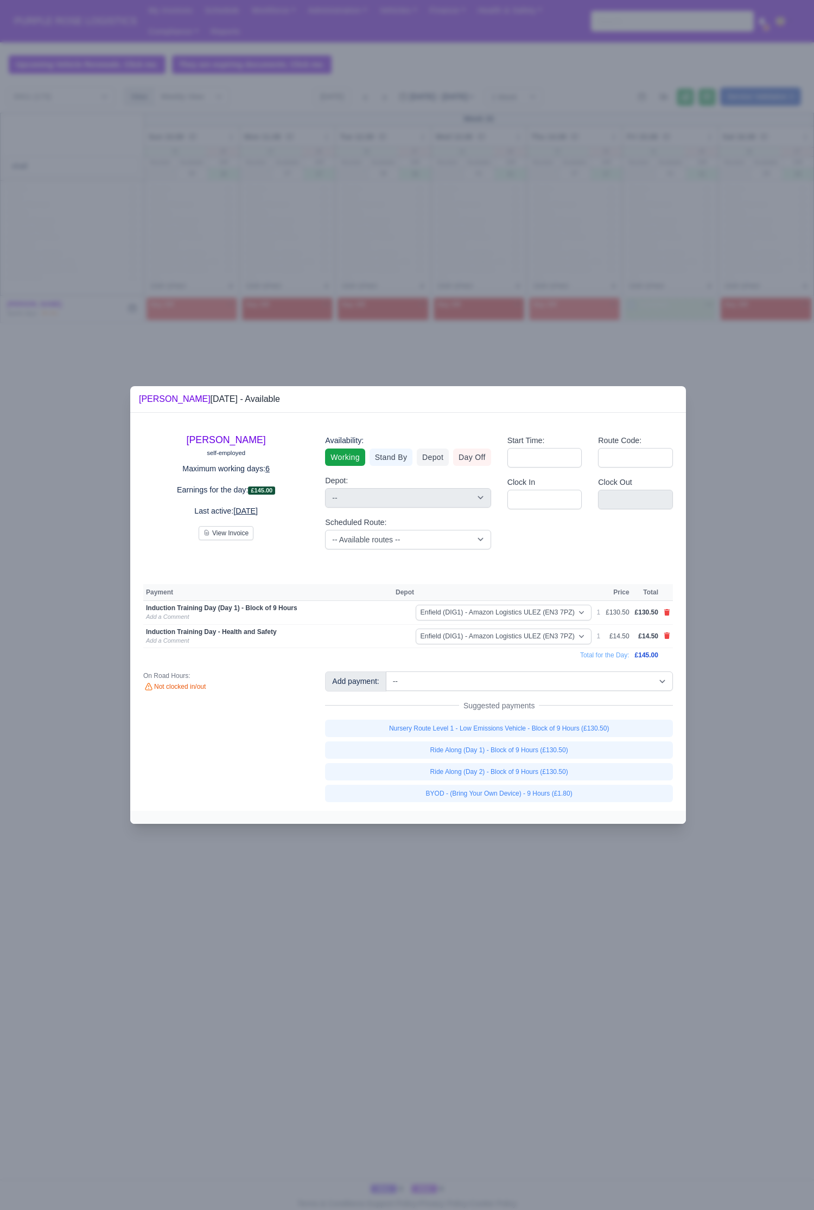
click at [487, 559] on div at bounding box center [407, 605] width 814 height 1210
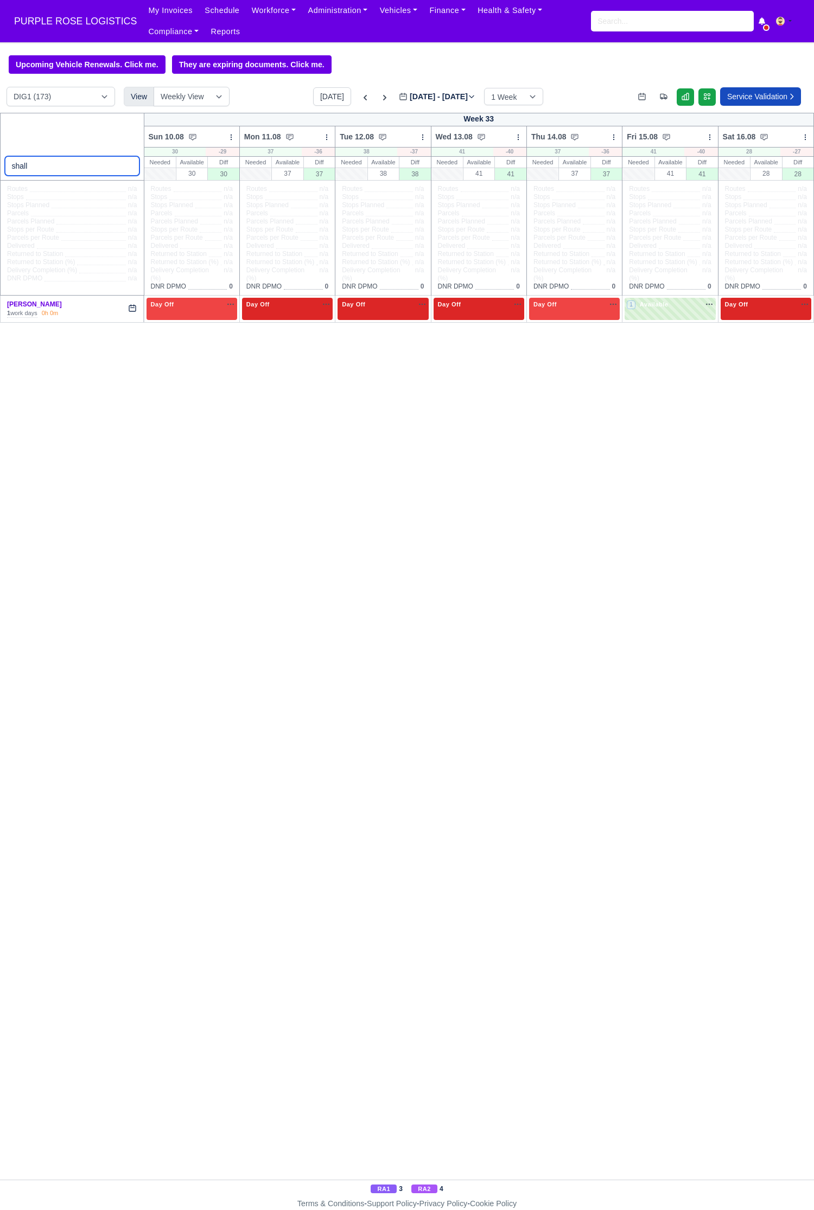
click at [72, 163] on input "shall" at bounding box center [72, 166] width 135 height 20
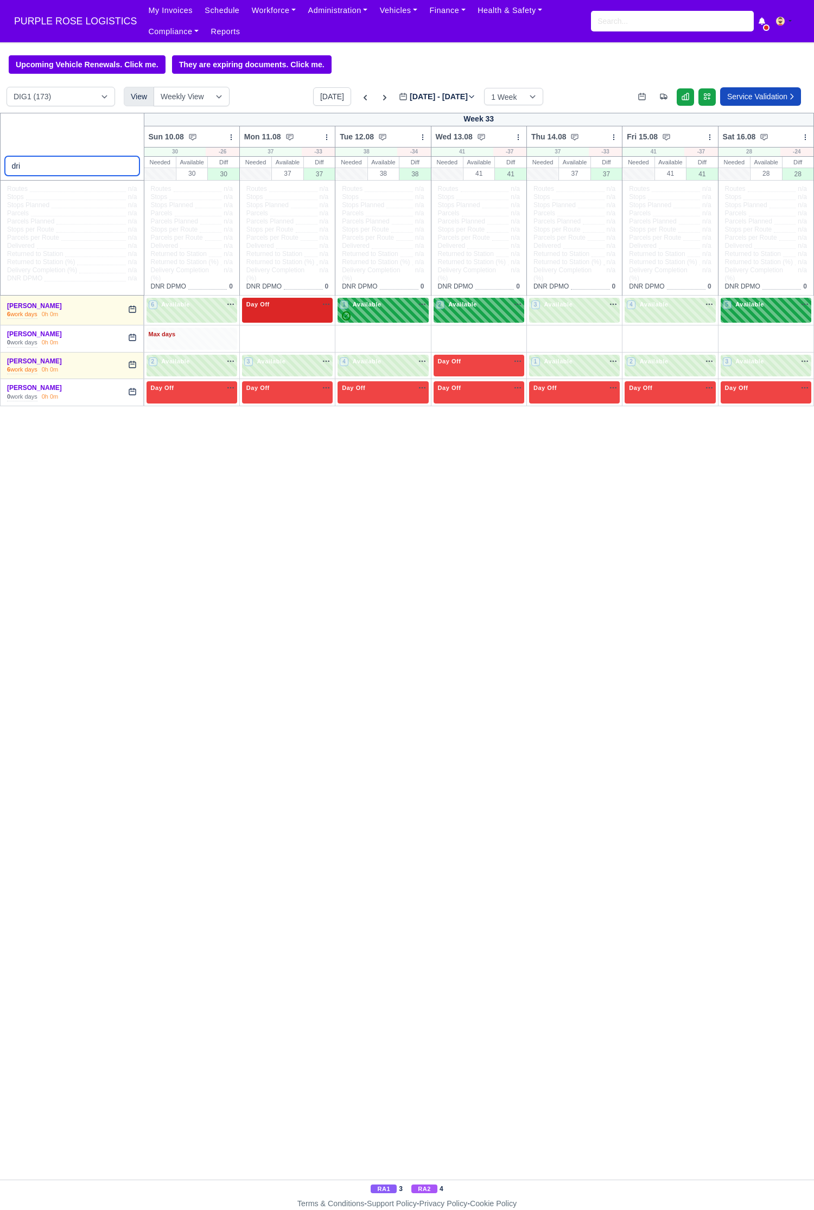
type input "dri"
click at [169, 334] on div "Max days" at bounding box center [192, 335] width 86 height 10
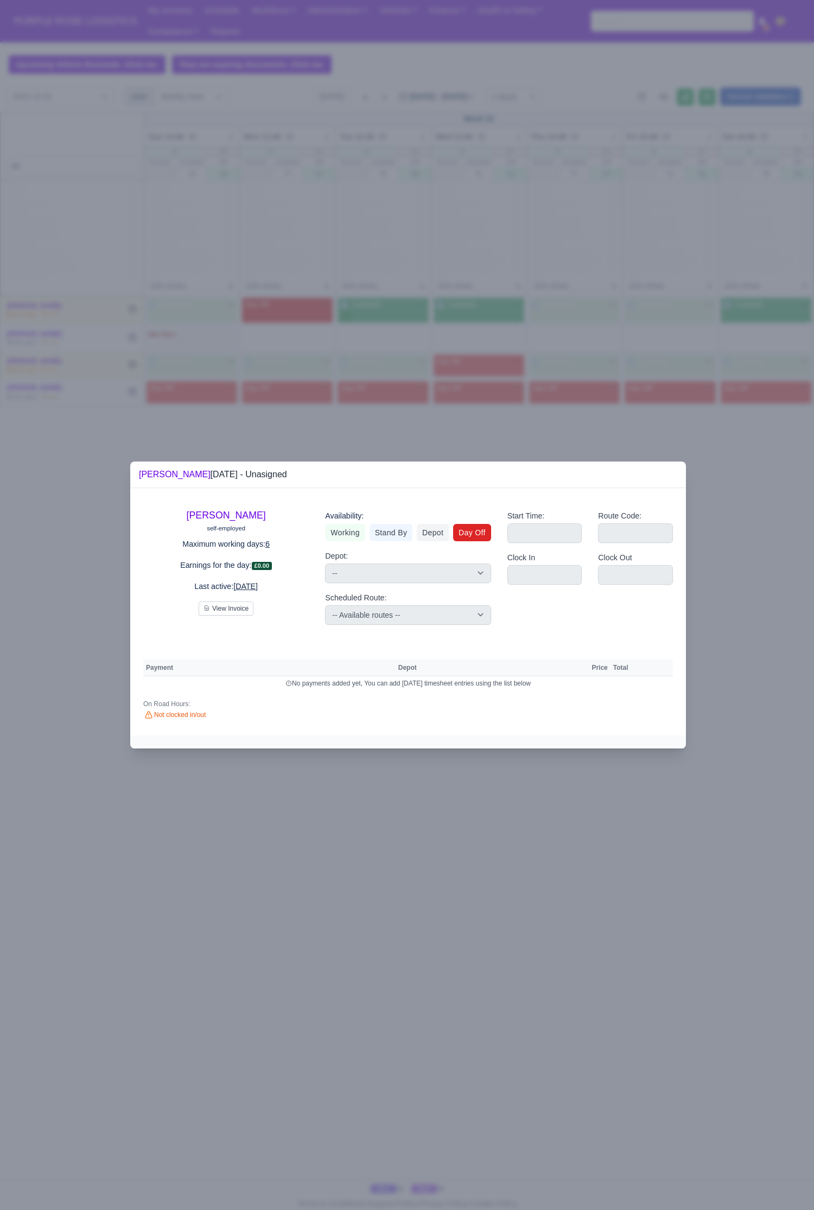
click at [459, 530] on link "Day Off" at bounding box center [472, 532] width 38 height 17
select select
select select "na"
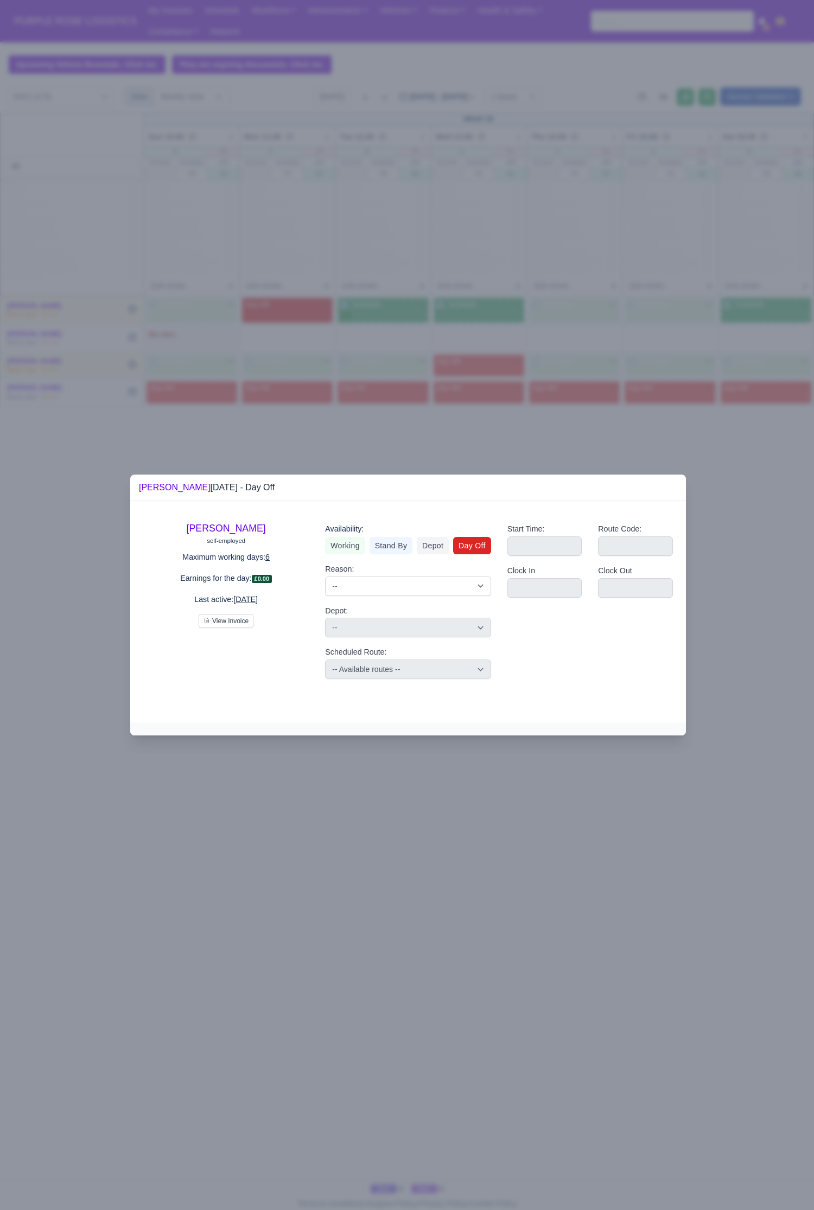
click at [380, 402] on div at bounding box center [407, 605] width 814 height 1210
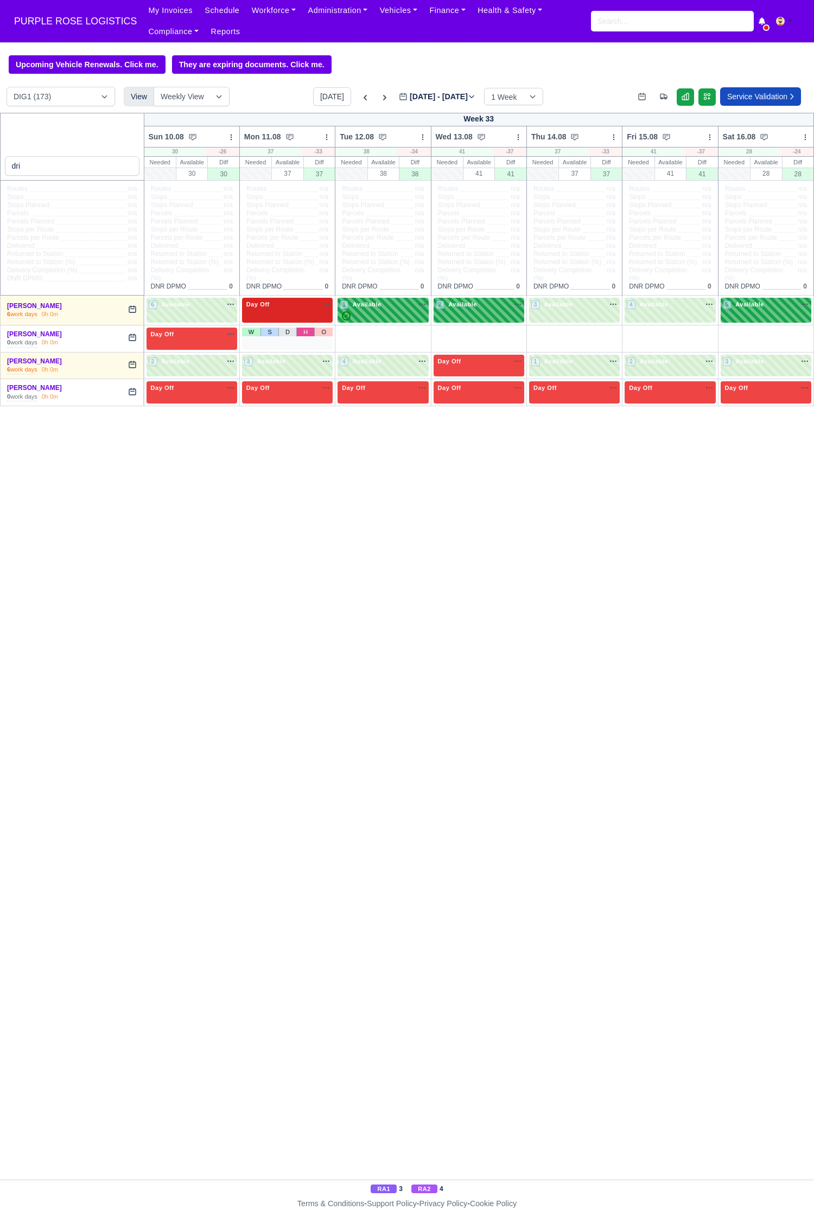
click at [310, 331] on link "H" at bounding box center [305, 332] width 18 height 9
click at [325, 332] on icon "button" at bounding box center [326, 334] width 9 height 9
click at [419, 332] on link "O" at bounding box center [419, 332] width 18 height 9
click at [510, 332] on link "O" at bounding box center [515, 332] width 18 height 9
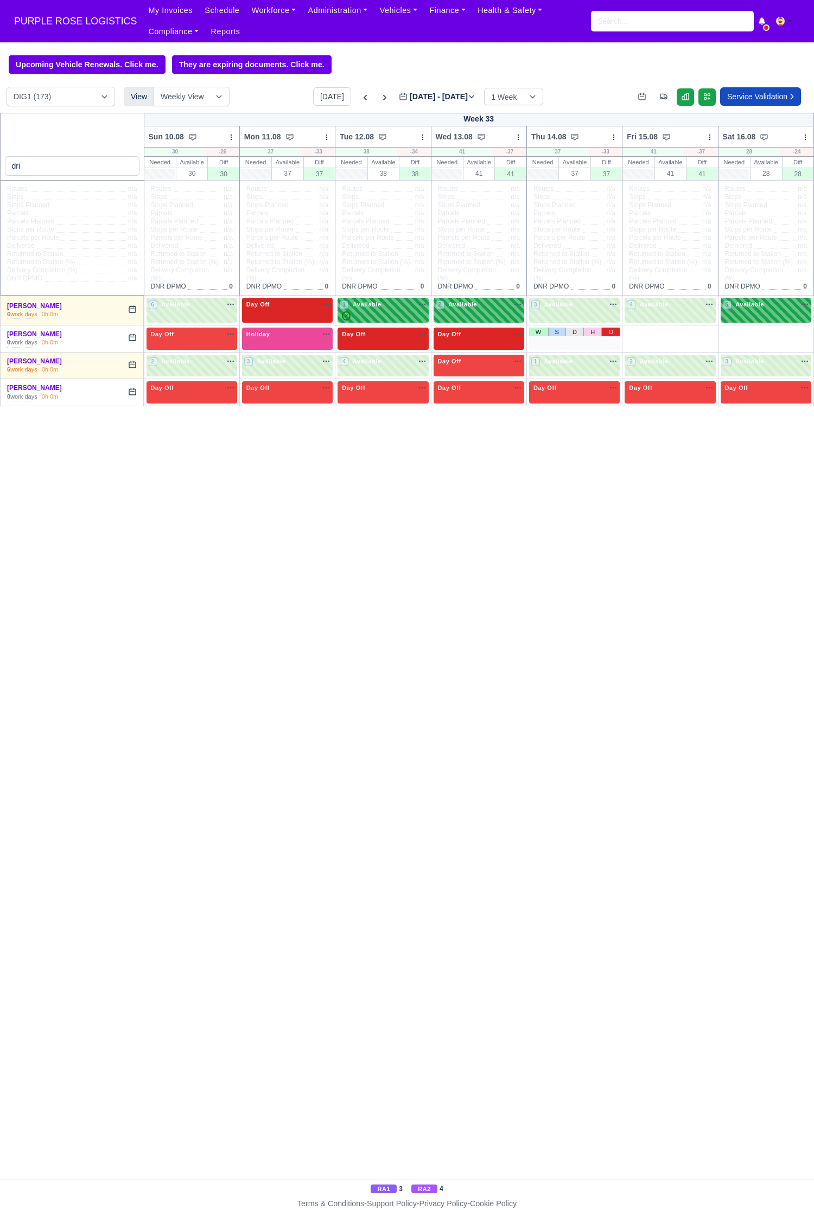
click at [613, 332] on link "O" at bounding box center [610, 332] width 18 height 9
click at [630, 331] on link "W" at bounding box center [633, 332] width 19 height 9
click at [725, 335] on link "W" at bounding box center [729, 332] width 19 height 9
click at [780, 338] on div "2 Available na" at bounding box center [765, 334] width 86 height 9
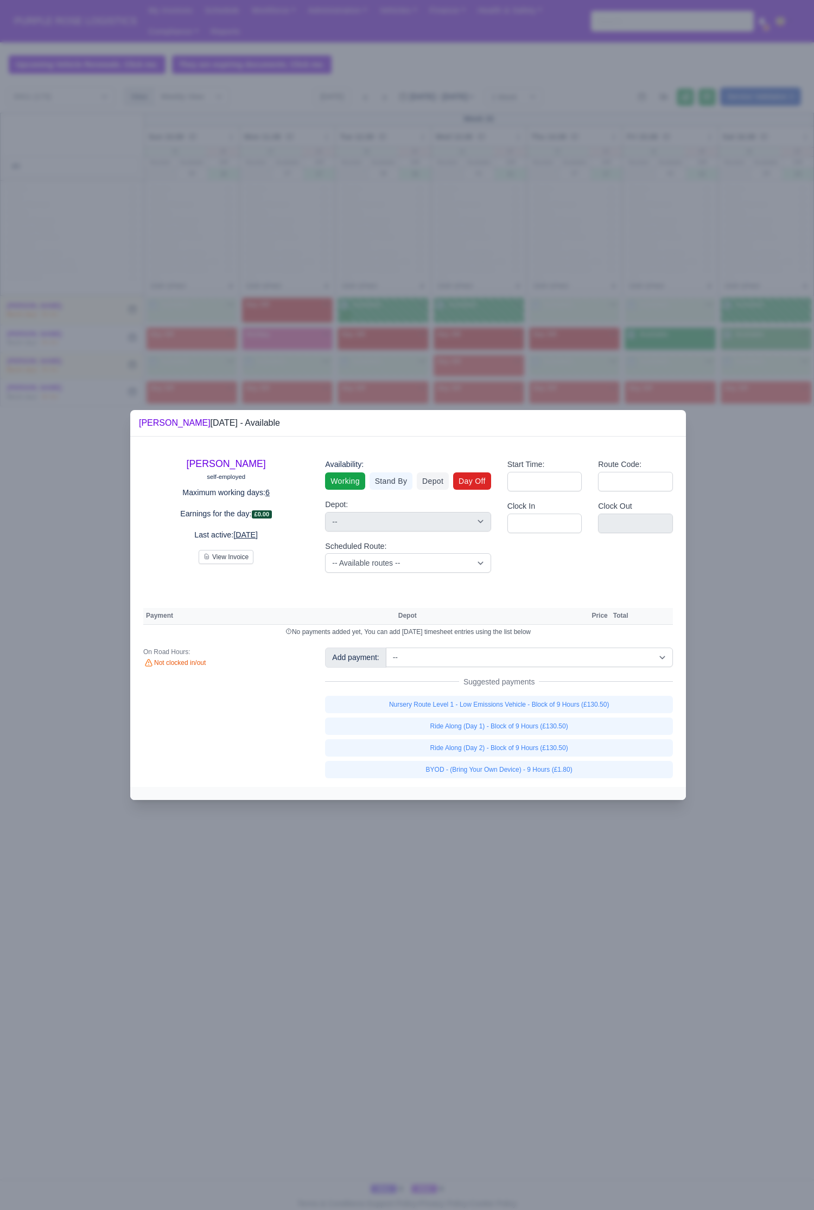
click at [475, 483] on link "Day Off" at bounding box center [472, 480] width 38 height 17
select select
select select "na"
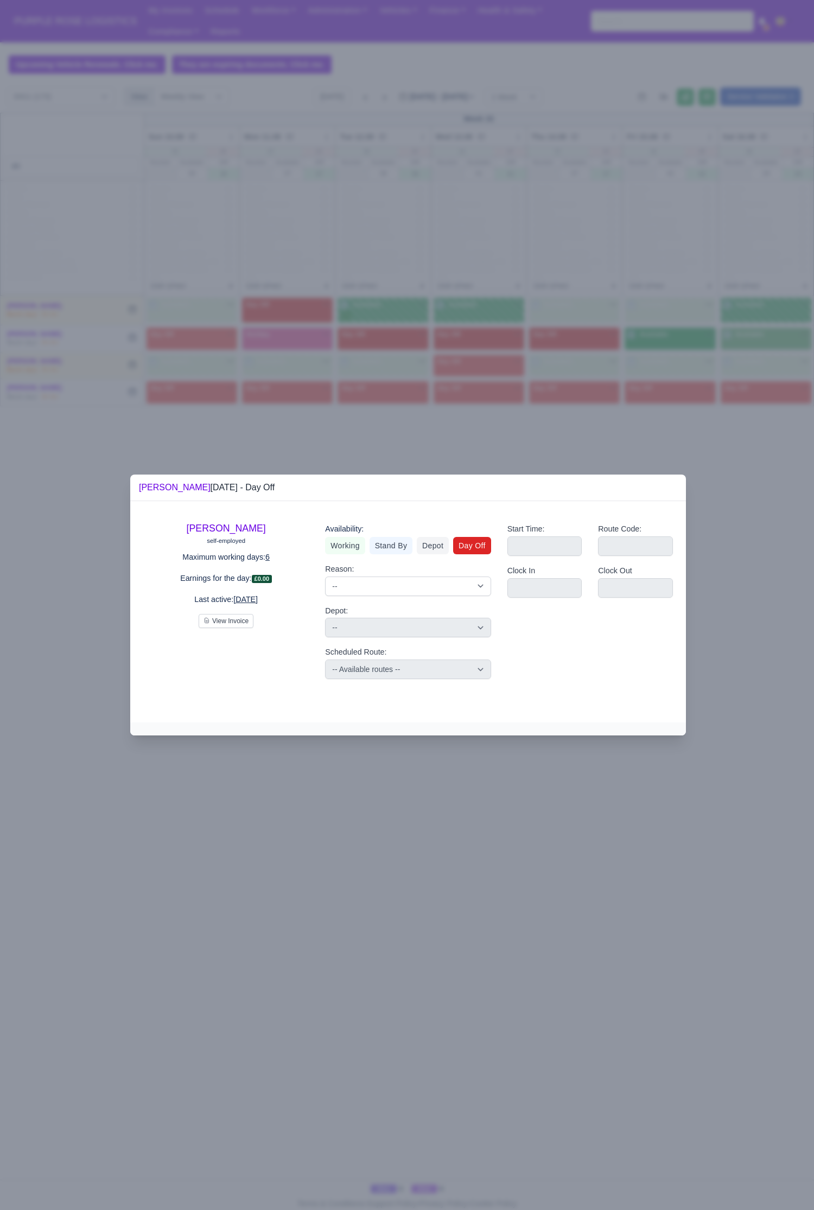
click at [757, 541] on div at bounding box center [407, 605] width 814 height 1210
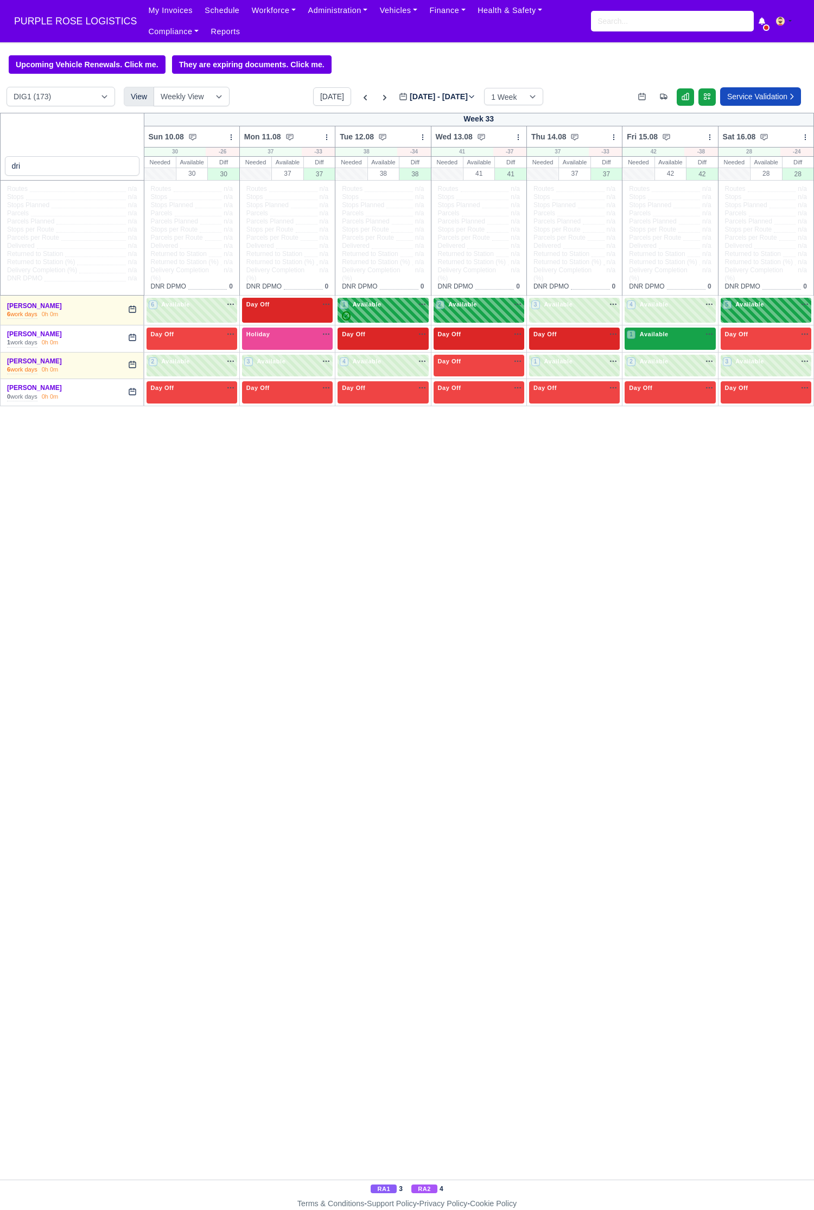
click at [660, 338] on span "Available" at bounding box center [653, 334] width 33 height 8
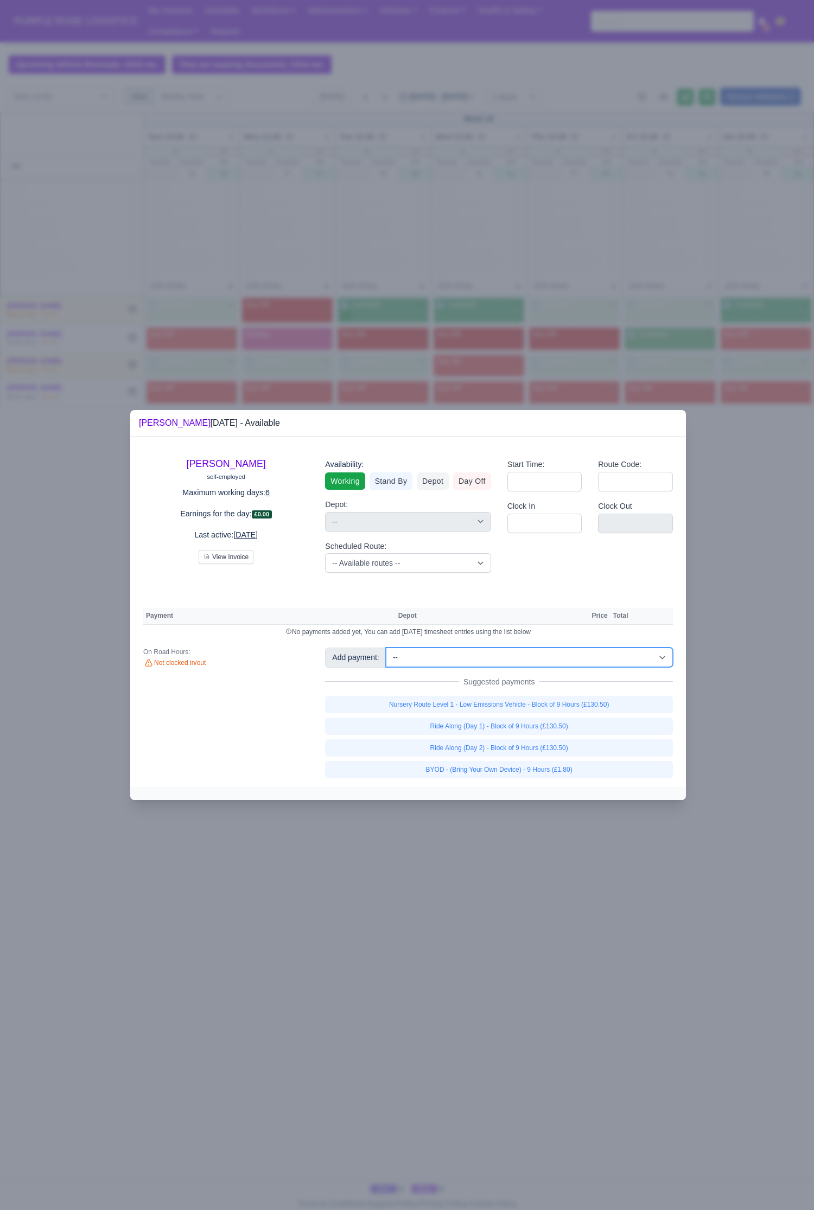
drag, startPoint x: 461, startPoint y: 657, endPoint x: 495, endPoint y: 655, distance: 34.3
click at [461, 559] on select "-- Additional Hour Support (£14.50) Additional Stop Support (£1.00) BYOD - (Bri…" at bounding box center [529, 658] width 287 height 20
select select "86"
click at [386, 559] on select "-- Additional Hour Support (£14.50) Additional Stop Support (£1.00) BYOD - (Bri…" at bounding box center [529, 658] width 287 height 20
select select "1"
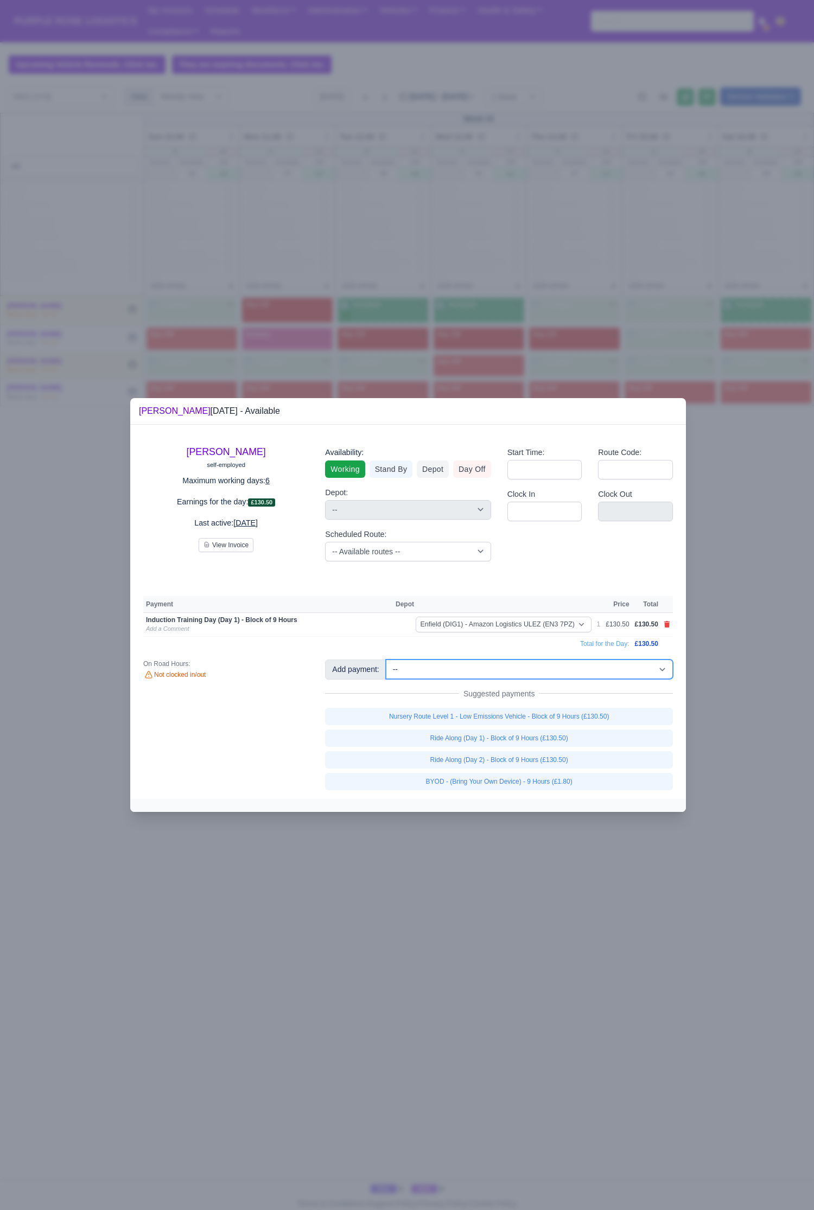
click at [528, 559] on select "-- Additional Hour Support (£14.50) Additional Stop Support (£1.00) BYOD - (Bri…" at bounding box center [529, 670] width 287 height 20
select select "104"
click at [386, 559] on select "-- Additional Hour Support (£14.50) Additional Stop Support (£1.00) BYOD - (Bri…" at bounding box center [529, 670] width 287 height 20
select select "1"
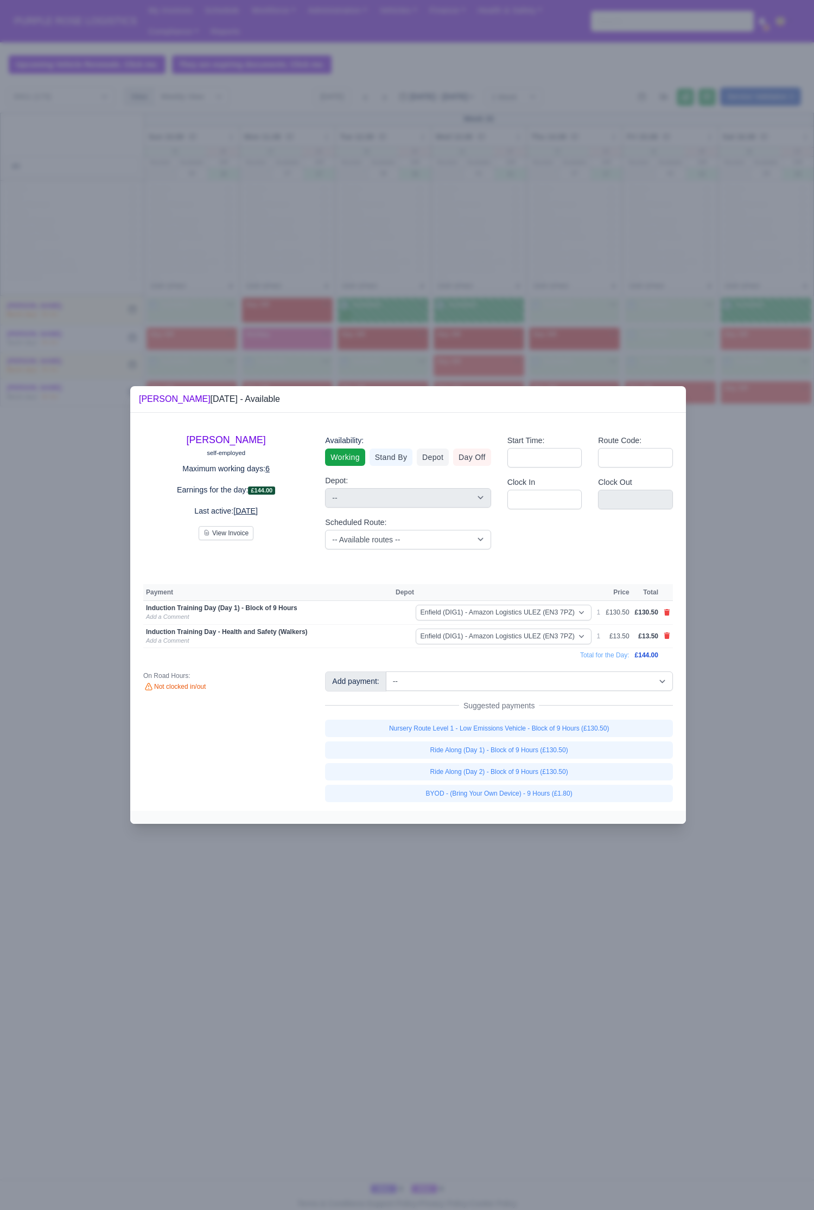
click at [580, 559] on div at bounding box center [407, 605] width 814 height 1210
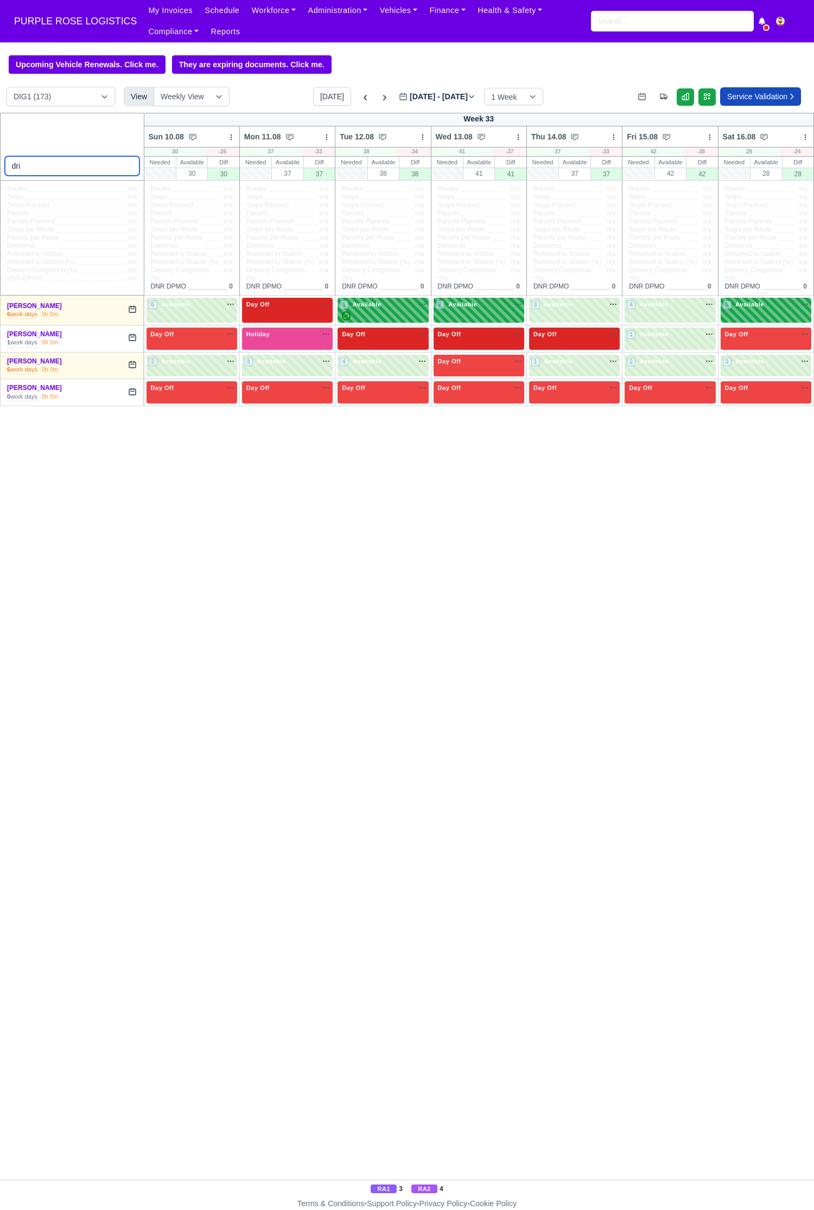
click at [72, 166] on input "dri" at bounding box center [72, 166] width 135 height 20
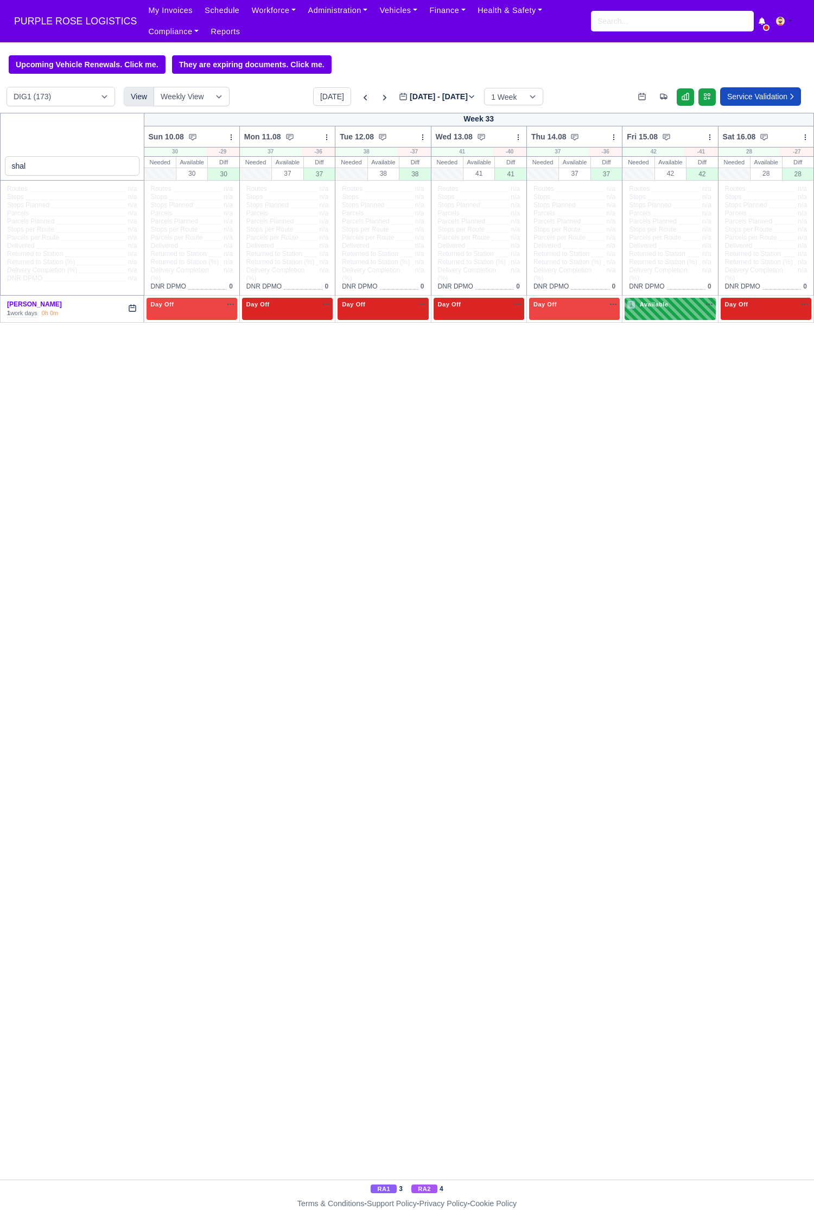
click at [683, 318] on div "1 Available" at bounding box center [669, 309] width 91 height 22
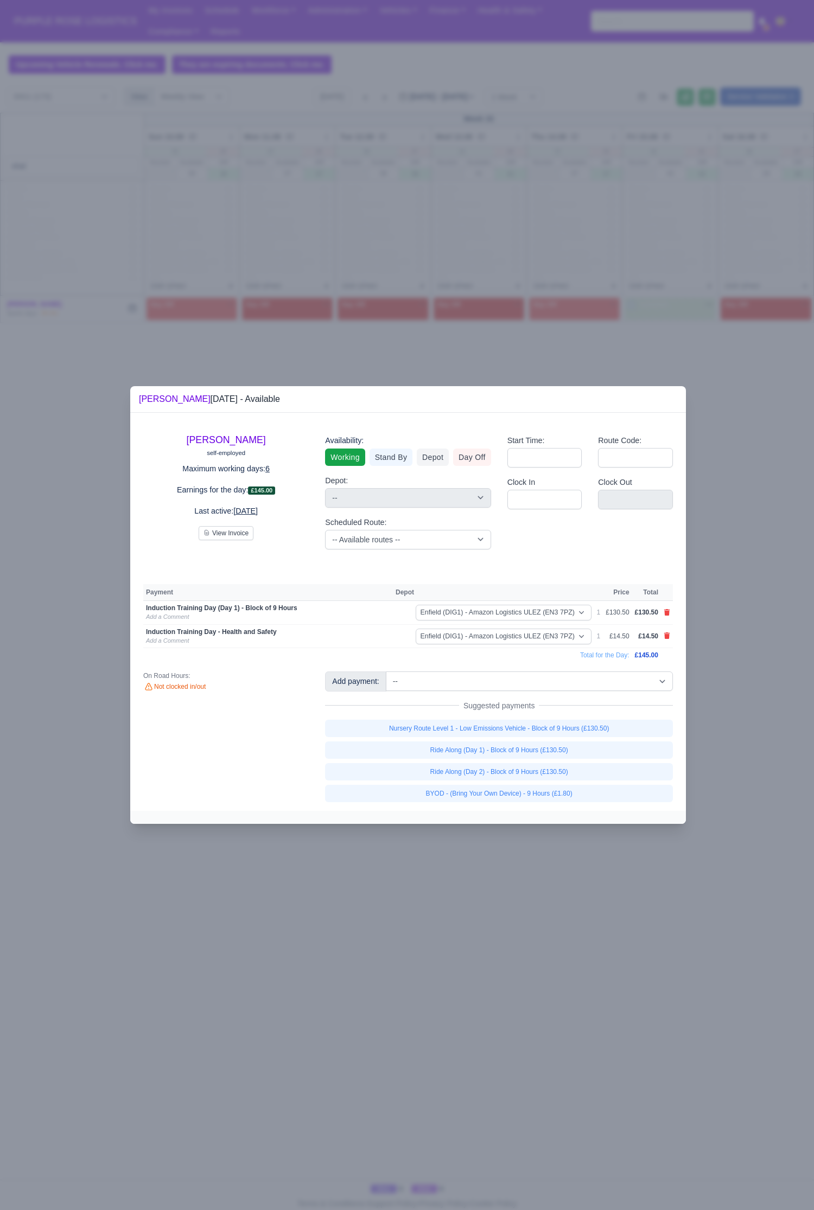
click at [730, 559] on div at bounding box center [407, 605] width 814 height 1210
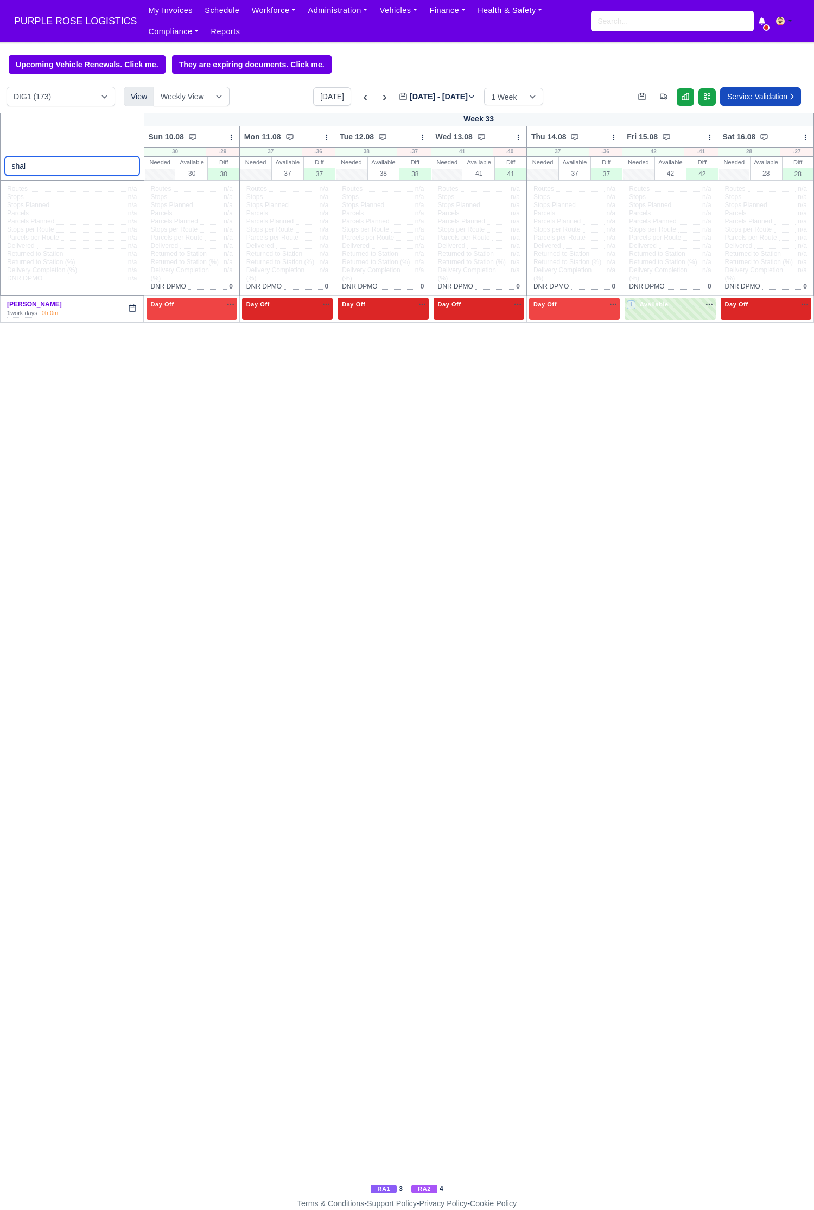
click at [68, 168] on input "shal" at bounding box center [72, 166] width 135 height 20
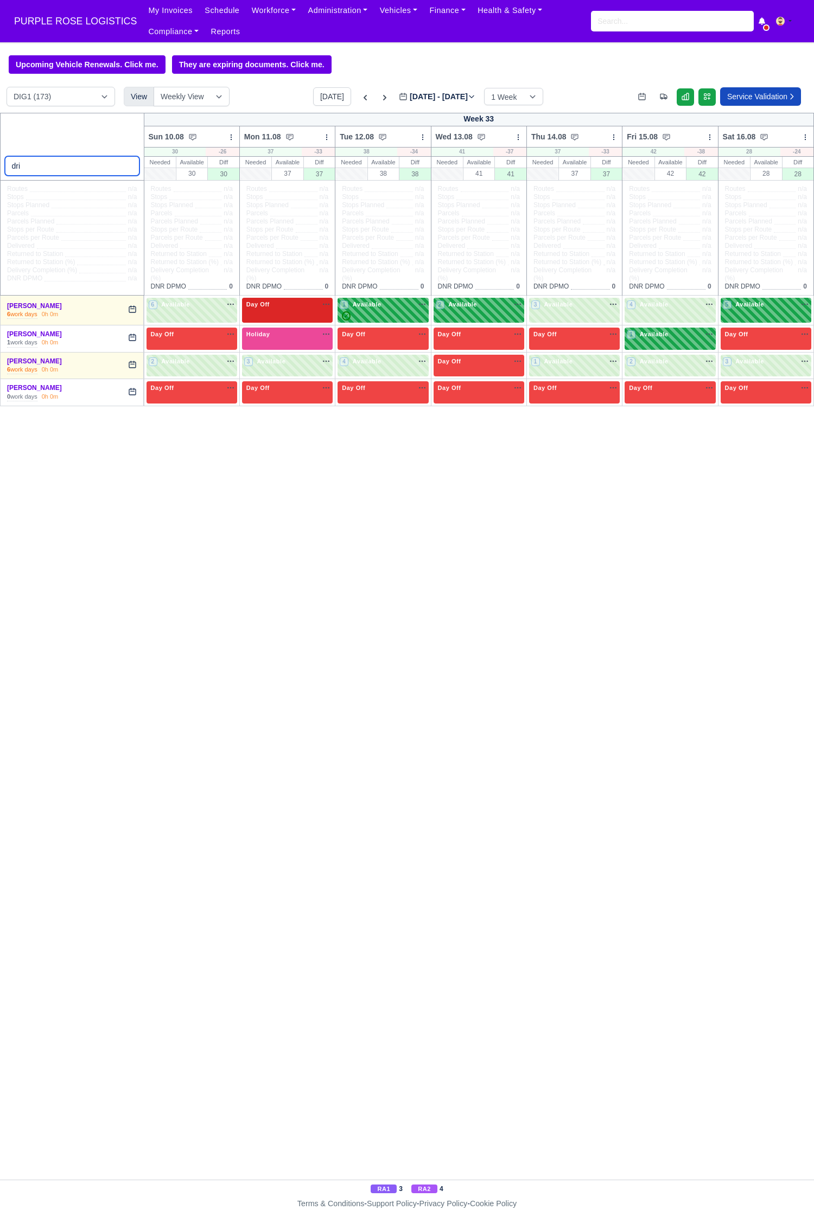
type input "dri"
click at [637, 337] on span "Available" at bounding box center [653, 334] width 33 height 8
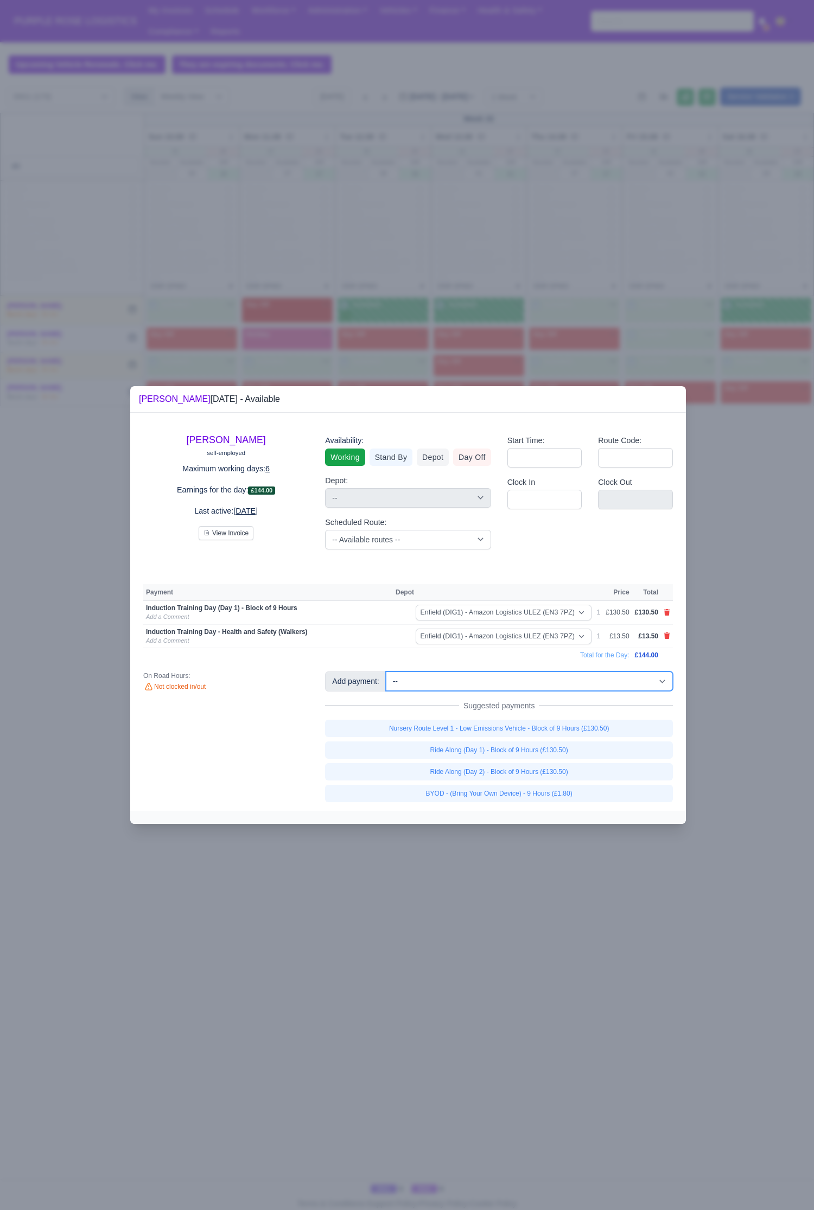
click at [509, 559] on select "-- Additional Hour Support (£14.50) Additional Stop Support (£1.00) BYOD - (Bri…" at bounding box center [529, 681] width 287 height 20
click at [665, 559] on icon at bounding box center [666, 635] width 7 height 7
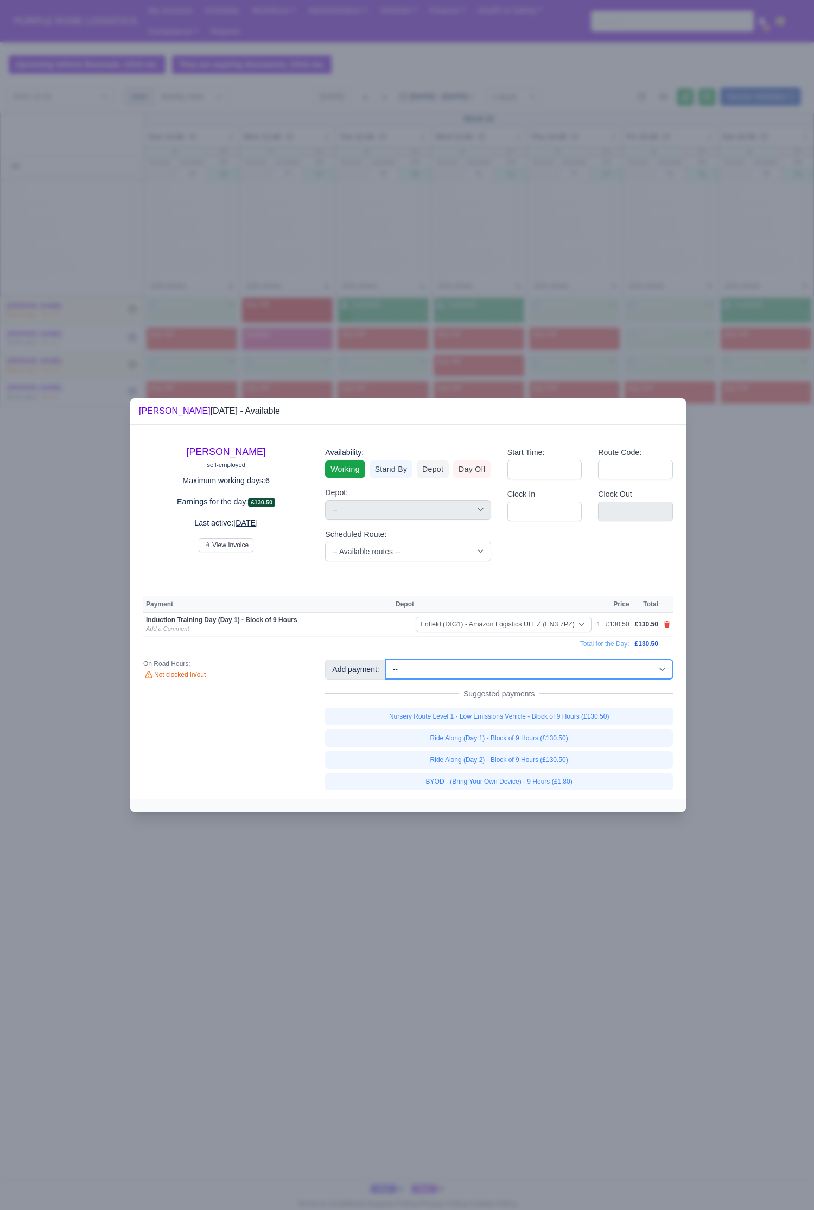
click at [584, 559] on select "-- Additional Hour Support (£14.50) Additional Stop Support (£1.00) BYOD - (Bri…" at bounding box center [529, 670] width 287 height 20
select select "103"
click at [386, 559] on select "-- Additional Hour Support (£14.50) Additional Stop Support (£1.00) BYOD - (Bri…" at bounding box center [529, 670] width 287 height 20
select select "1"
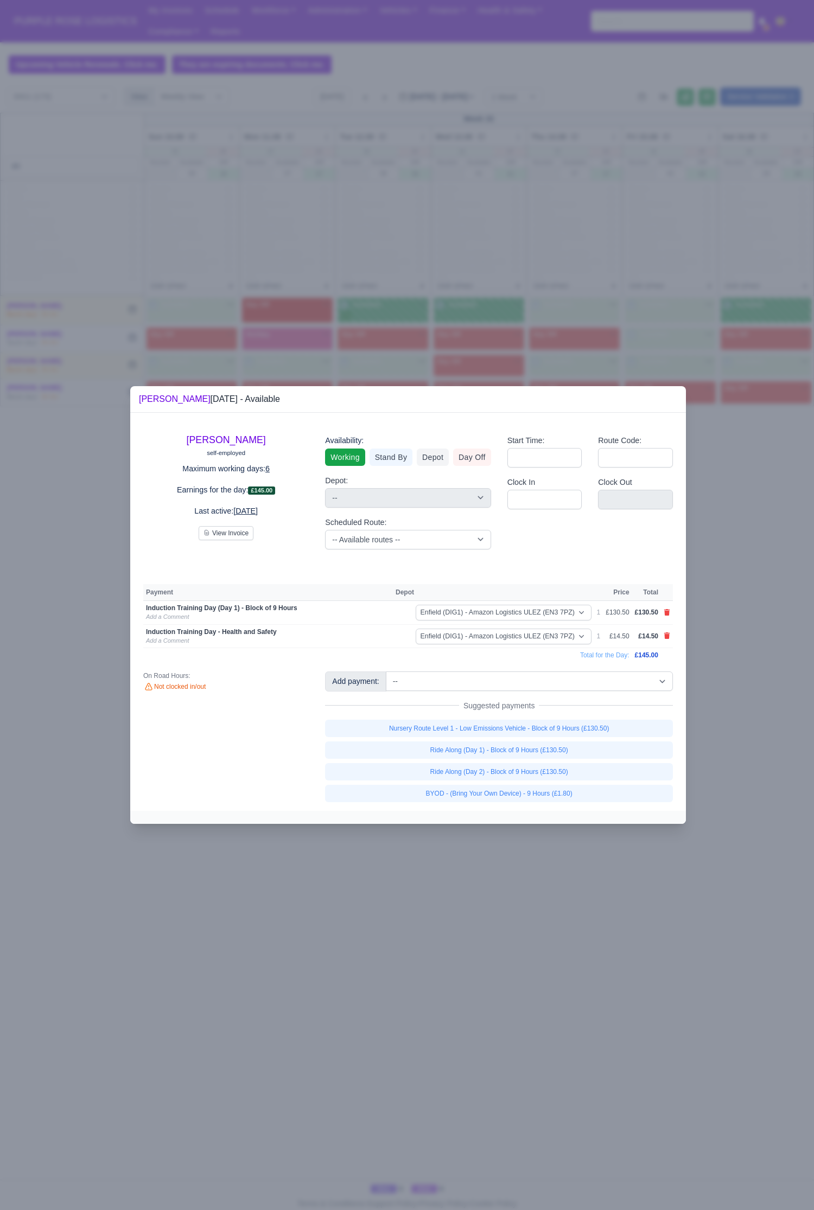
drag, startPoint x: 548, startPoint y: 951, endPoint x: 542, endPoint y: 942, distance: 11.0
click at [548, 559] on div at bounding box center [407, 605] width 814 height 1210
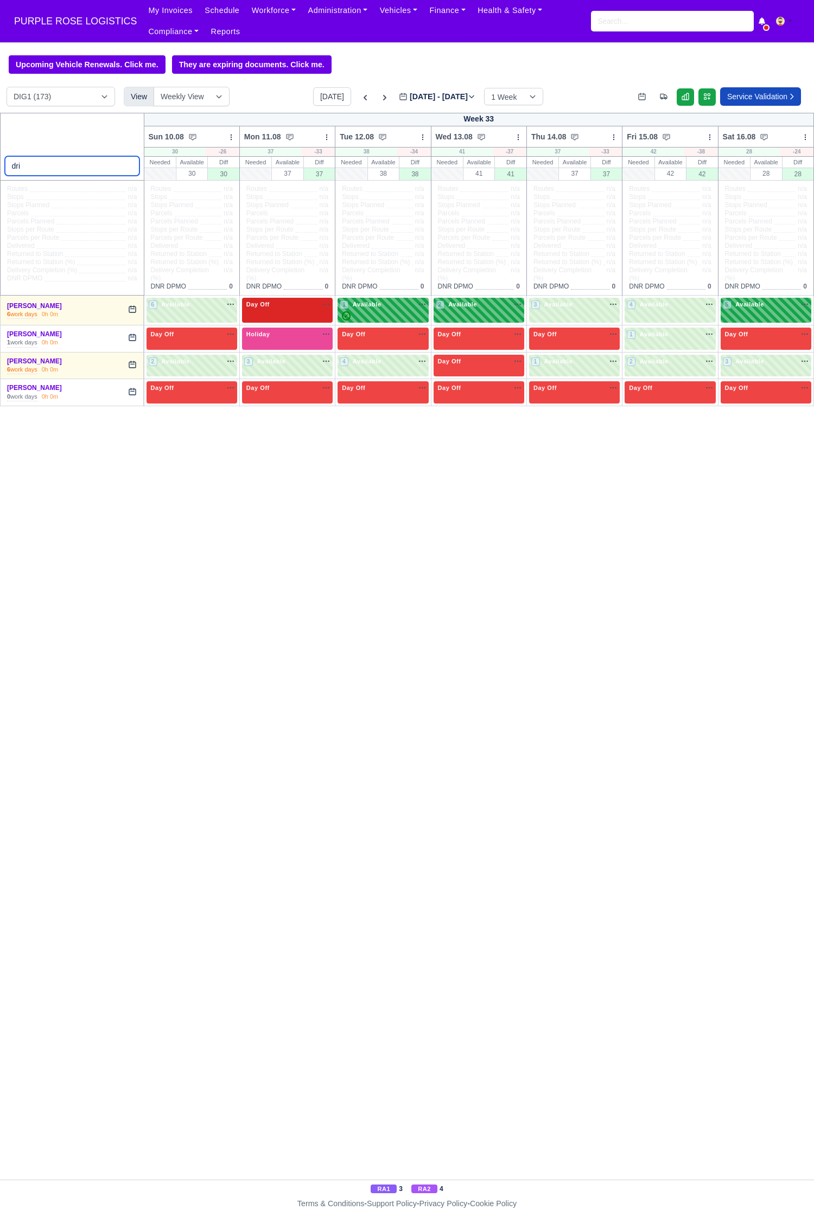
click at [98, 163] on input "dri" at bounding box center [72, 166] width 135 height 20
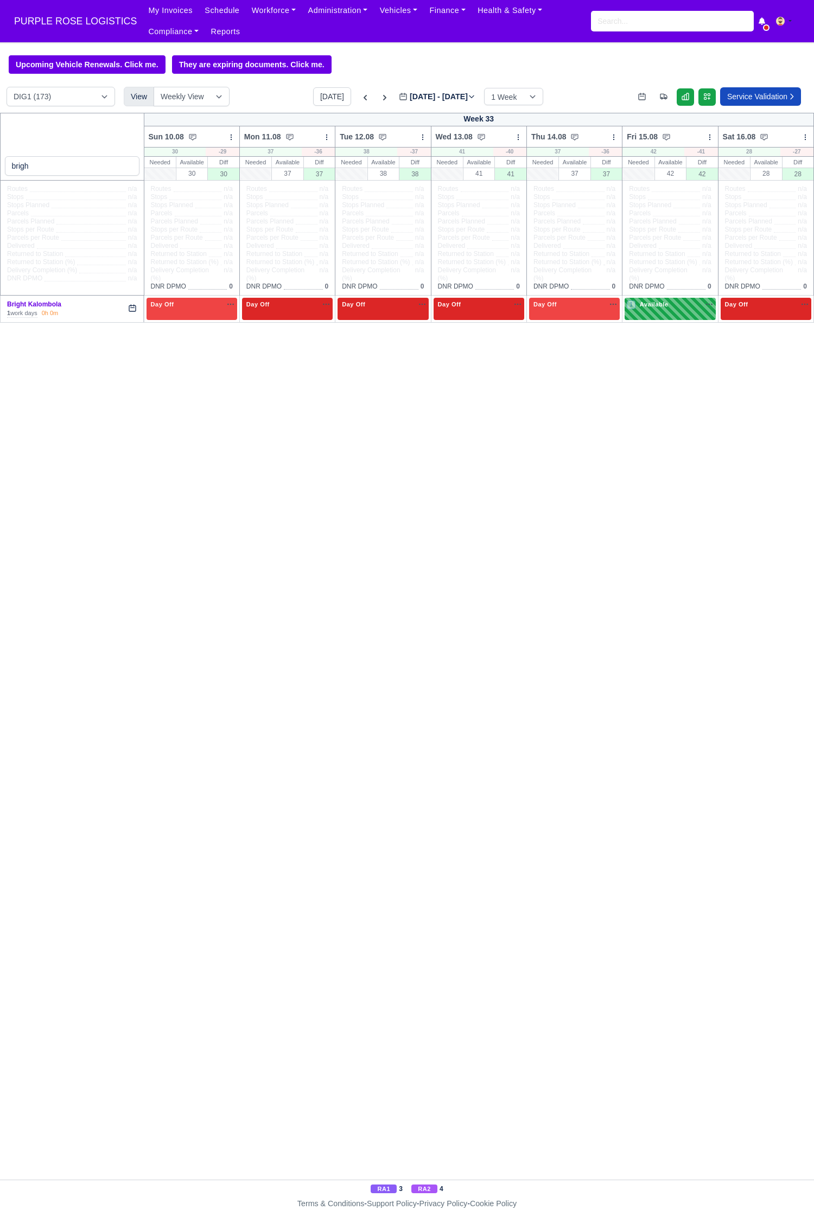
click at [660, 311] on div "1 Available na" at bounding box center [669, 305] width 86 height 11
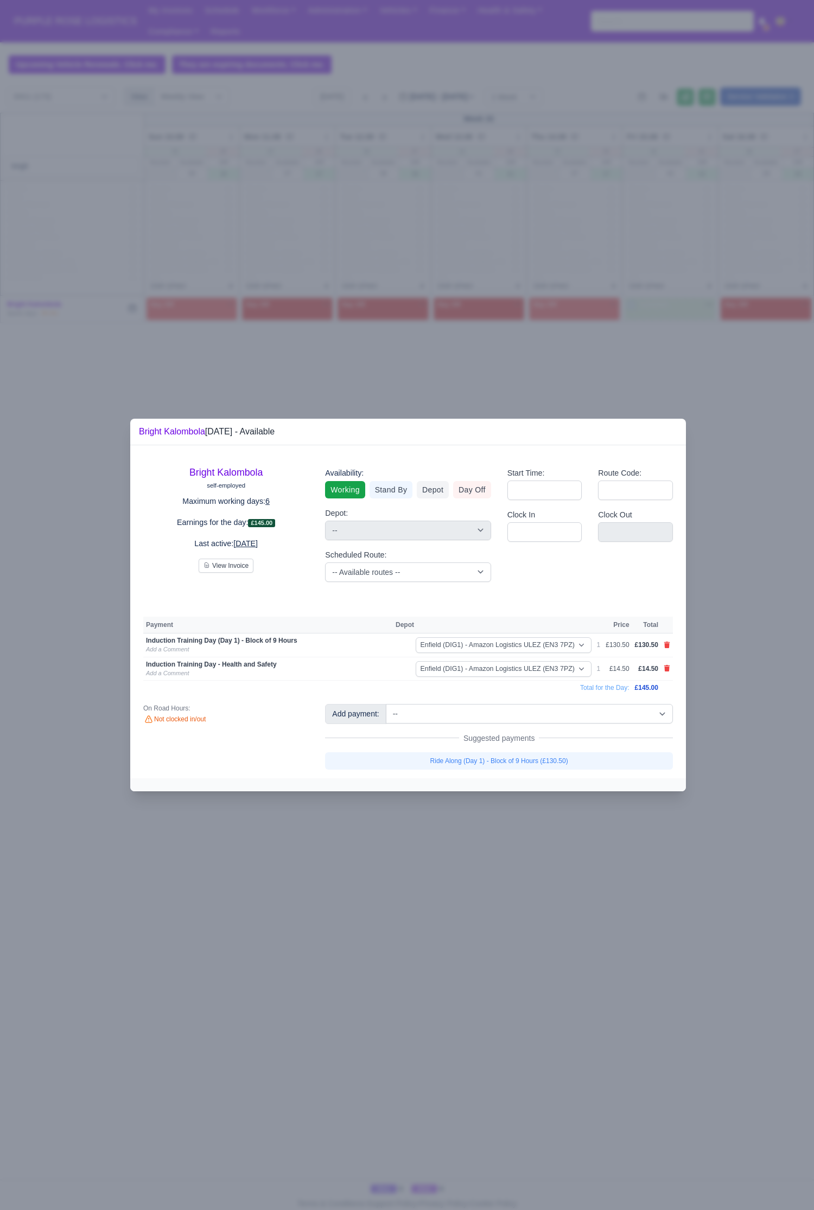
click at [238, 362] on div at bounding box center [407, 605] width 814 height 1210
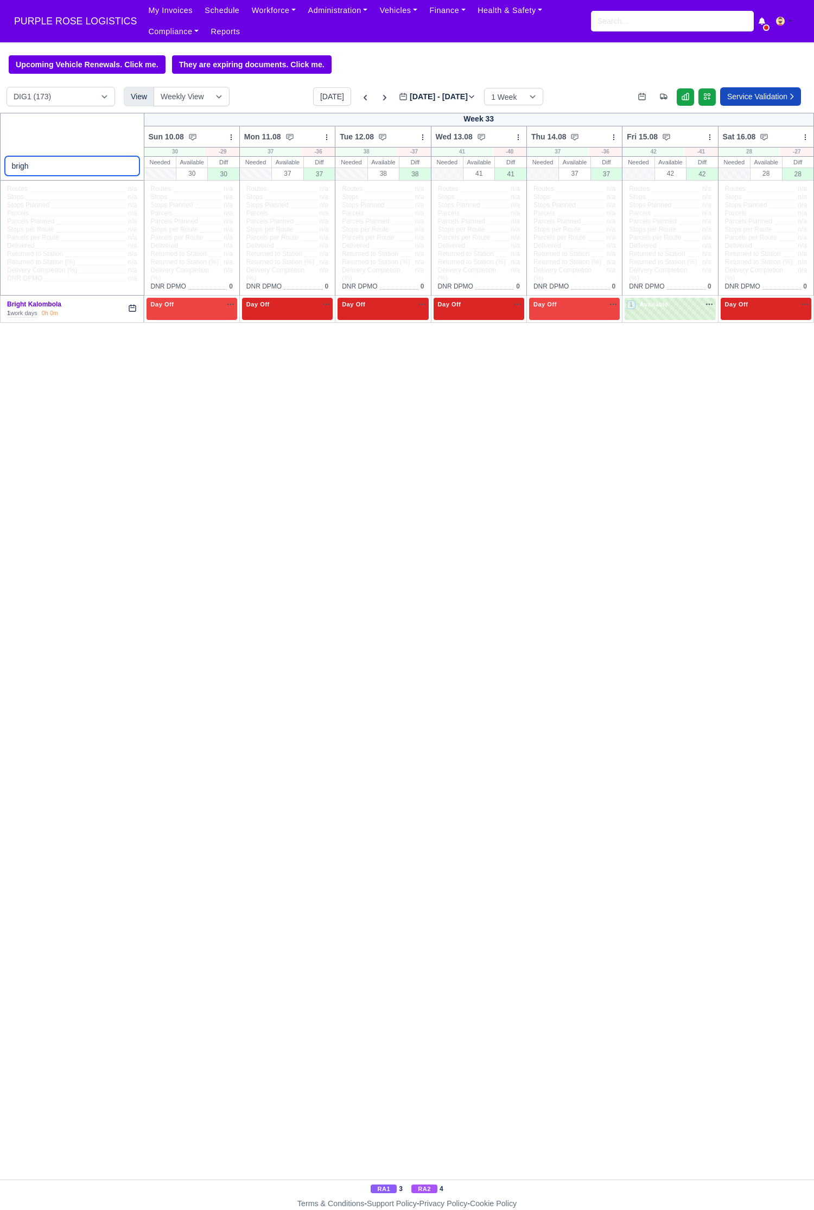
click at [67, 165] on input "brigh" at bounding box center [72, 166] width 135 height 20
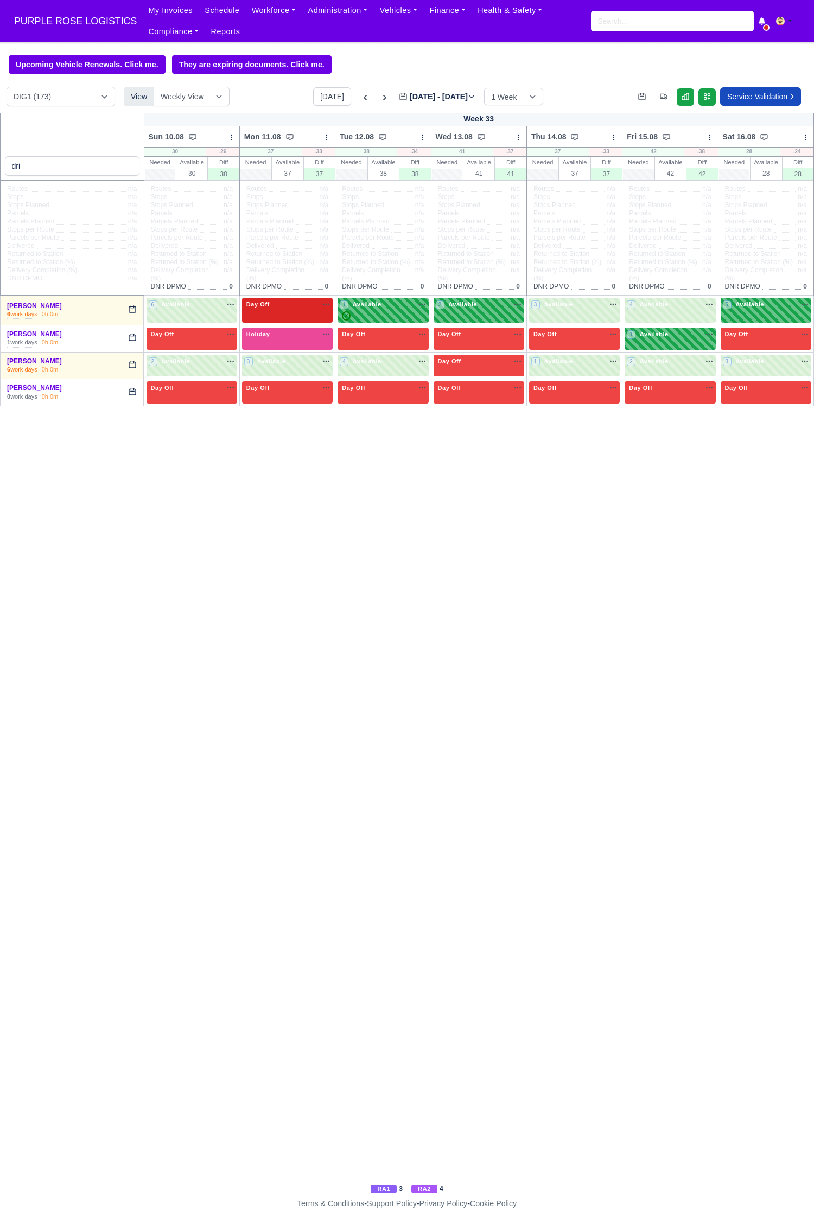
click at [657, 338] on span "Available" at bounding box center [653, 334] width 33 height 8
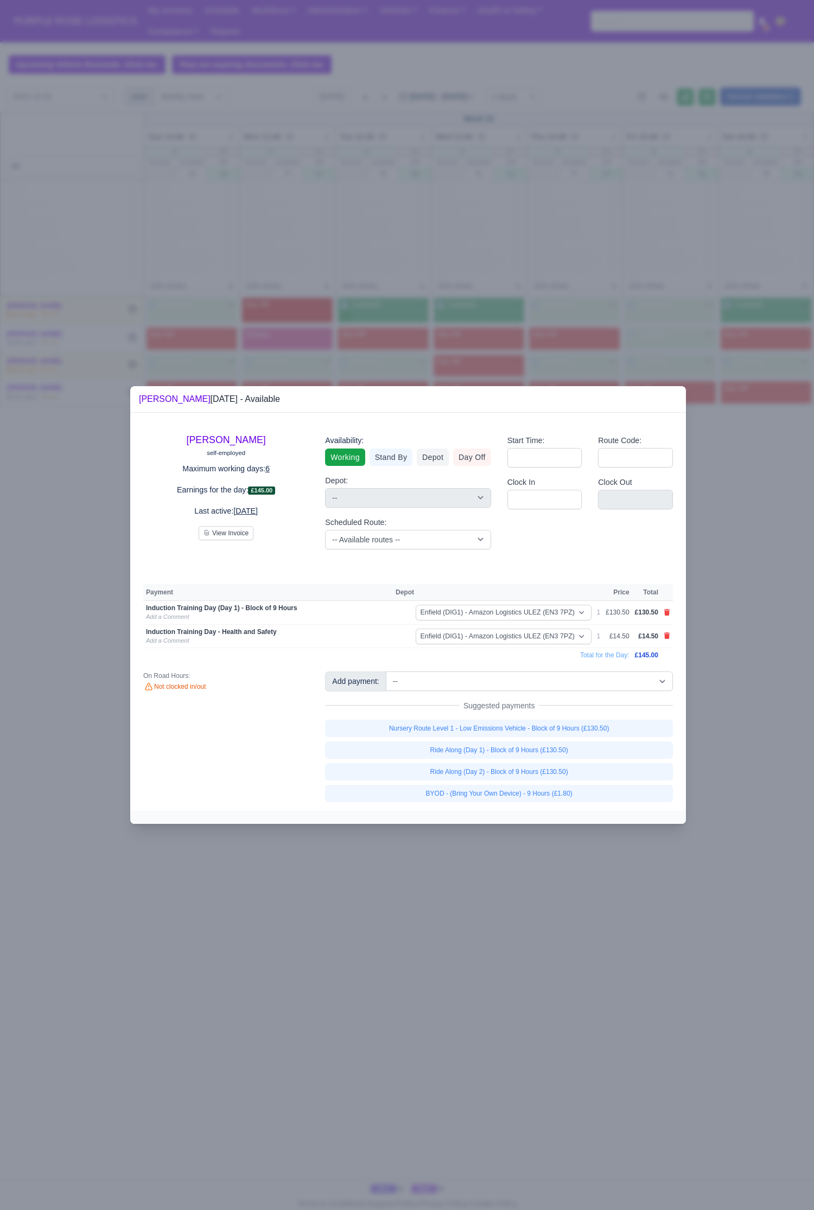
click at [766, 559] on div at bounding box center [407, 605] width 814 height 1210
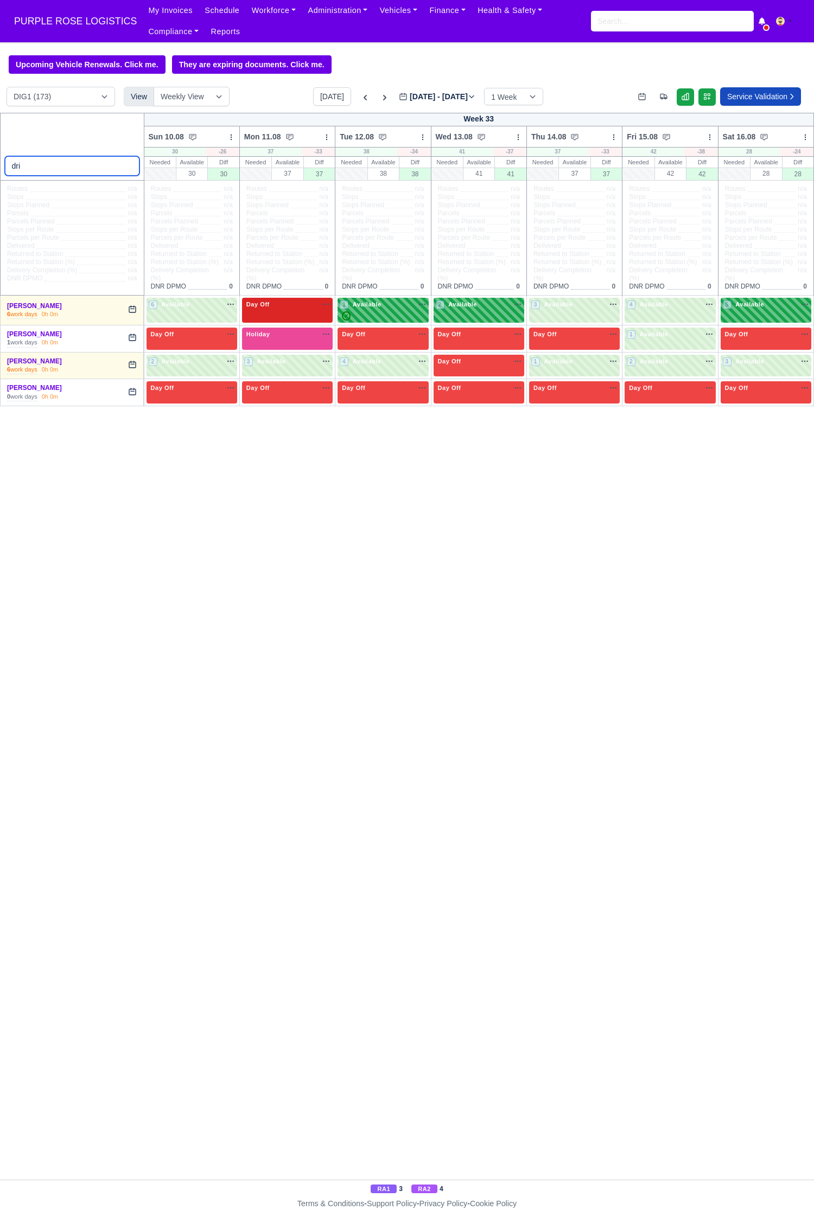
click at [21, 167] on input "dri" at bounding box center [72, 166] width 135 height 20
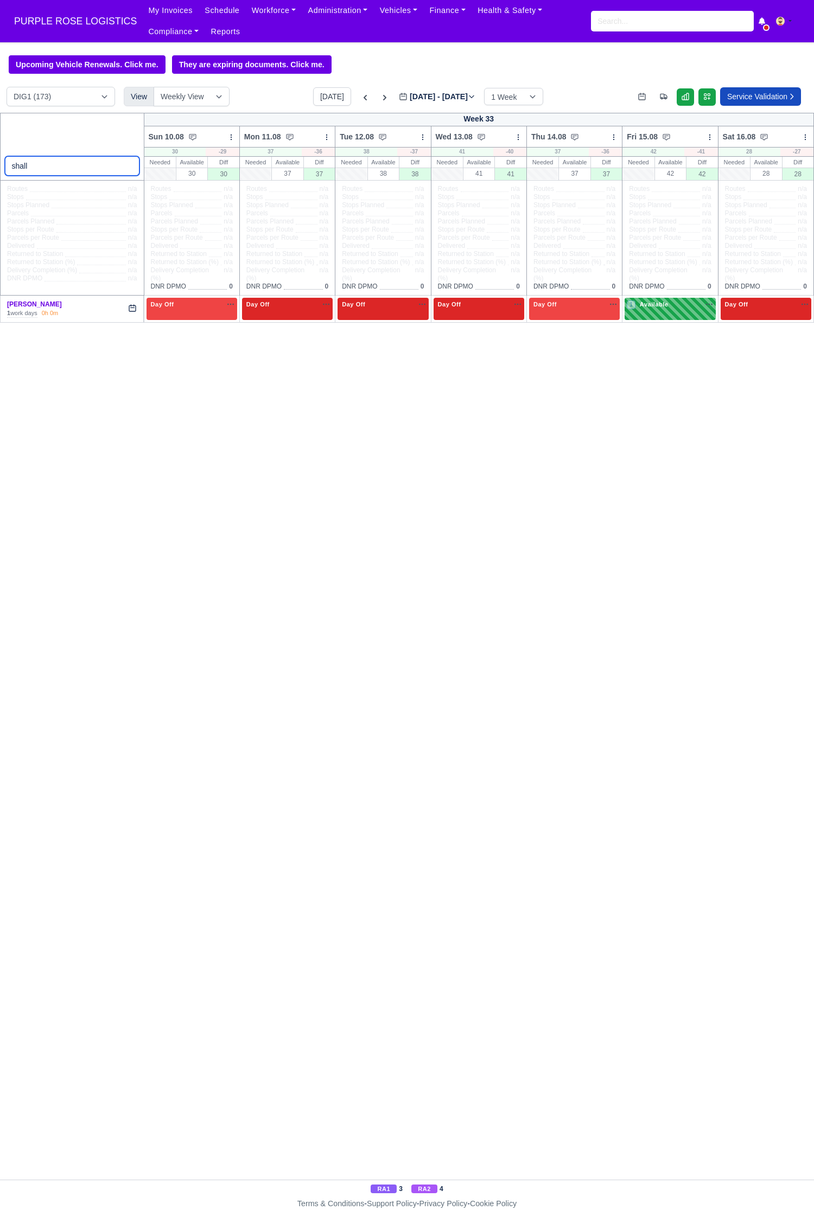
type input "shall"
click at [676, 320] on div "1 Available" at bounding box center [669, 309] width 91 height 22
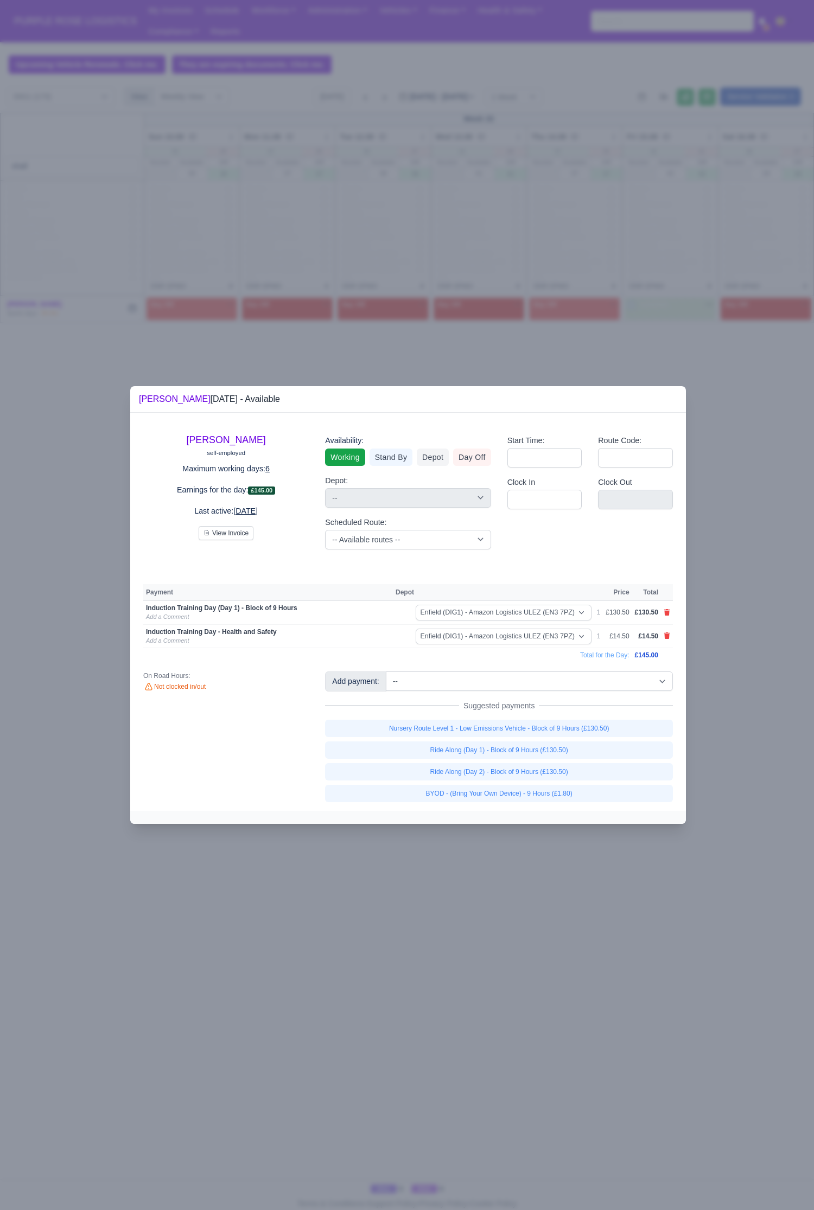
click at [744, 559] on div at bounding box center [407, 605] width 814 height 1210
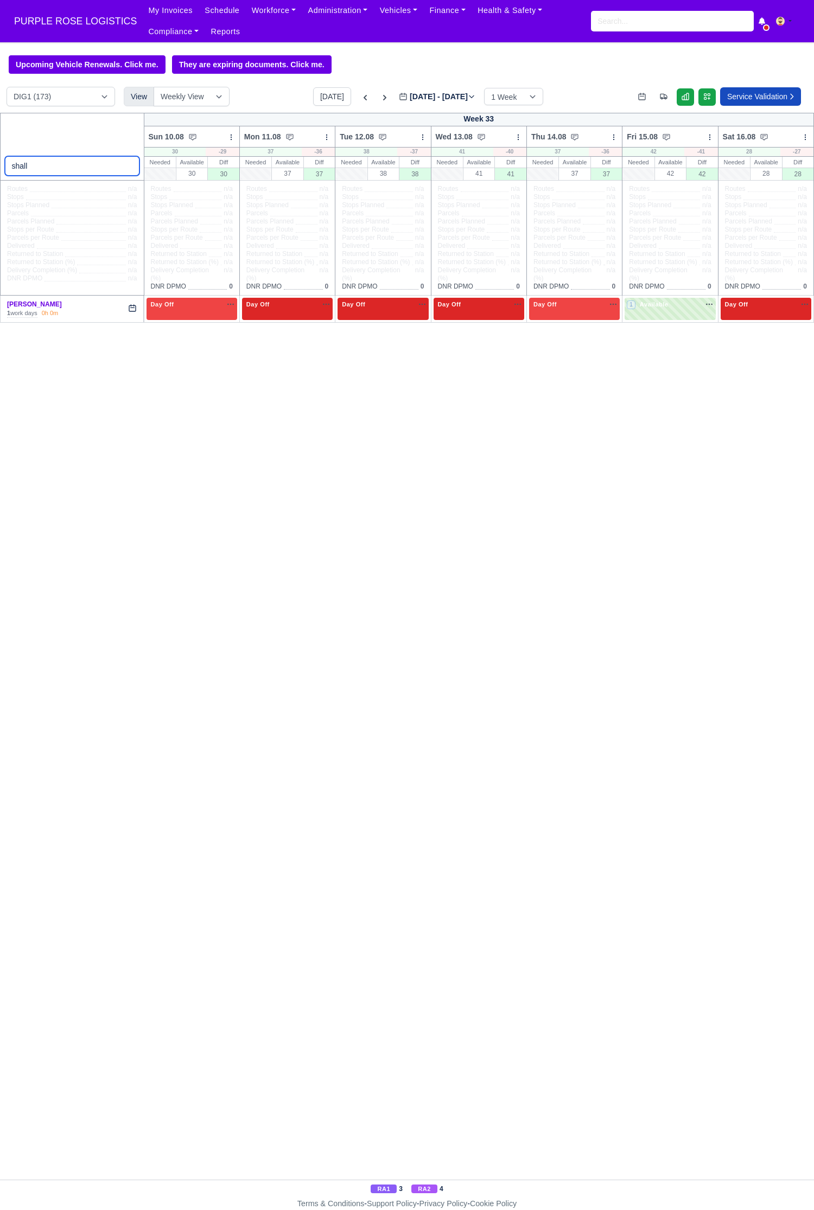
click at [126, 168] on input "shall" at bounding box center [72, 166] width 135 height 20
click at [80, 165] on input "search" at bounding box center [72, 166] width 135 height 20
click at [79, 174] on input "imran" at bounding box center [72, 166] width 135 height 20
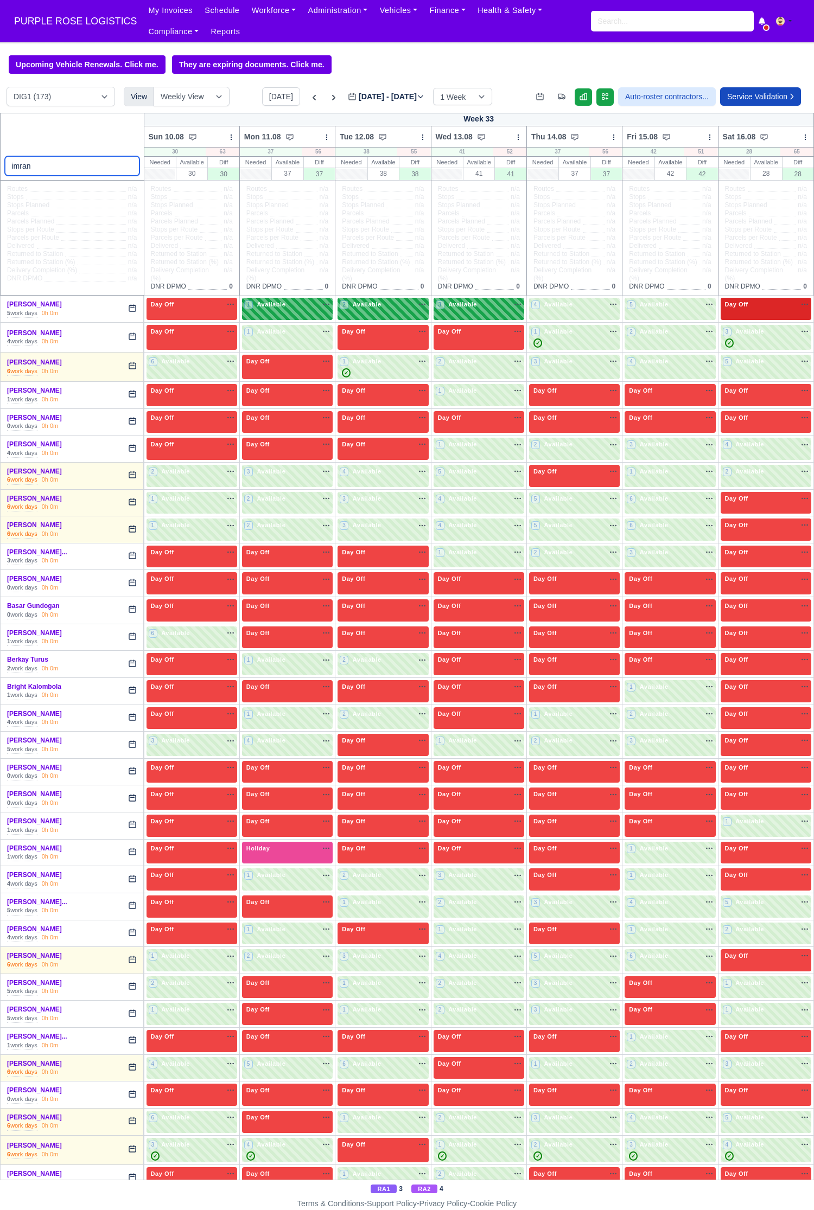
type input "imran"
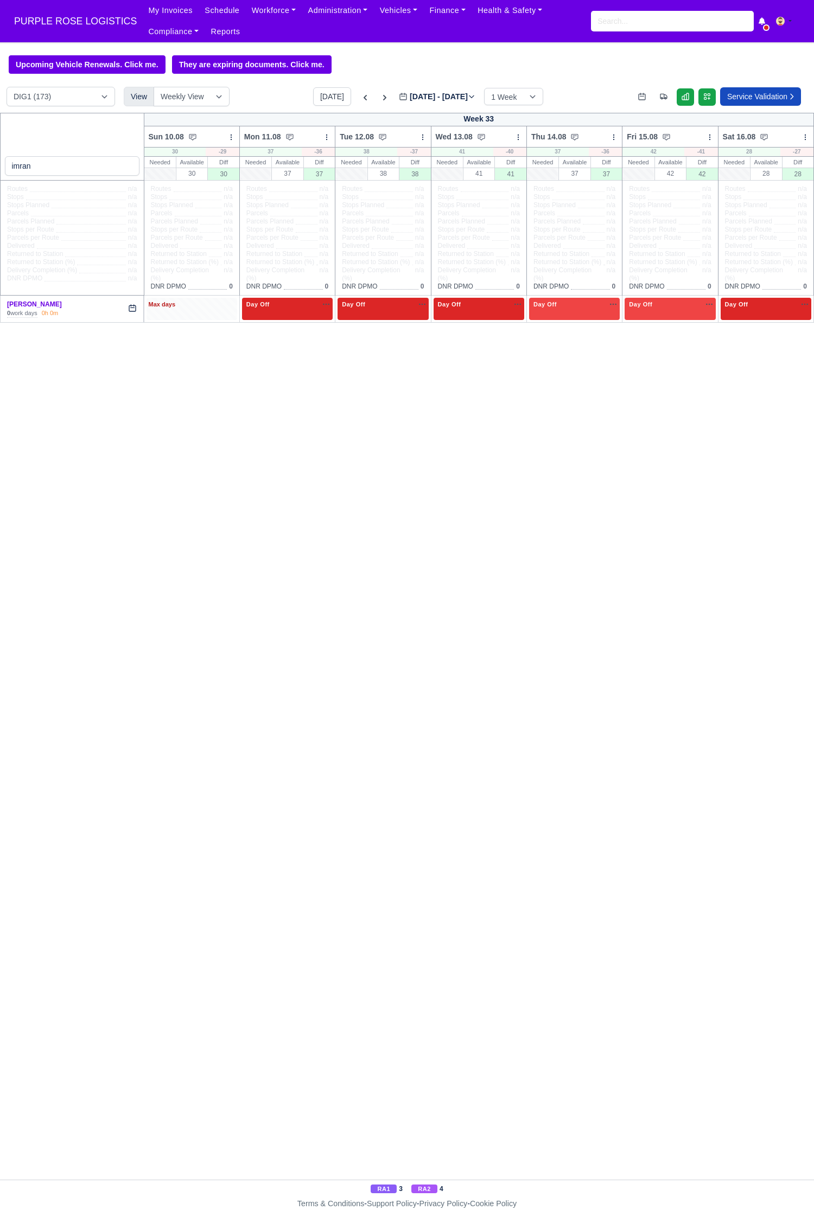
click at [165, 314] on div "Max days" at bounding box center [191, 309] width 91 height 22
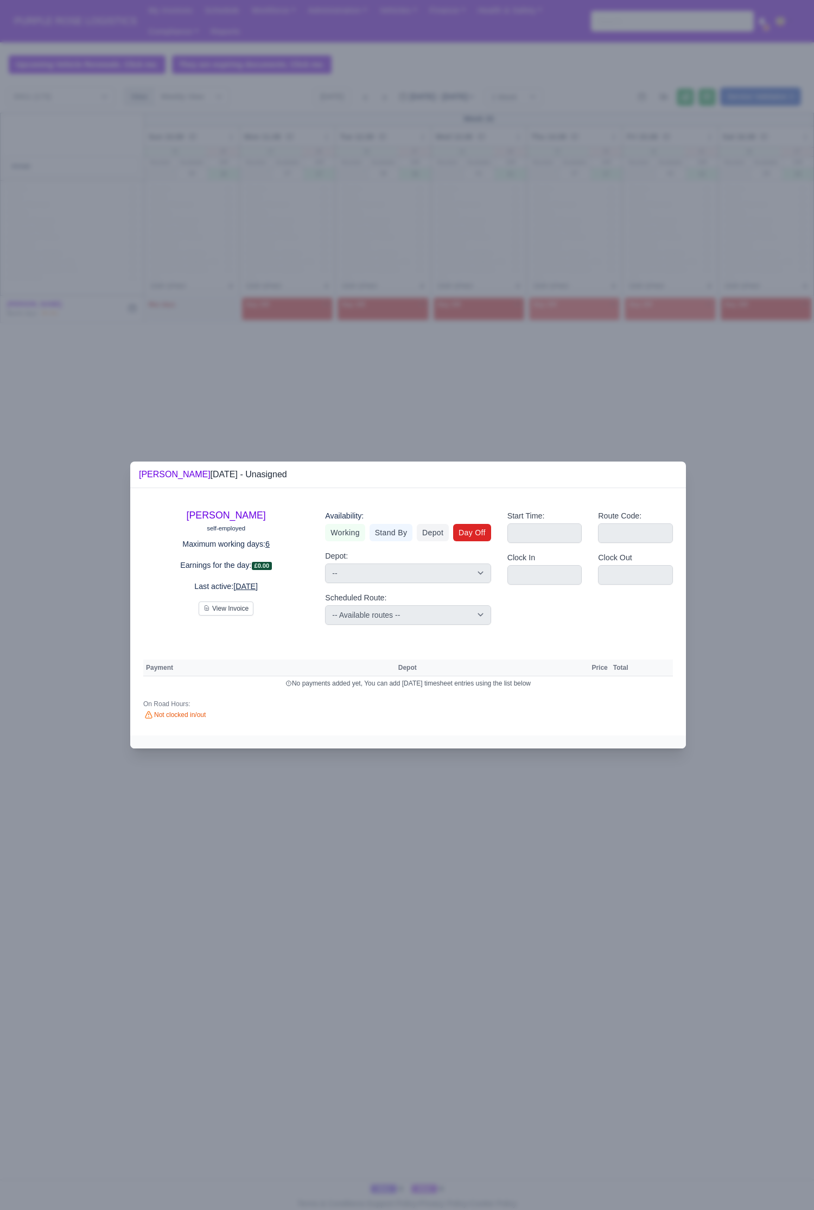
click at [470, 529] on link "Day Off" at bounding box center [472, 532] width 38 height 17
select select
select select "na"
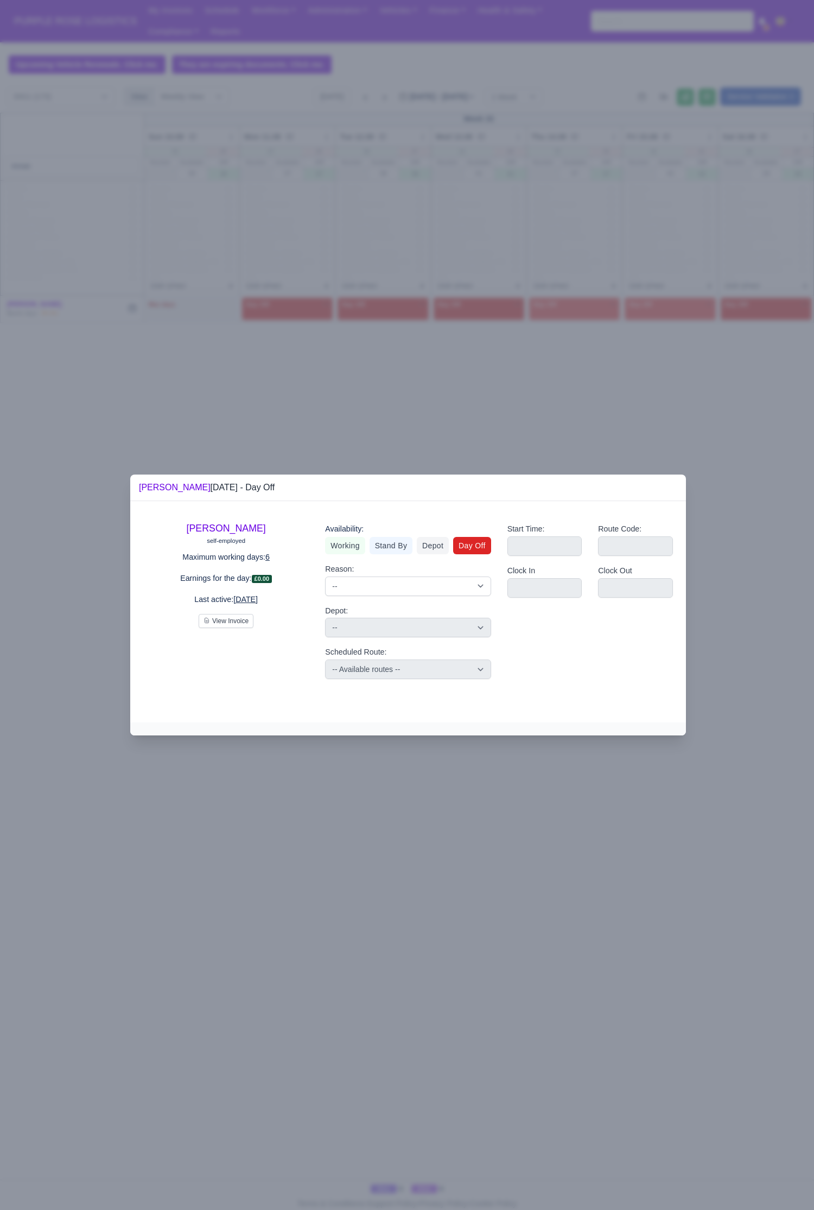
click at [449, 433] on div at bounding box center [407, 605] width 814 height 1210
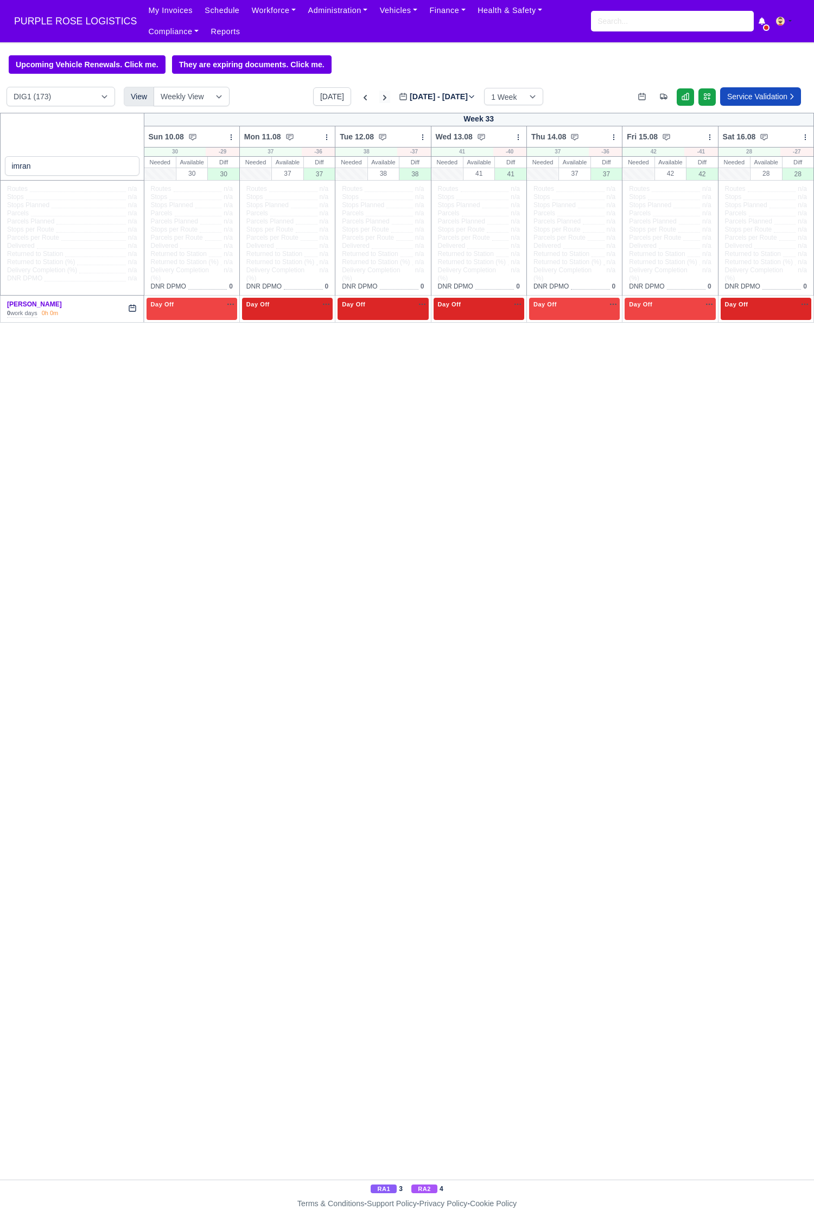
click at [379, 100] on icon at bounding box center [384, 97] width 11 height 11
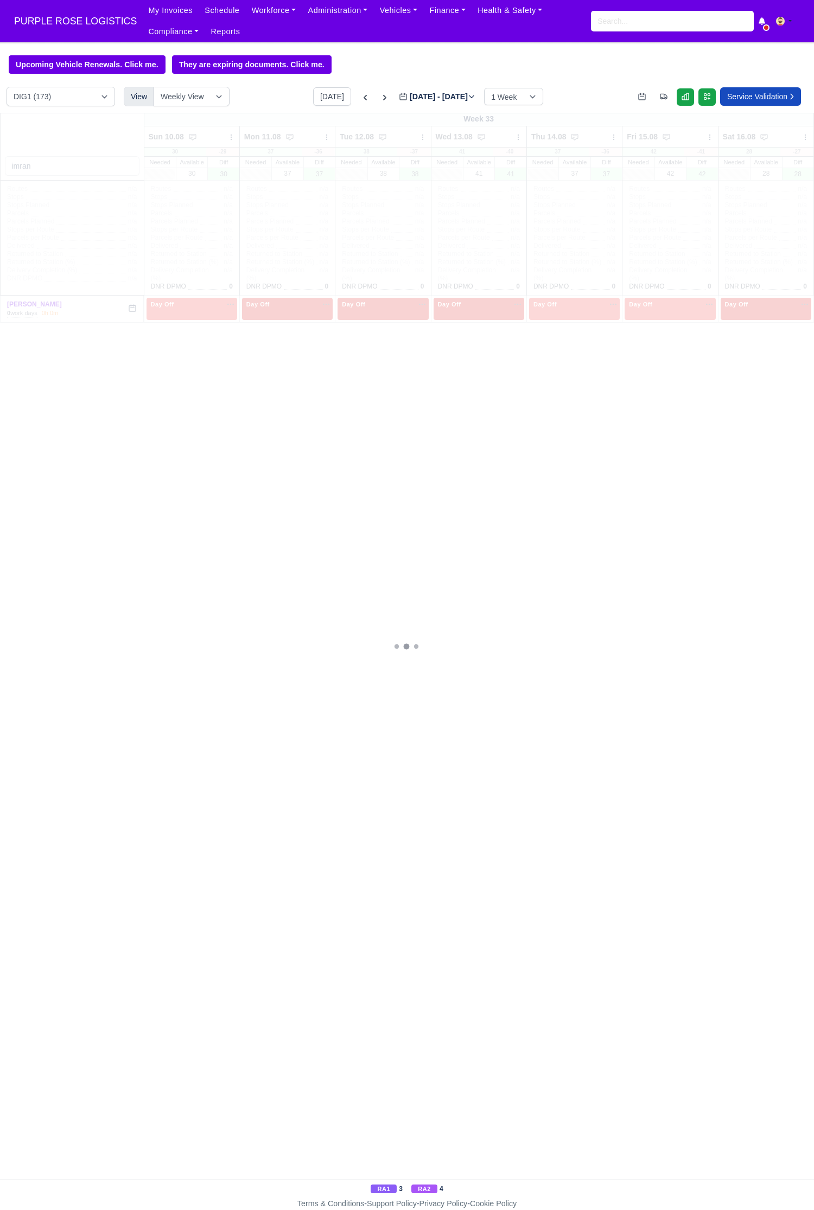
type input "[DATE]"
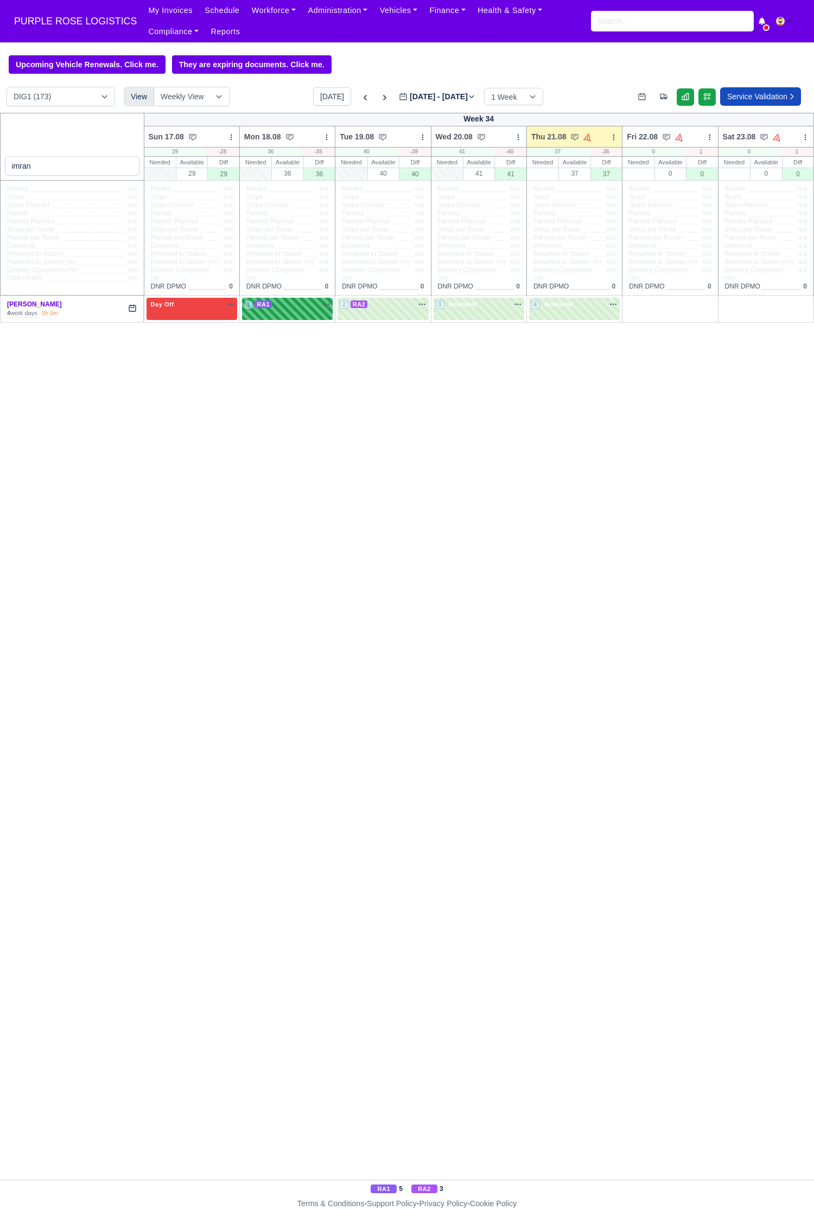
click at [286, 309] on div "1 RA1 na" at bounding box center [287, 304] width 86 height 9
select select "3"
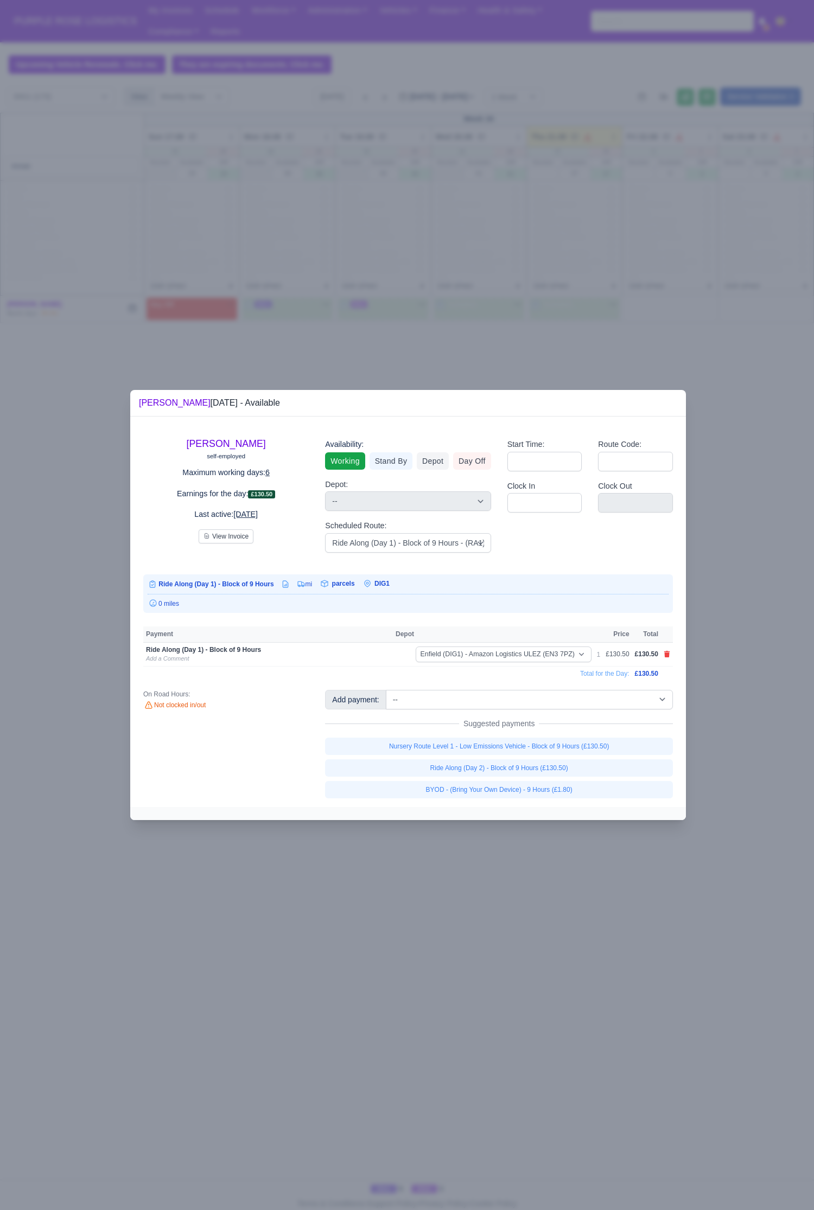
drag, startPoint x: 292, startPoint y: 954, endPoint x: 293, endPoint y: 948, distance: 5.7
click at [293, 559] on div at bounding box center [407, 605] width 814 height 1210
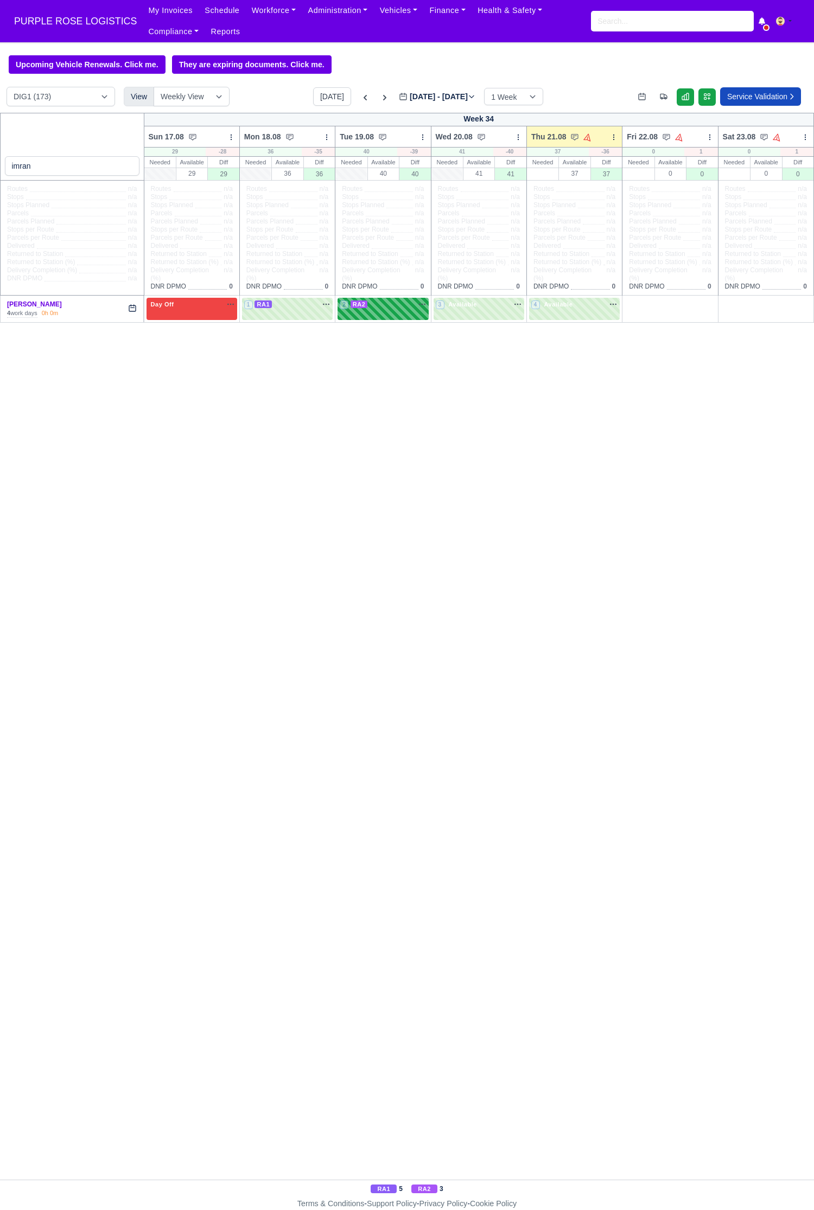
click at [354, 311] on div "2 RA2 na" at bounding box center [383, 305] width 86 height 11
select select "8"
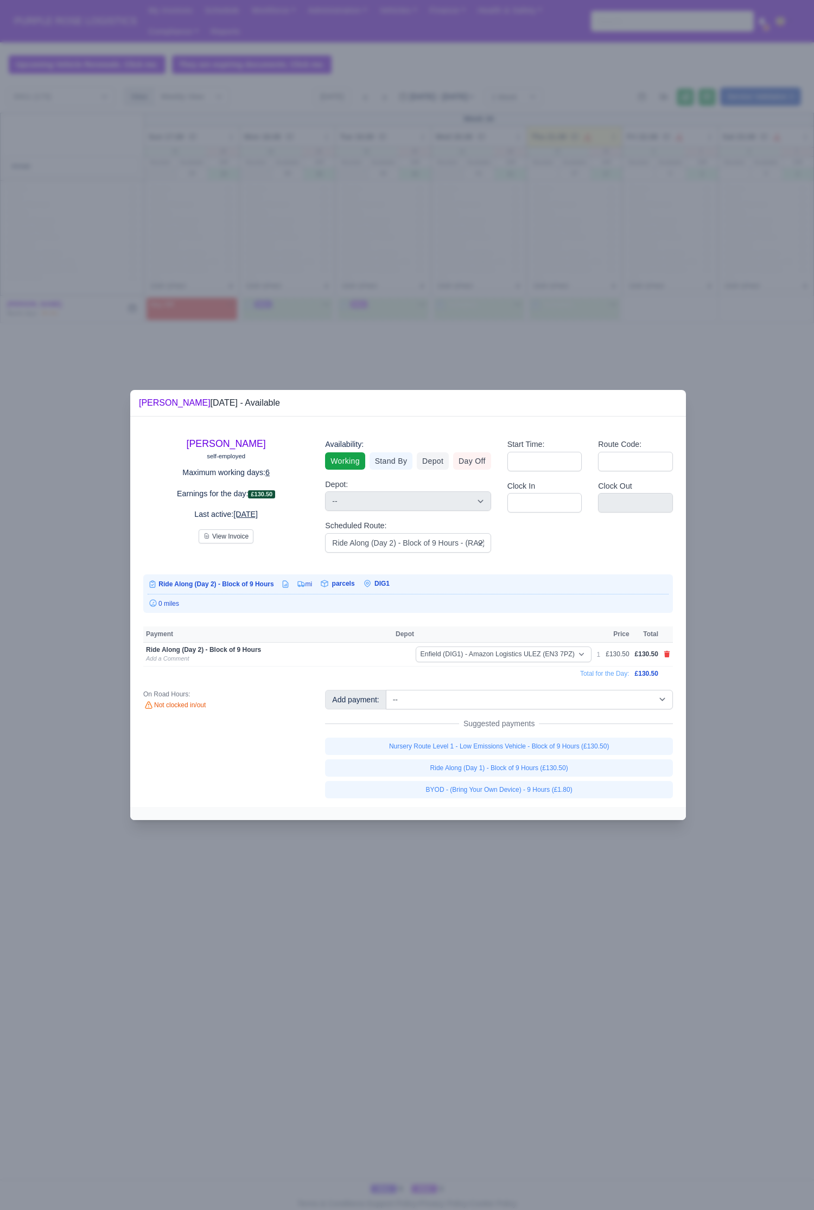
click at [788, 517] on div at bounding box center [407, 605] width 814 height 1210
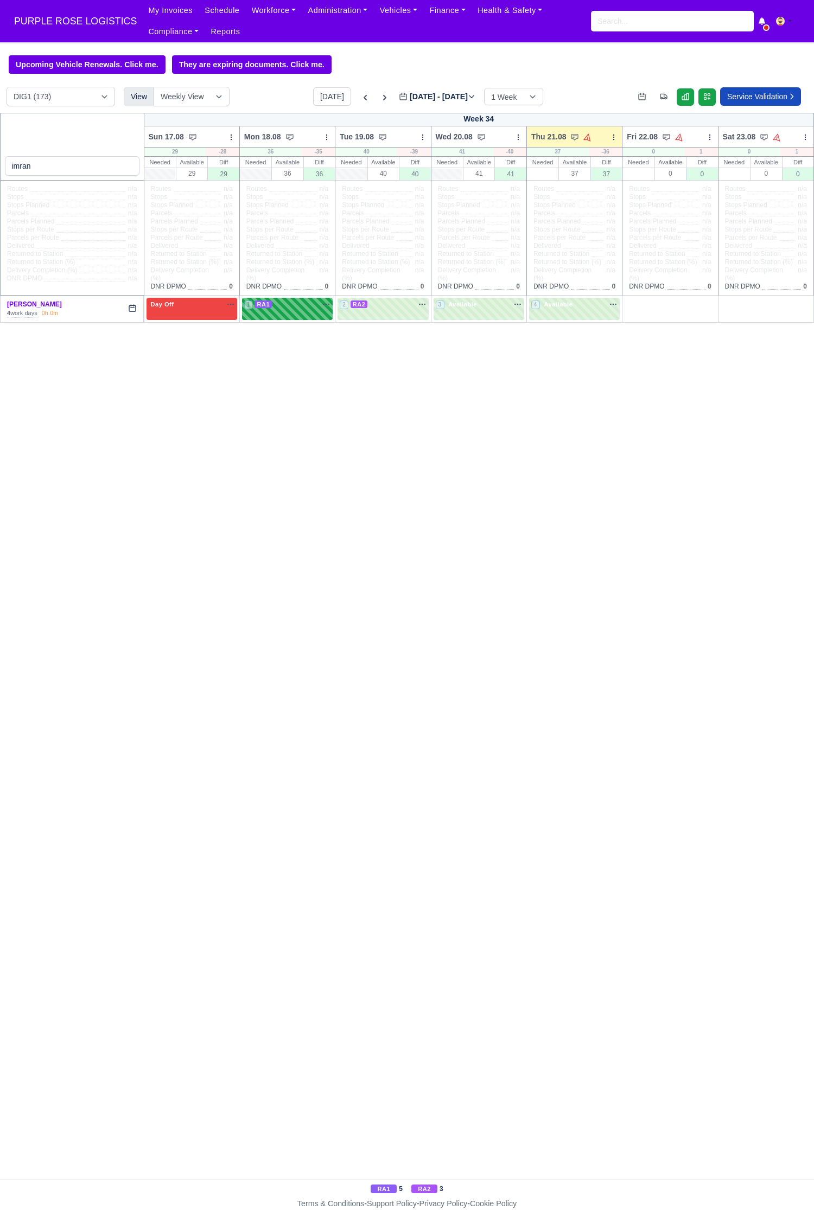
click at [296, 316] on div "1 RA1" at bounding box center [287, 309] width 91 height 22
select select "3"
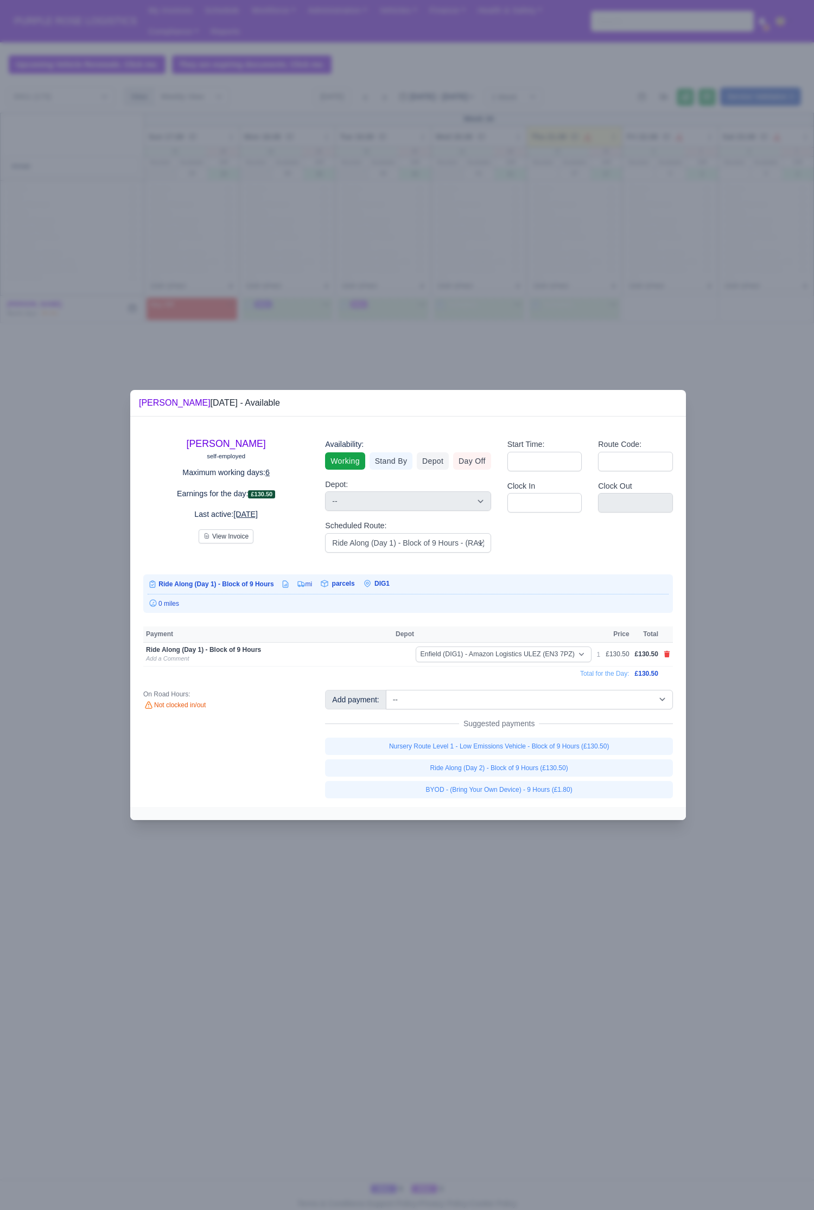
click at [66, 491] on div at bounding box center [407, 605] width 814 height 1210
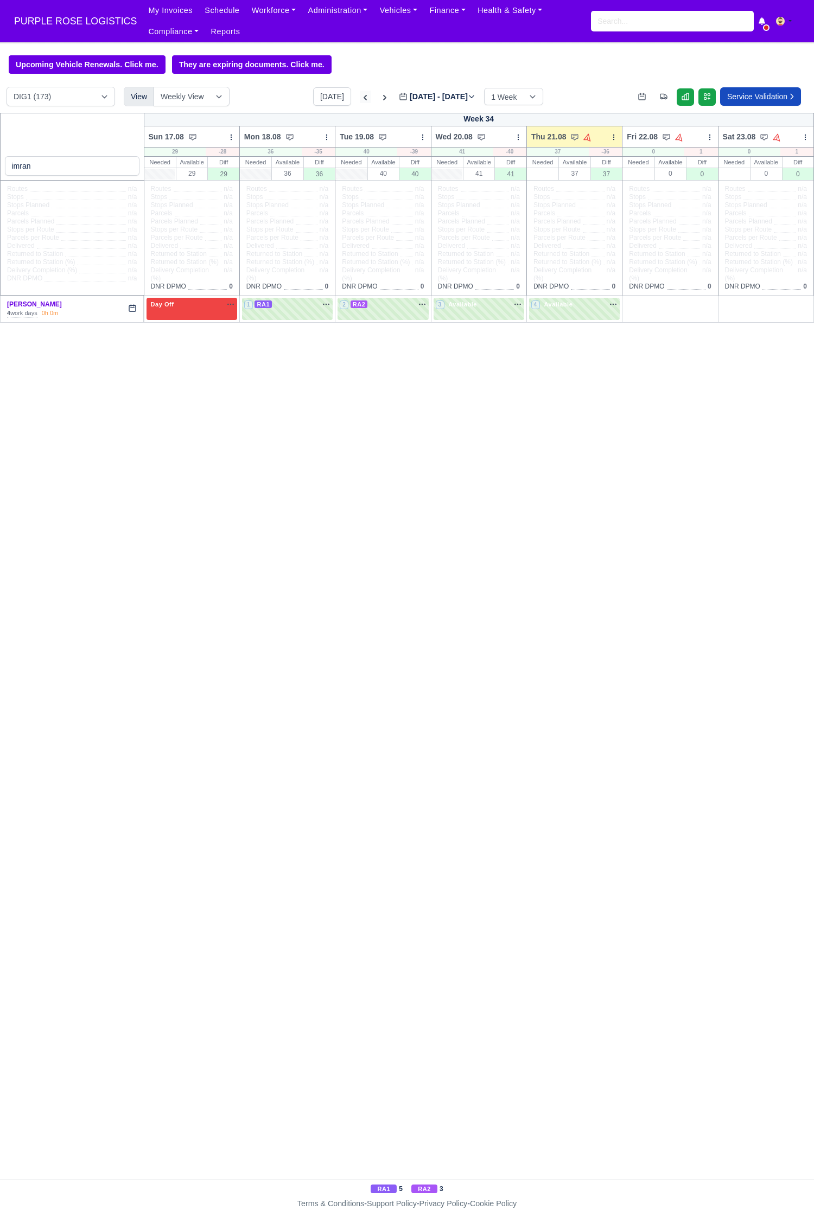
click at [360, 103] on icon at bounding box center [365, 97] width 11 height 11
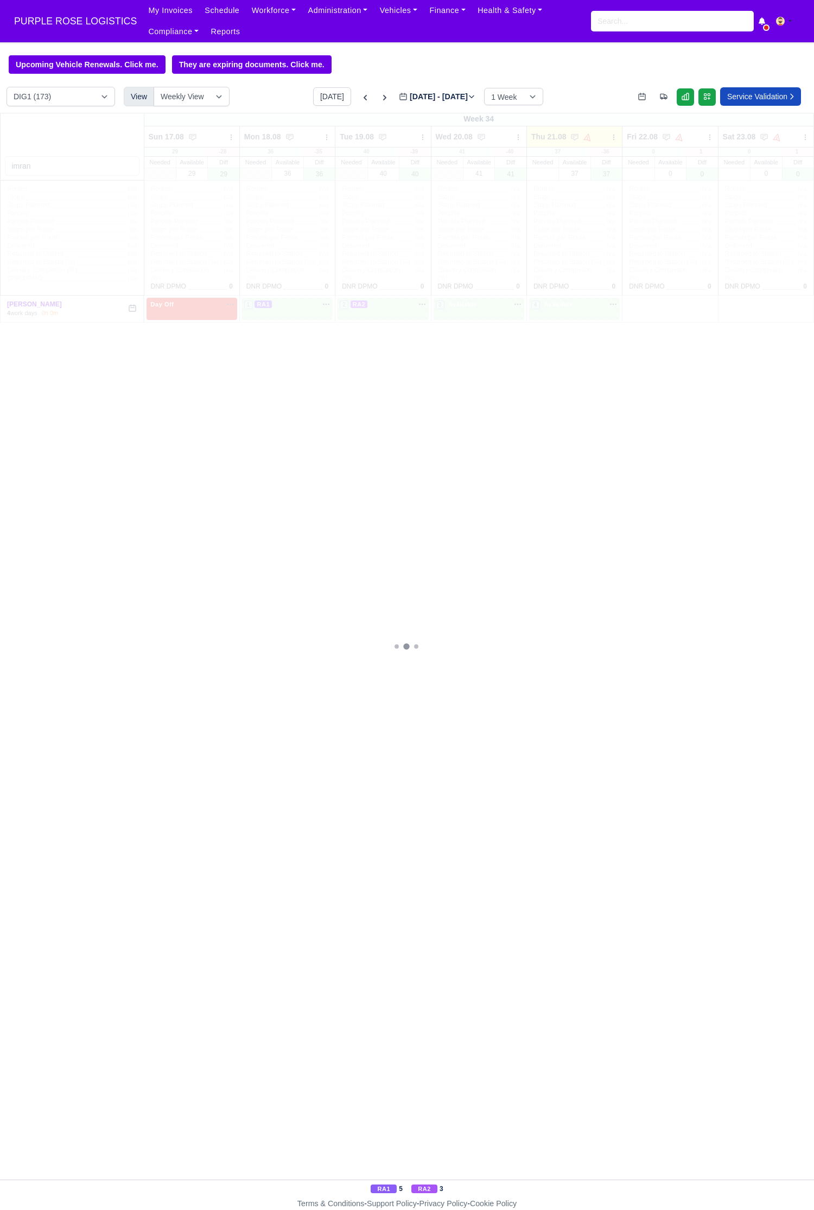
type input "[DATE]"
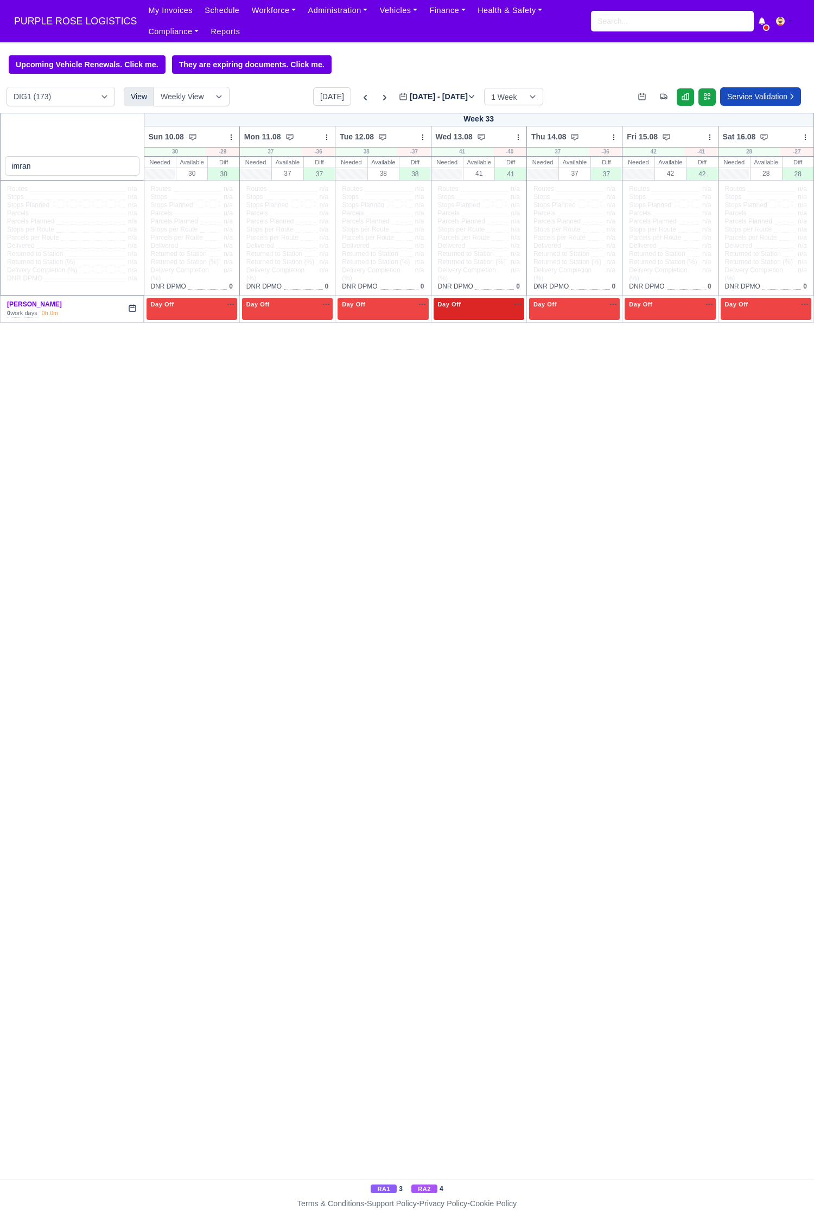
click at [454, 306] on span "Day Off" at bounding box center [450, 304] width 28 height 8
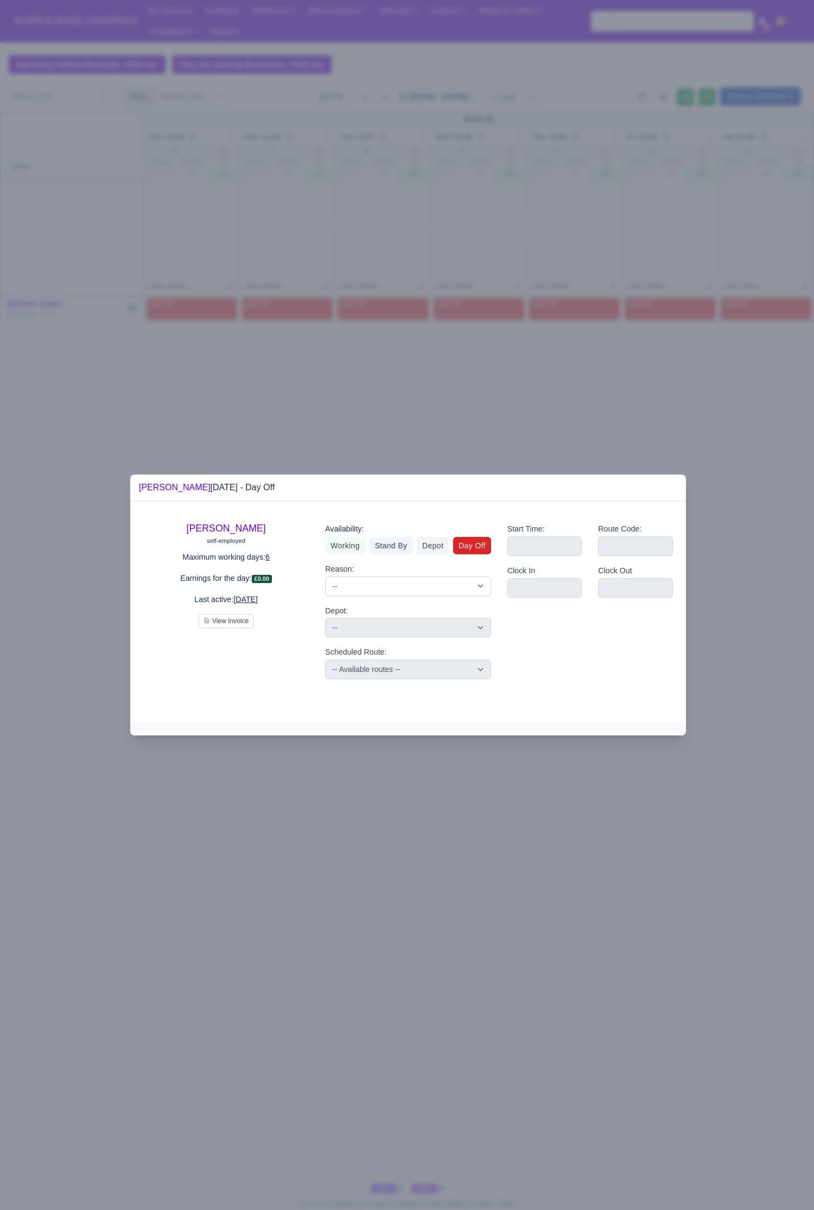
drag, startPoint x: 334, startPoint y: 546, endPoint x: 391, endPoint y: 557, distance: 58.1
click at [334, 546] on link "Working" at bounding box center [345, 545] width 40 height 17
select select
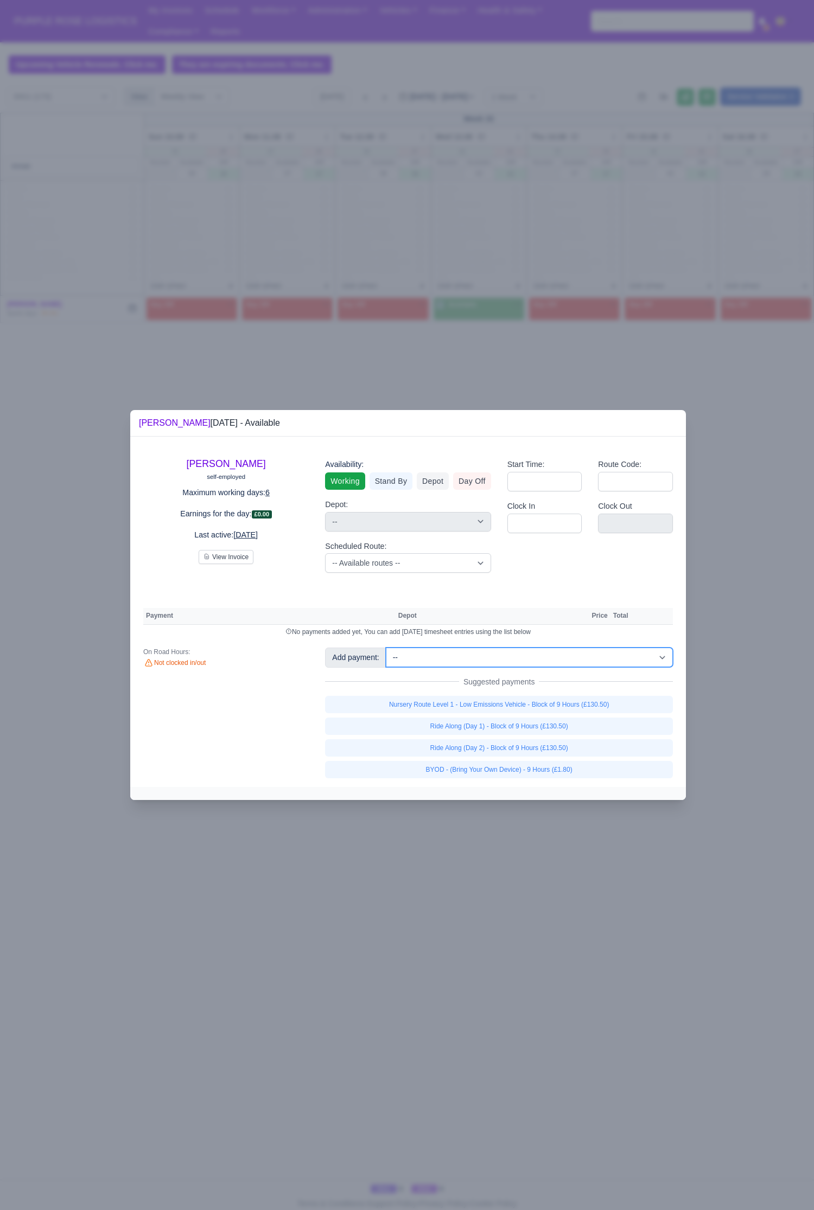
drag, startPoint x: 474, startPoint y: 660, endPoint x: 519, endPoint y: 619, distance: 61.4
click at [474, 559] on select "-- Additional Hour Support (£14.50) Additional Stop Support (£1.00) BYOD - (Bri…" at bounding box center [529, 658] width 287 height 20
select select "103"
click at [386, 559] on select "-- Additional Hour Support (£14.50) Additional Stop Support (£1.00) BYOD - (Bri…" at bounding box center [529, 658] width 287 height 20
select select
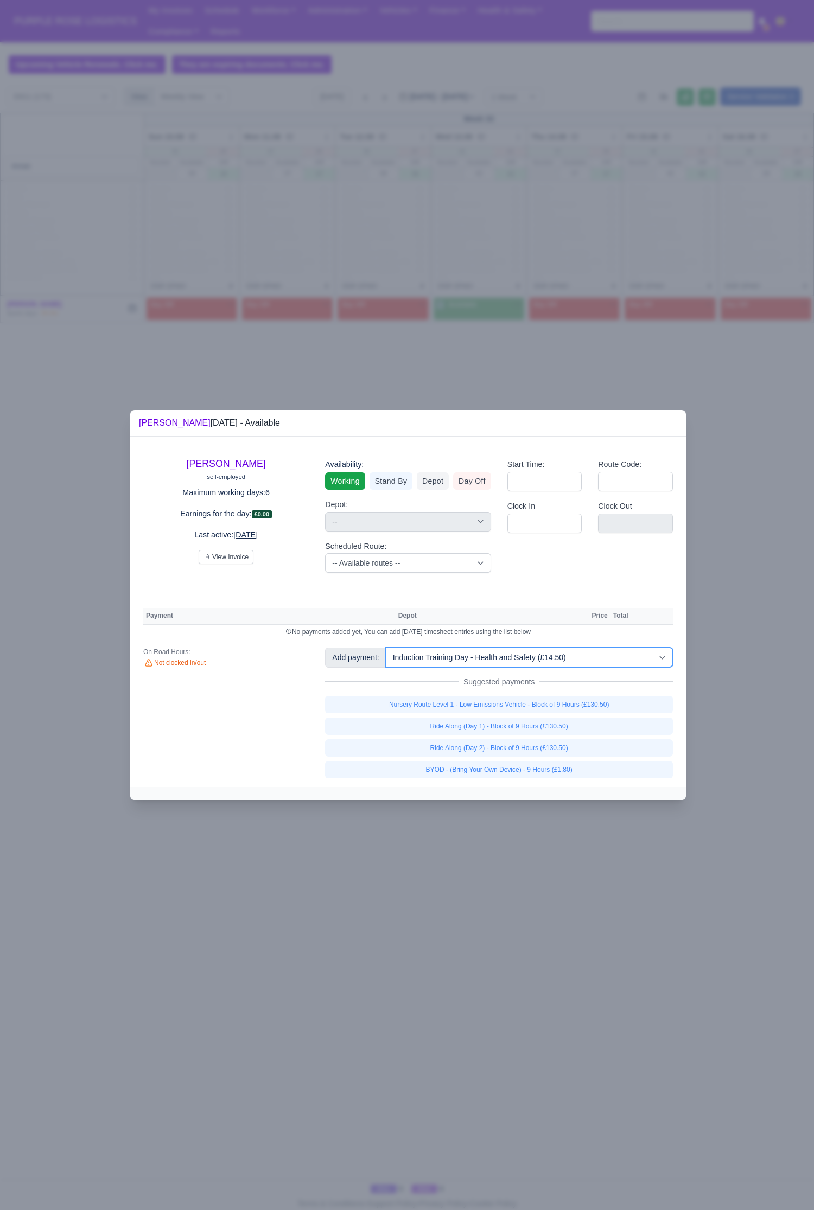
select select
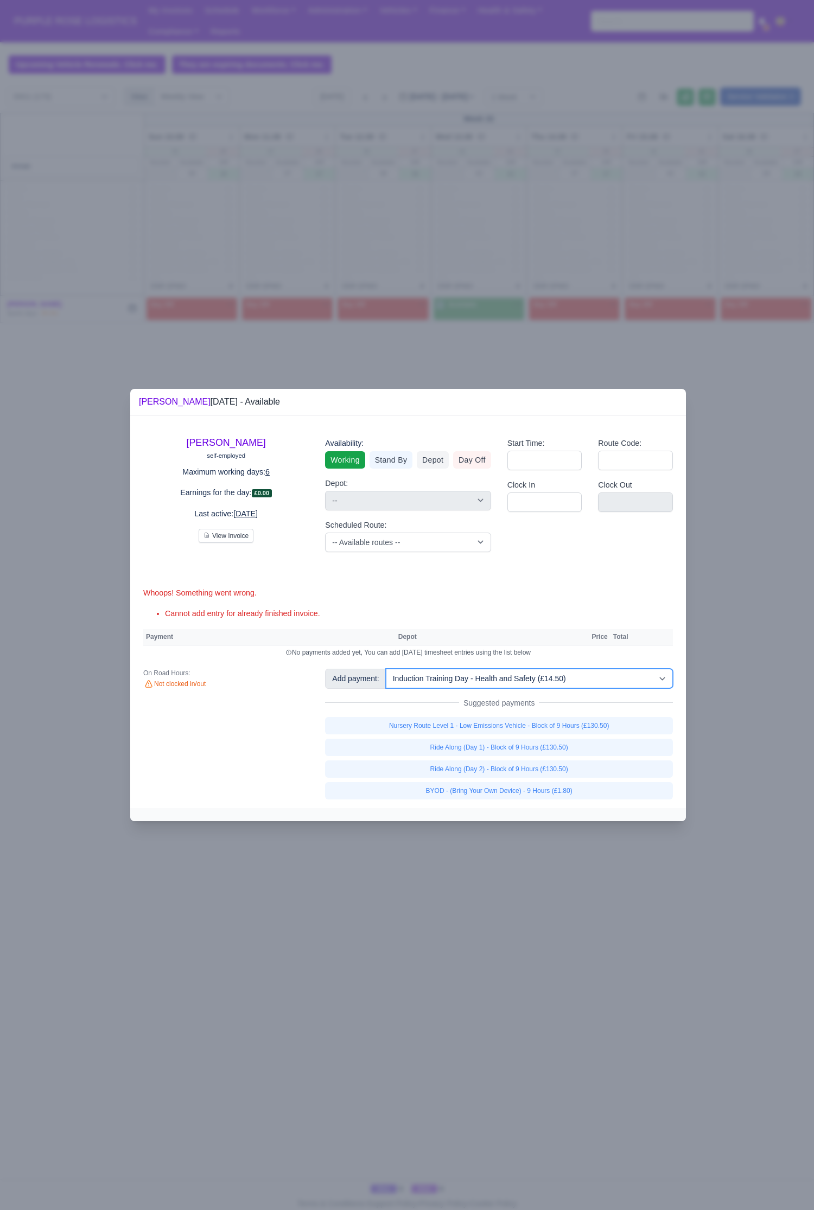
click at [560, 559] on select "-- Additional Hour Support (£14.50) Additional Stop Support (£1.00) BYOD - (Bri…" at bounding box center [529, 679] width 287 height 20
drag, startPoint x: 273, startPoint y: 719, endPoint x: 340, endPoint y: 719, distance: 66.7
click at [273, 559] on div "On Road Hours: Not clocked in/out" at bounding box center [226, 734] width 182 height 130
click at [465, 459] on link "Day Off" at bounding box center [472, 459] width 38 height 17
select select
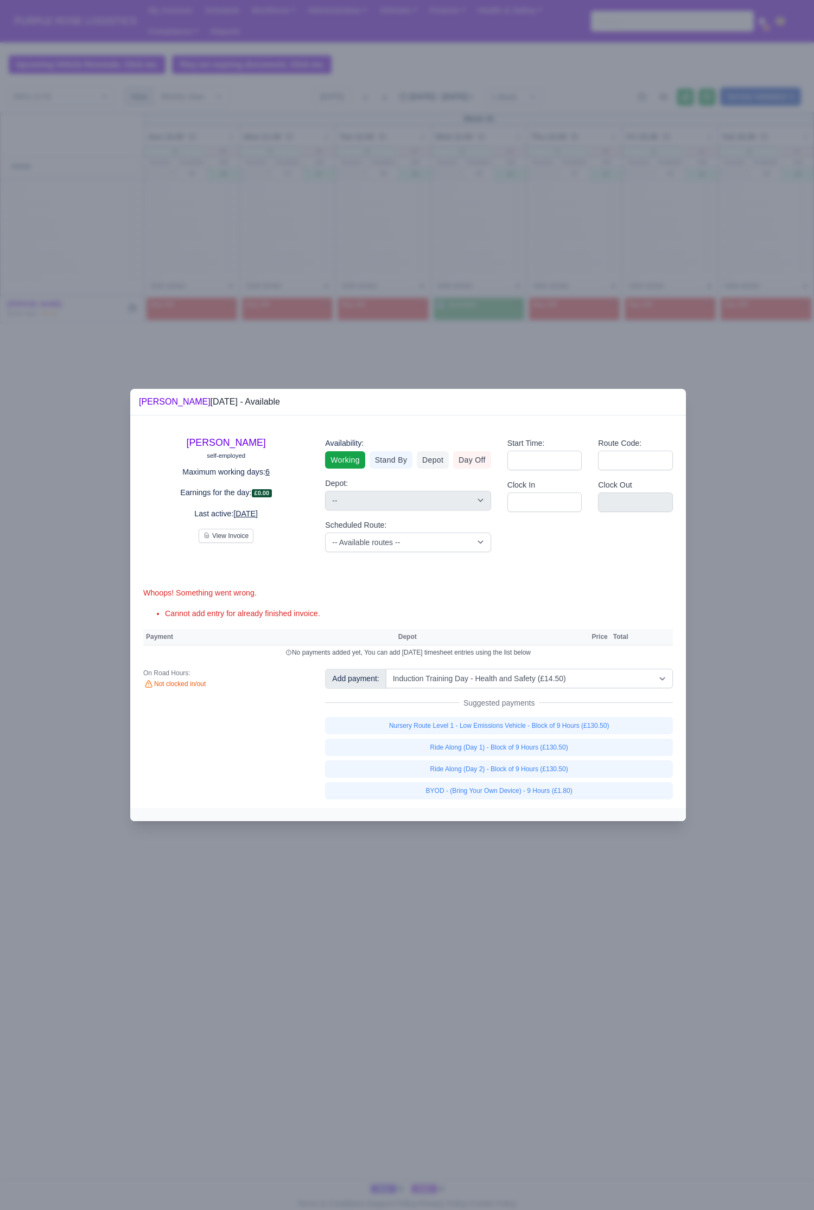
select select "na"
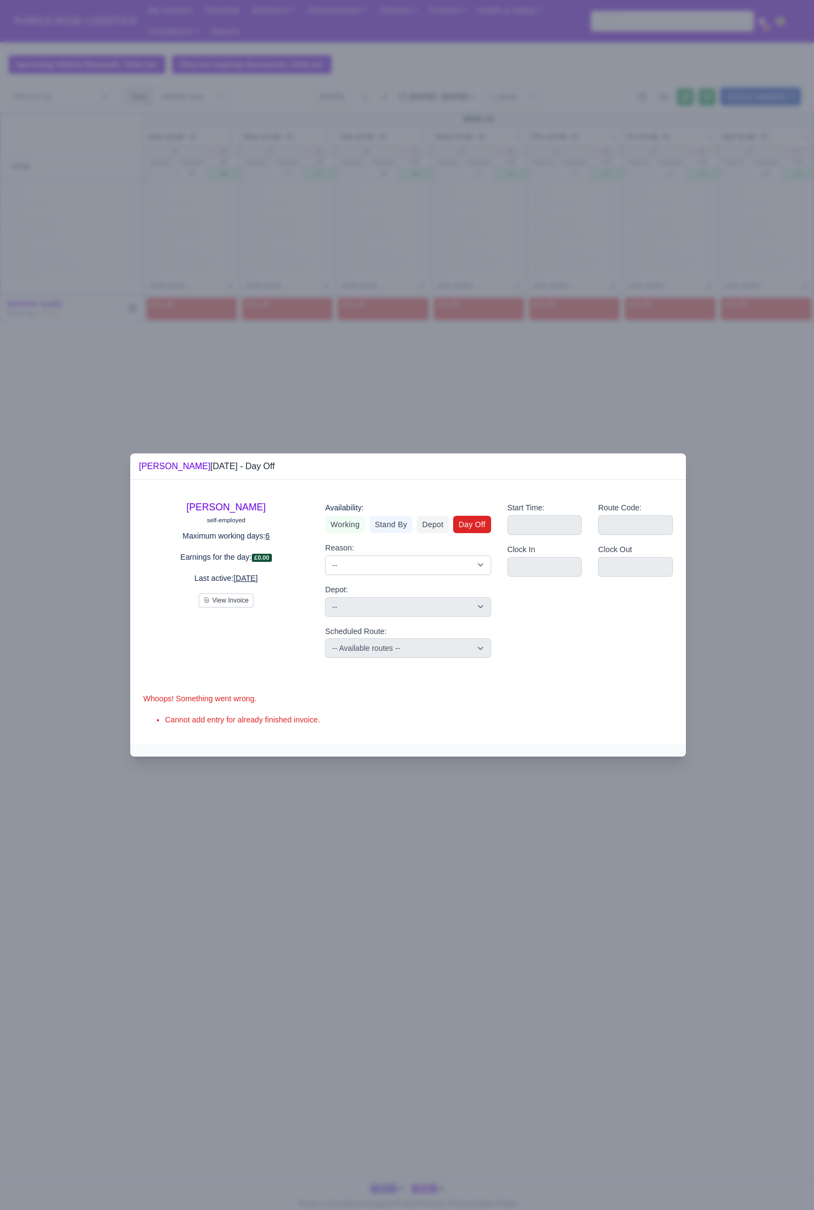
click at [783, 535] on div at bounding box center [407, 605] width 814 height 1210
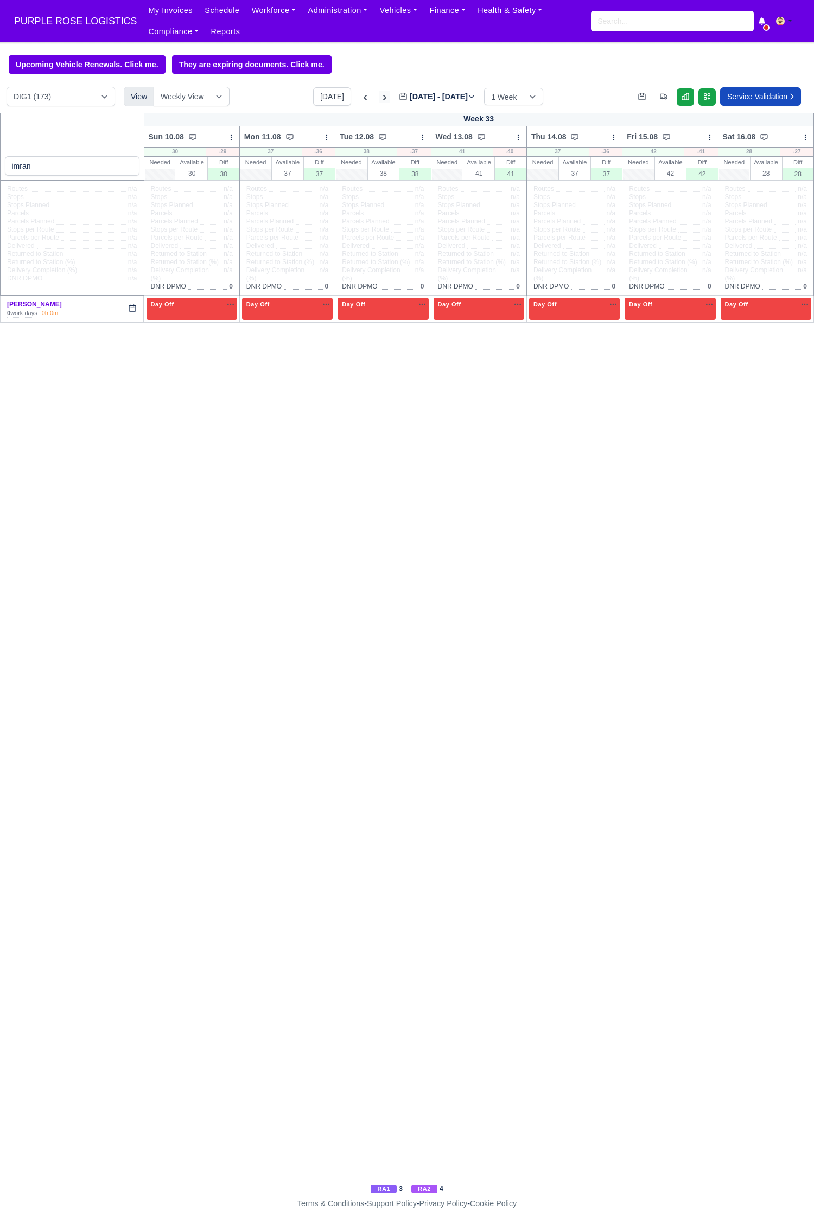
click at [379, 102] on icon at bounding box center [384, 97] width 11 height 11
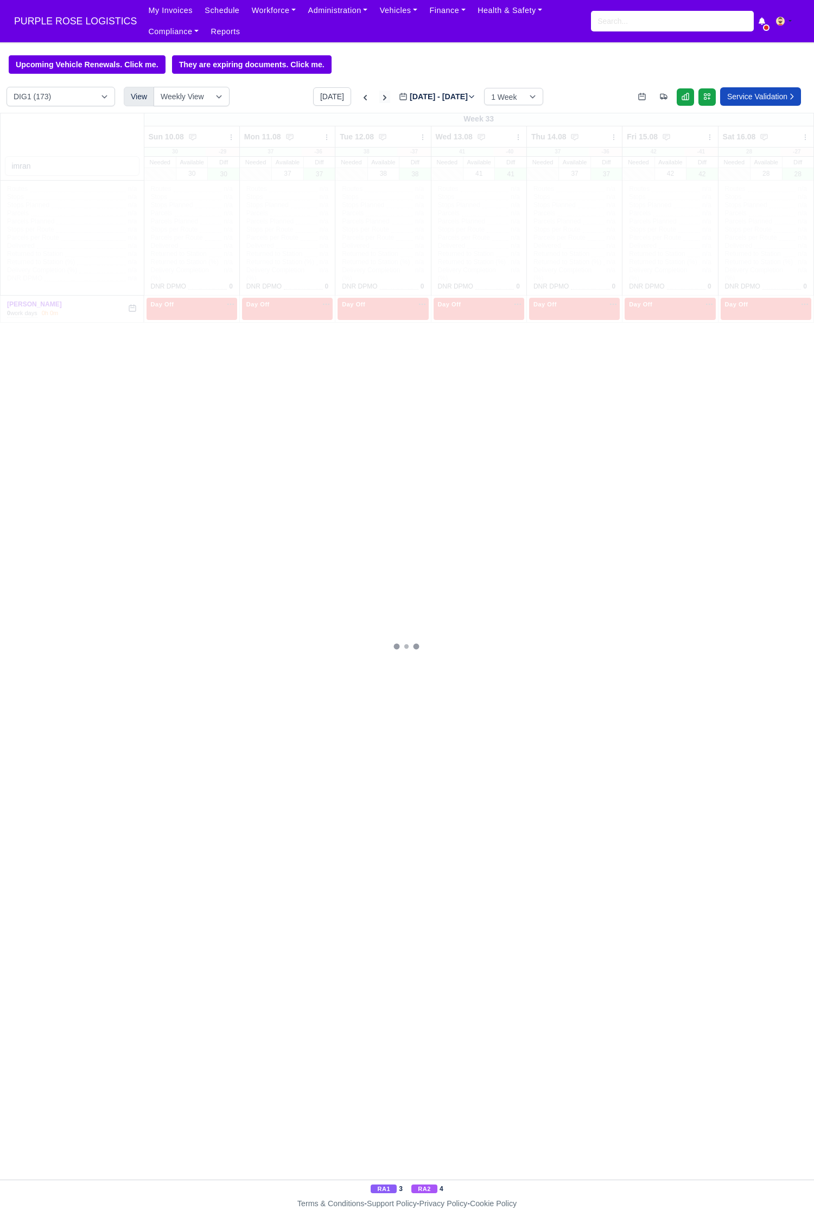
type input "[DATE]"
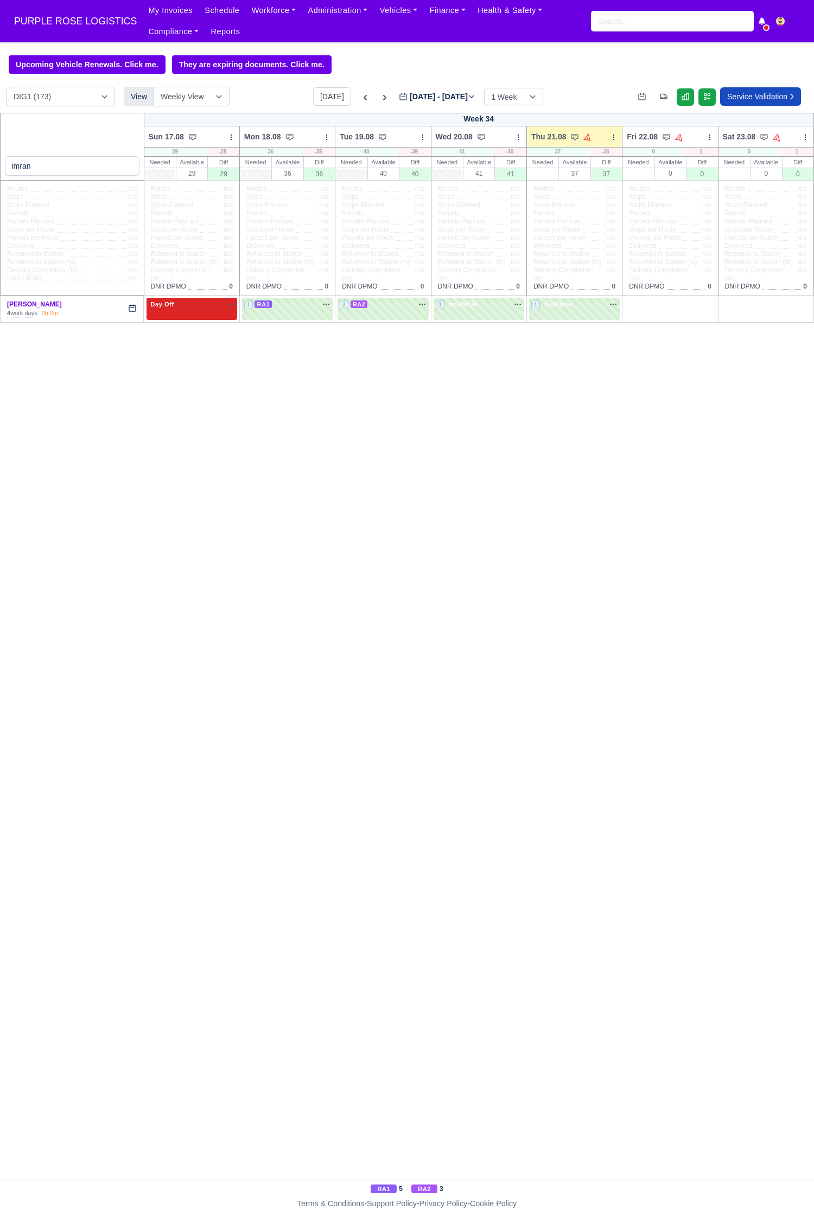
click at [184, 308] on div "Day Off Available" at bounding box center [192, 304] width 86 height 9
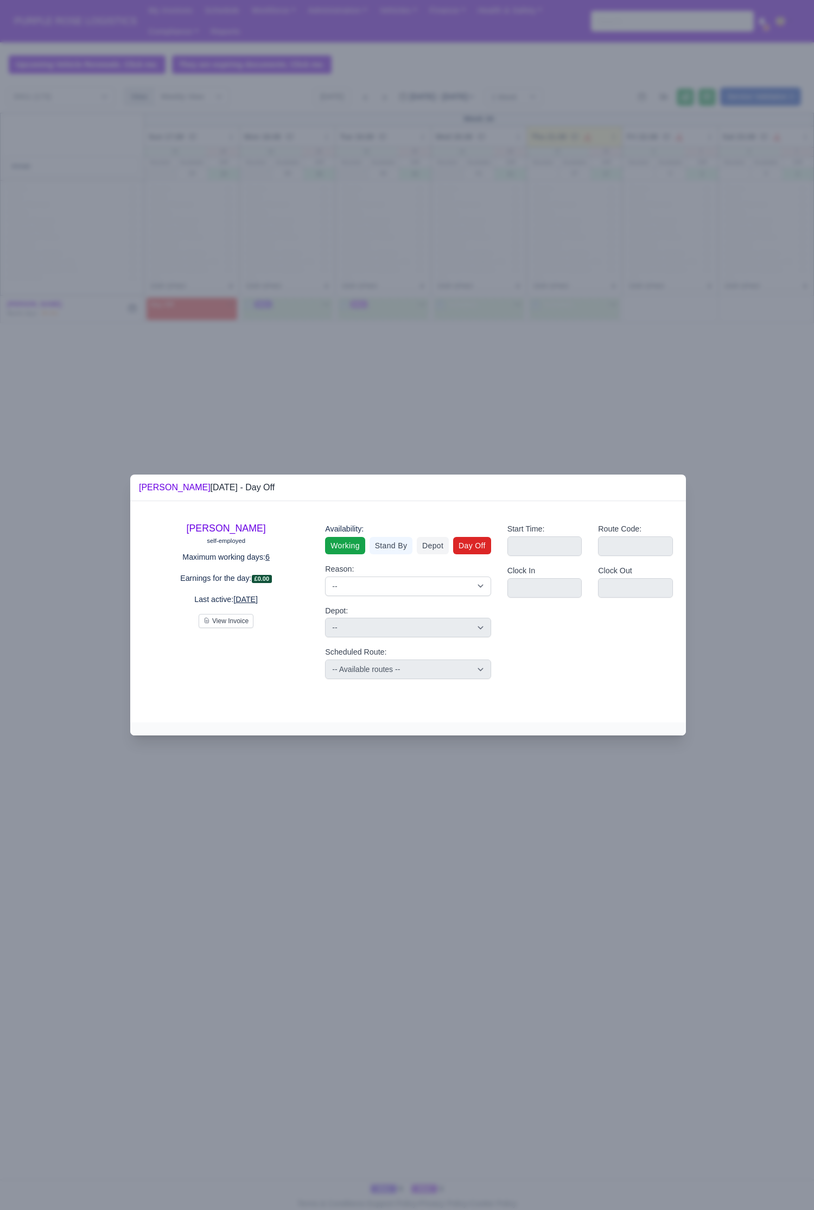
click at [342, 541] on link "Working" at bounding box center [345, 545] width 40 height 17
select select
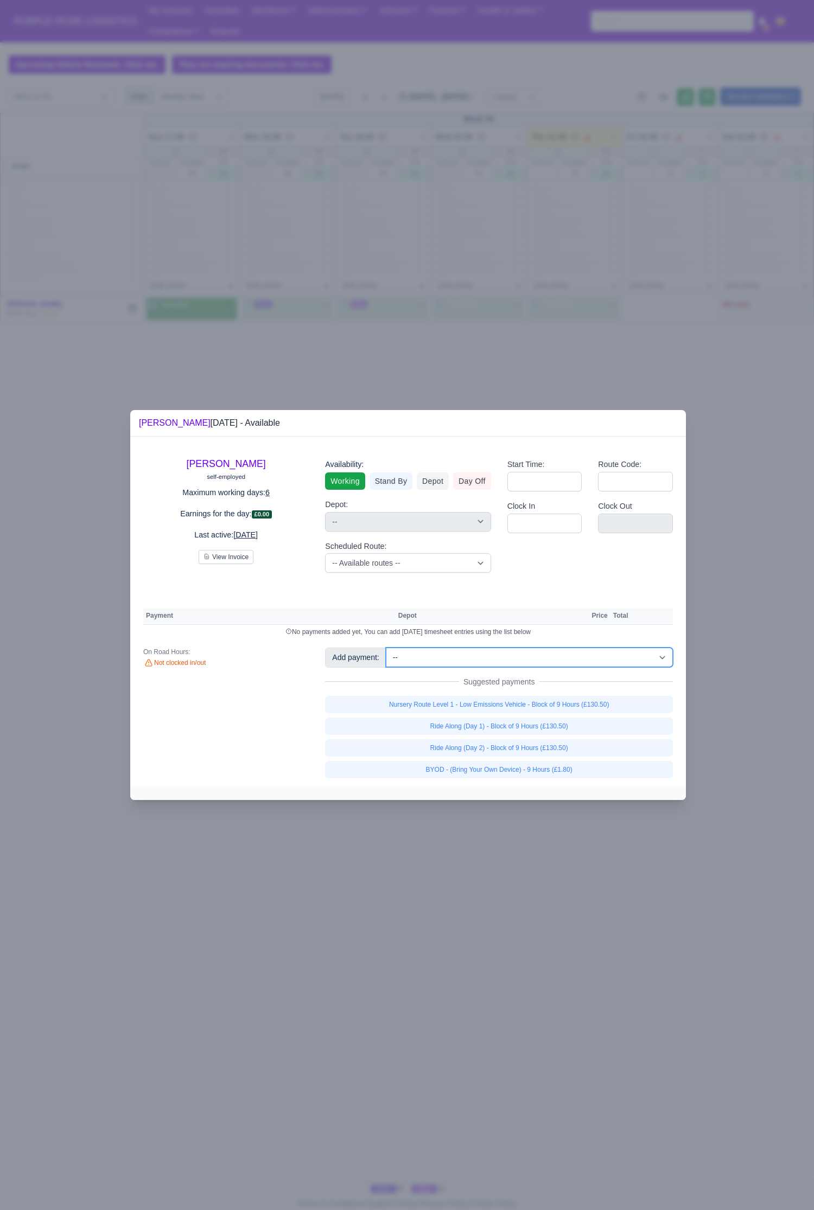
click at [527, 559] on select "-- Additional Hour Support (£14.50) Additional Stop Support (£1.00) BYOD - (Bri…" at bounding box center [529, 658] width 287 height 20
click at [386, 559] on select "-- Additional Hour Support (£14.50) Additional Stop Support (£1.00) BYOD - (Bri…" at bounding box center [529, 658] width 287 height 20
select select "1"
select select
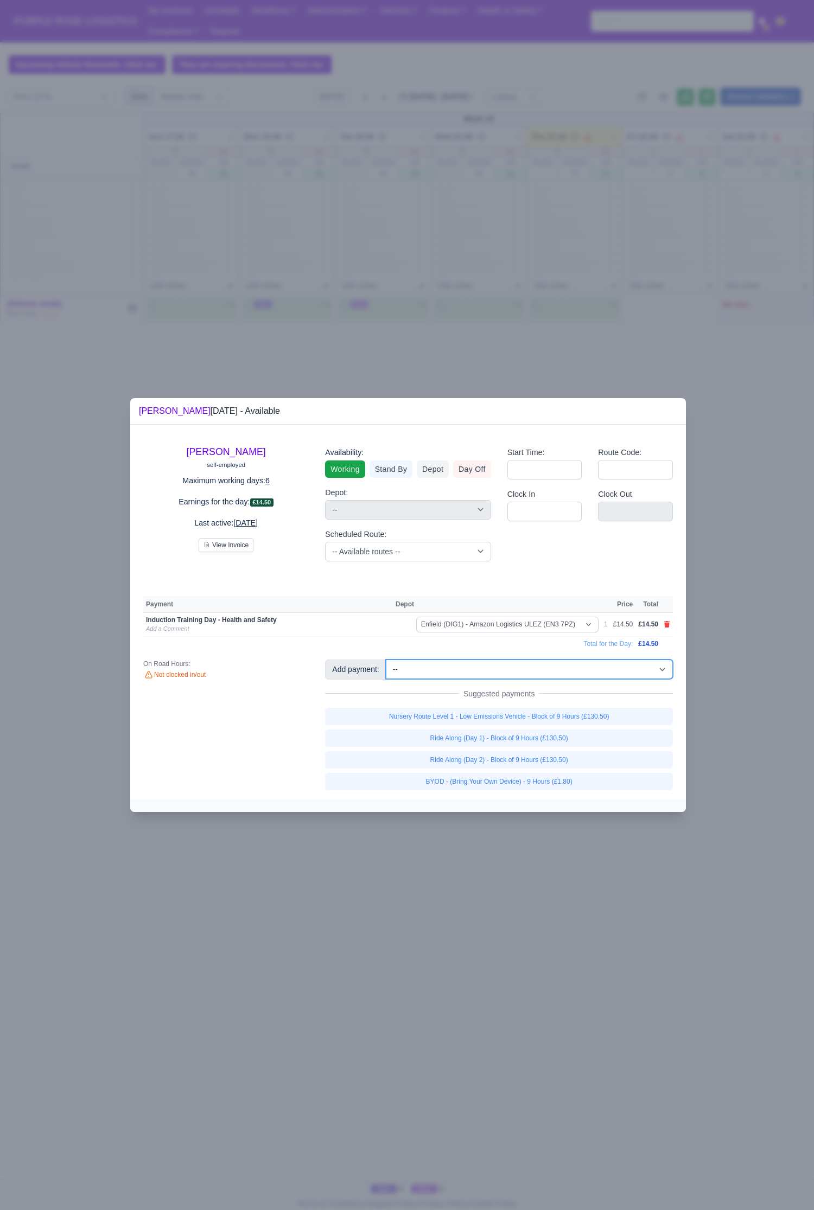
drag, startPoint x: 509, startPoint y: 674, endPoint x: 530, endPoint y: 665, distance: 23.6
click at [509, 559] on select "-- Additional Hour Support (£14.50) Additional Stop Support (£1.00) BYOD - (Bri…" at bounding box center [529, 670] width 287 height 20
select select "86"
click at [386, 559] on select "-- Additional Hour Support (£14.50) Additional Stop Support (£1.00) BYOD - (Bri…" at bounding box center [529, 670] width 287 height 20
select select
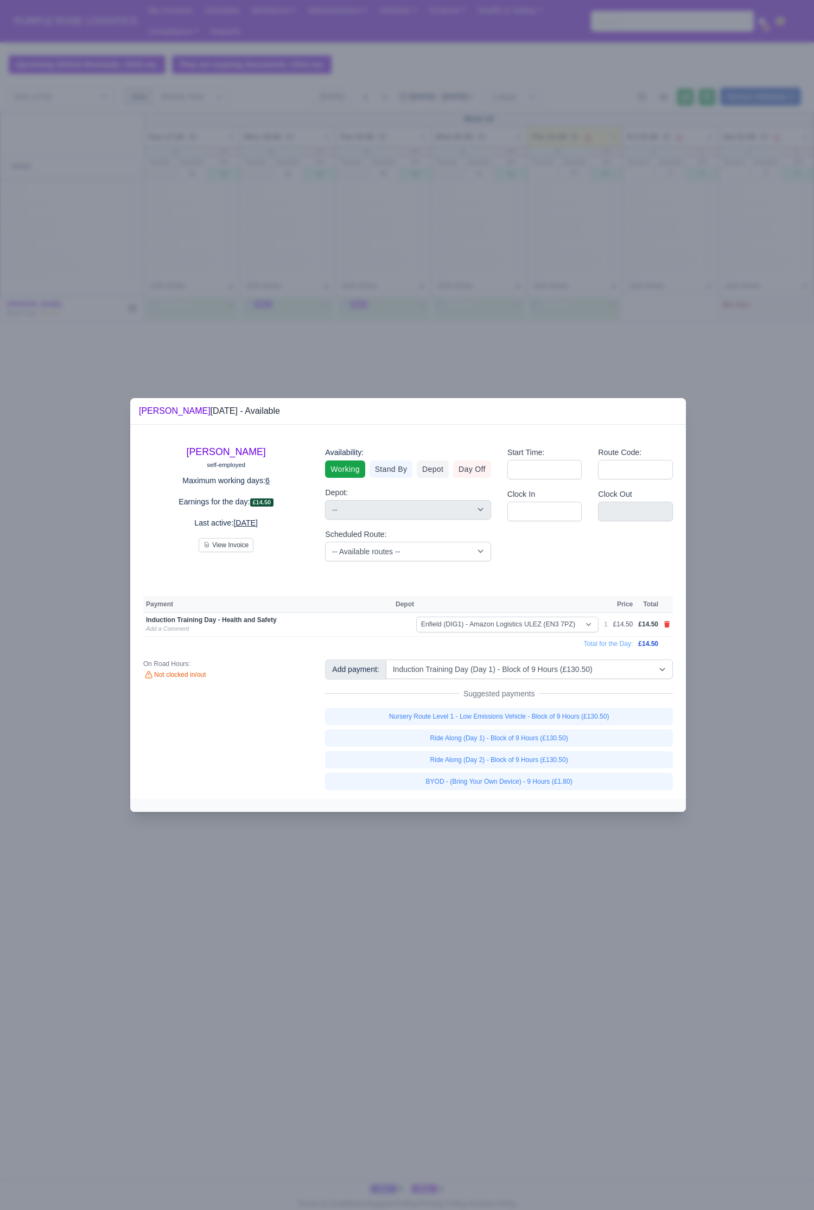
select select
select select "1"
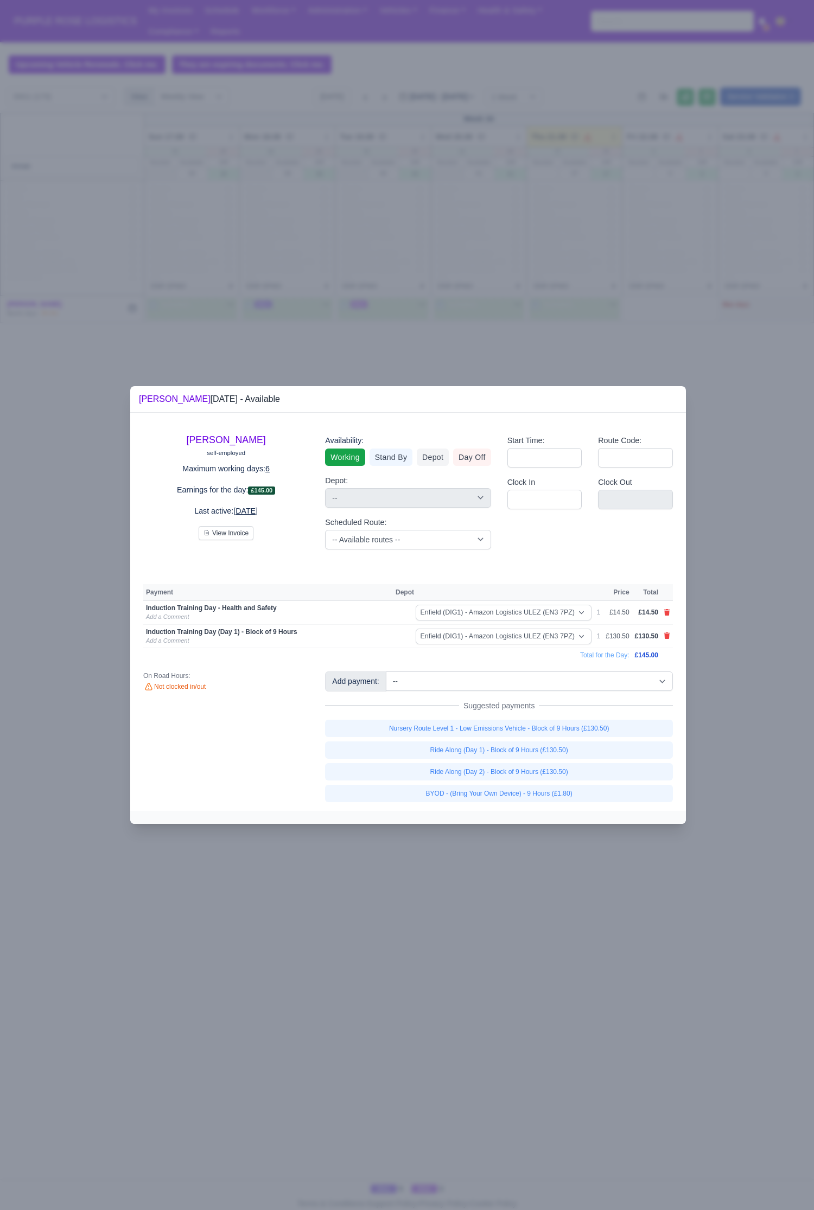
click at [465, 559] on div at bounding box center [407, 605] width 814 height 1210
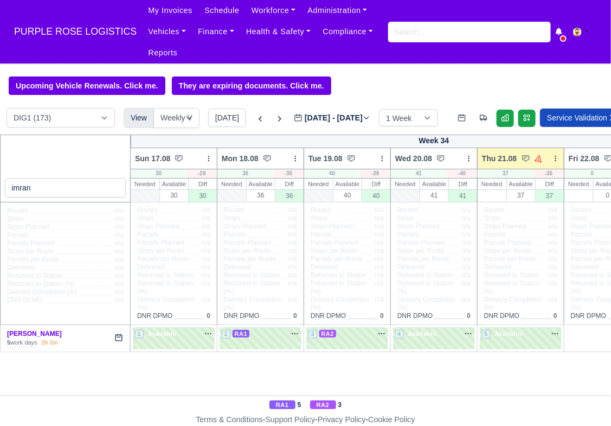
scroll to position [10, 0]
